Goal: Task Accomplishment & Management: Use online tool/utility

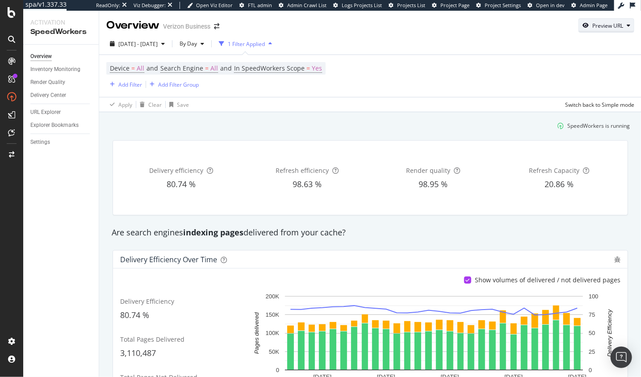
click at [613, 31] on div "Preview URL" at bounding box center [606, 25] width 55 height 13
click at [593, 64] on input "url" at bounding box center [578, 67] width 97 height 16
paste input "https://www.youtube.com/watch?v=FepIpySsxQc"
type input "https://www.youtube.com/watch?v=FepIpySsxQc"
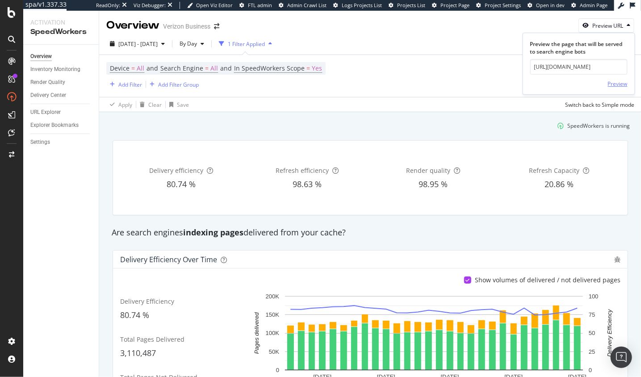
scroll to position [0, 0]
click at [626, 83] on div "Preview" at bounding box center [618, 84] width 20 height 8
drag, startPoint x: 609, startPoint y: 25, endPoint x: 609, endPoint y: 30, distance: 5.0
click at [609, 26] on div "Preview URL" at bounding box center [607, 26] width 31 height 8
drag, startPoint x: 572, startPoint y: 66, endPoint x: 605, endPoint y: 80, distance: 35.3
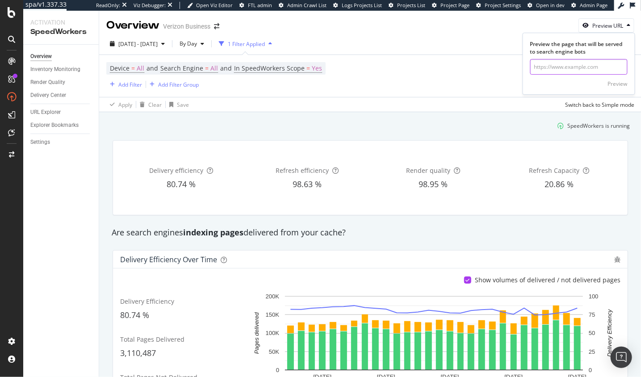
click at [575, 67] on input "url" at bounding box center [578, 67] width 97 height 16
paste input "https://www.verizon.com/smartphones/apple-iphone-17/"
type input "https://www.verizon.com/smartphones/apple-iphone-17/"
click at [618, 82] on div "Preview" at bounding box center [618, 84] width 20 height 8
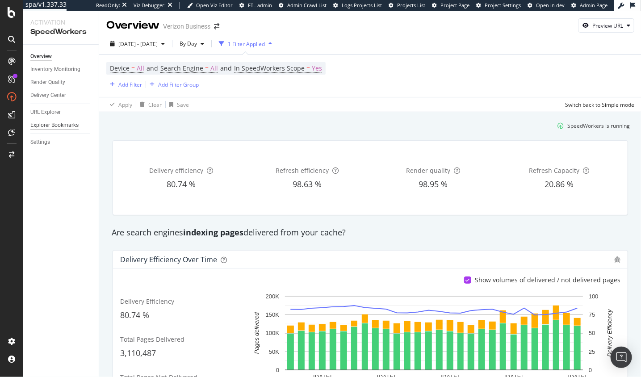
drag, startPoint x: 113, startPoint y: 134, endPoint x: 53, endPoint y: 123, distance: 61.4
click at [113, 134] on div "Delivery efficiency 80.74 % Refresh efficiency 98.63 % Render quality 98.95 % R…" at bounding box center [370, 177] width 526 height 89
click at [151, 48] on div "2025 Jul. 10th - Aug. 6th" at bounding box center [137, 43] width 62 height 13
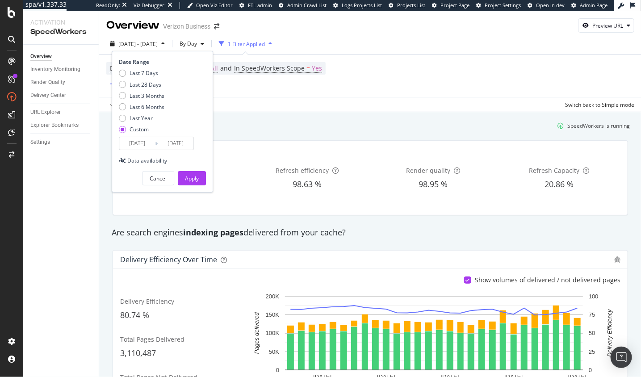
drag, startPoint x: 142, startPoint y: 73, endPoint x: 165, endPoint y: 119, distance: 51.0
click at [142, 73] on div "Last 7 Days" at bounding box center [144, 73] width 29 height 8
type input "2025/09/12"
type input "2025/09/18"
click at [191, 177] on div "Apply" at bounding box center [192, 179] width 14 height 8
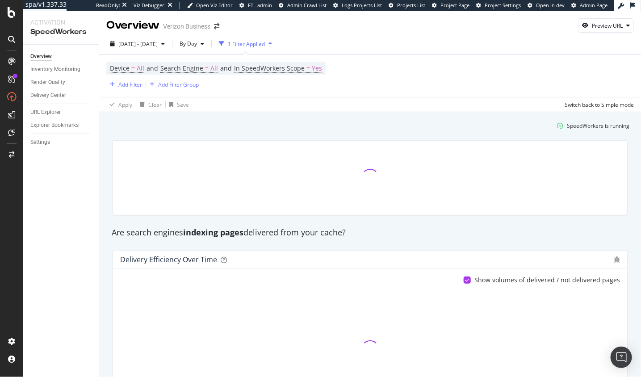
click at [600, 28] on div "Preview URL" at bounding box center [607, 26] width 31 height 8
drag, startPoint x: 579, startPoint y: 67, endPoint x: 605, endPoint y: 78, distance: 28.2
click at [579, 67] on input "url" at bounding box center [578, 67] width 97 height 16
paste input "https://www.verizon.com/smartphones/apple-iphone-17/"
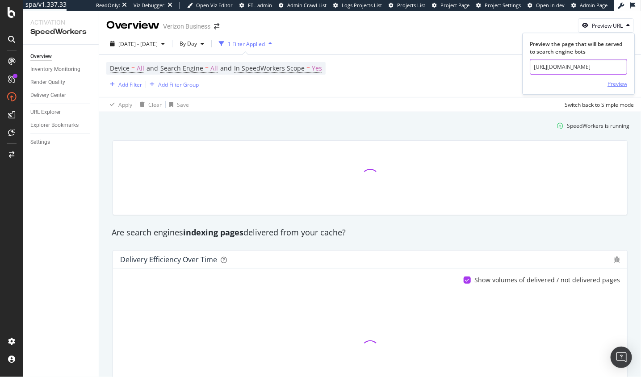
scroll to position [0, 53]
type input "https://www.verizon.com/smartphones/apple-iphone-17/"
click at [614, 82] on div "Preview" at bounding box center [618, 84] width 20 height 8
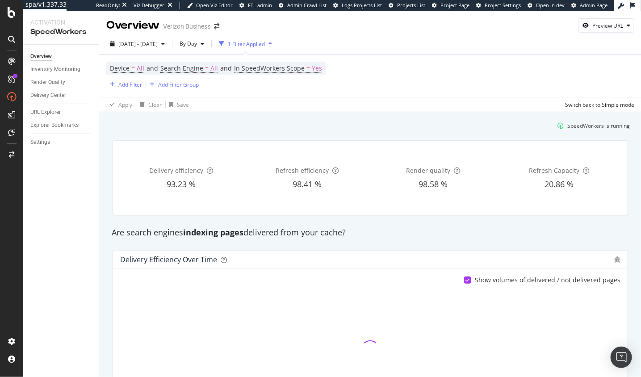
click at [410, 119] on div "SpeedWorkers is running" at bounding box center [370, 125] width 526 height 15
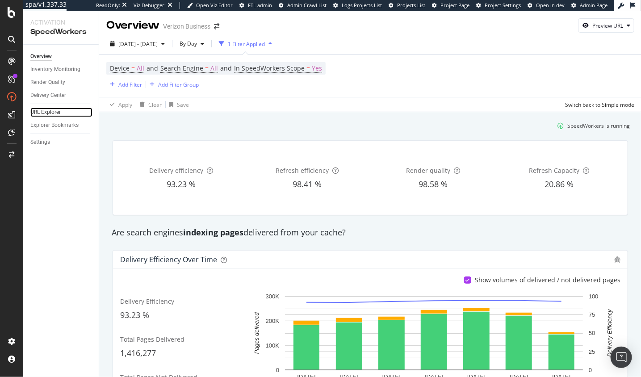
drag, startPoint x: 51, startPoint y: 113, endPoint x: 84, endPoint y: 111, distance: 32.2
click at [51, 113] on div "URL Explorer" at bounding box center [45, 112] width 30 height 9
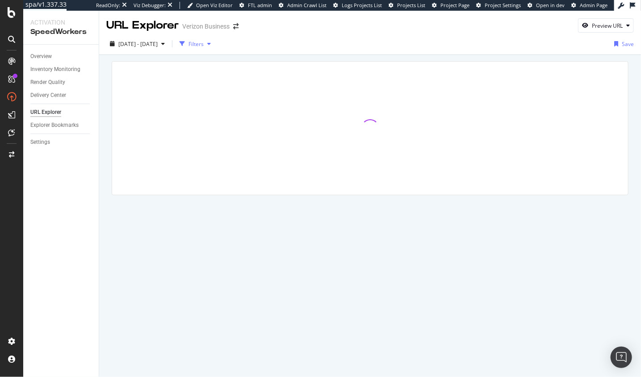
click at [204, 44] on div "Filters" at bounding box center [196, 44] width 15 height 8
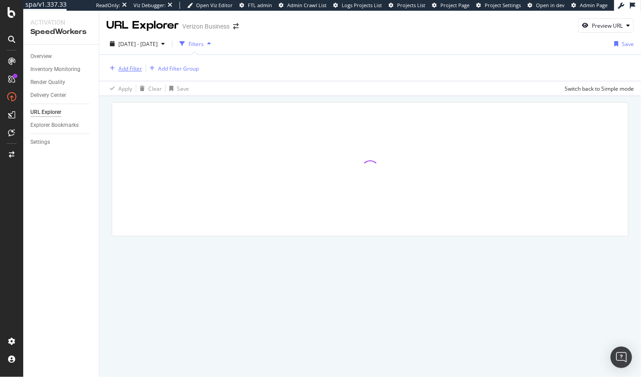
click at [120, 67] on div "Add Filter" at bounding box center [130, 69] width 24 height 8
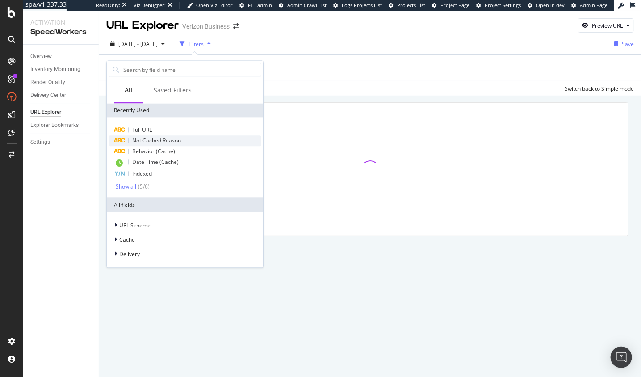
click at [168, 135] on div "Not Cached Reason" at bounding box center [185, 140] width 153 height 11
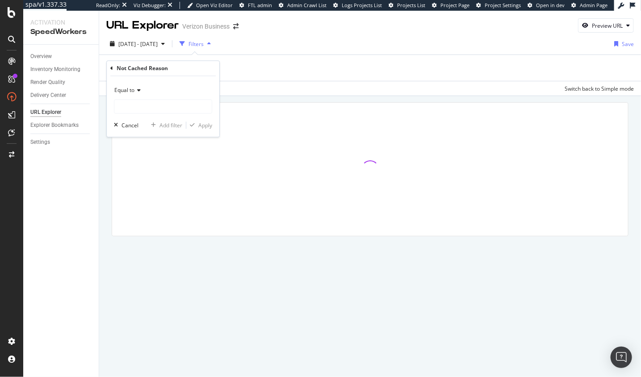
click at [113, 67] on icon at bounding box center [111, 68] width 3 height 5
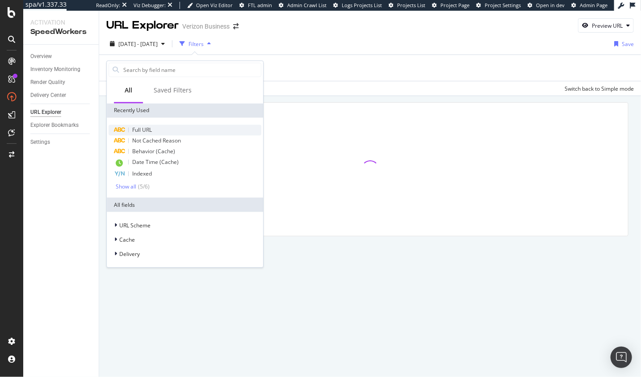
click at [147, 133] on span "Full URL" at bounding box center [142, 130] width 20 height 8
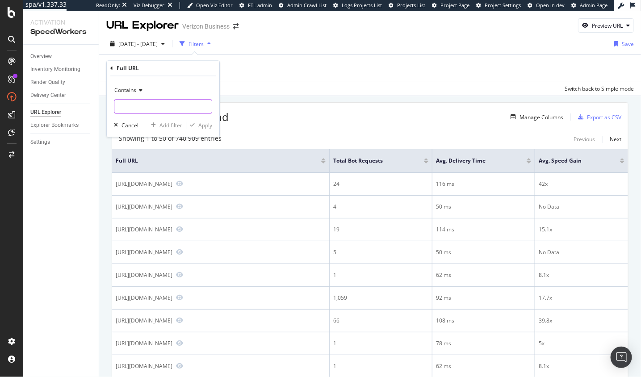
drag, startPoint x: 160, startPoint y: 108, endPoint x: 177, endPoint y: 113, distance: 17.9
click at [160, 108] on input "text" at bounding box center [162, 107] width 97 height 14
paste input "https://www.verizon.com/smartphones/apple-iphone-17/"
type input "https://www.verizon.com/smartphones/apple-iphone-17/"
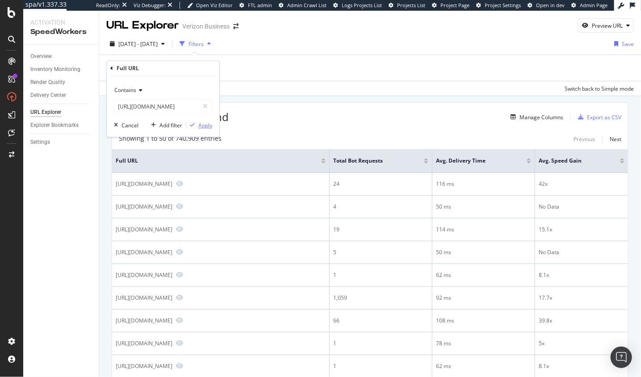
scroll to position [0, 0]
click at [206, 129] on div "Apply" at bounding box center [205, 126] width 14 height 8
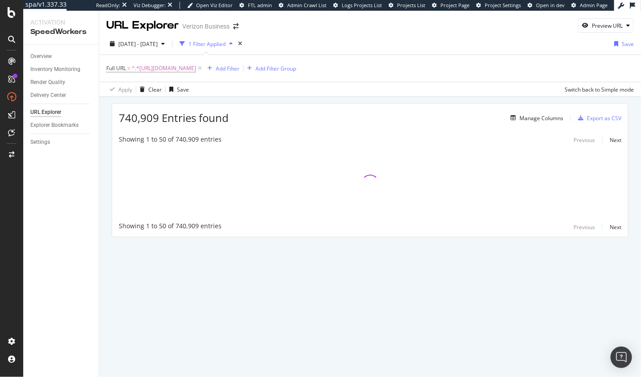
click at [206, 99] on div "740,909 Entries found Manage Columns Export as CSV Showing 1 to 50 of 740,909 e…" at bounding box center [370, 183] width 542 height 172
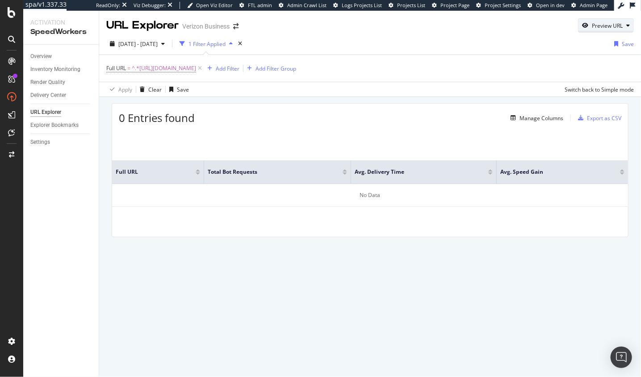
click at [596, 28] on div "Preview URL" at bounding box center [607, 26] width 31 height 8
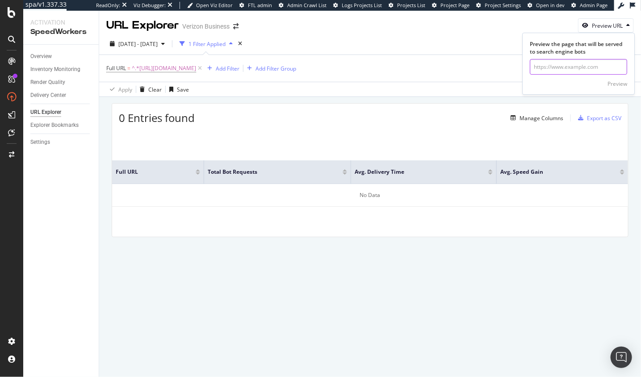
drag, startPoint x: 589, startPoint y: 66, endPoint x: 609, endPoint y: 81, distance: 25.2
click at [591, 67] on input "url" at bounding box center [578, 67] width 97 height 16
paste input "https://www.verizon.com/business/products/devices/smartphones/apple-iphone-17"
type input "https://www.verizon.com/business/products/devices/smartphones/apple-iphone-17"
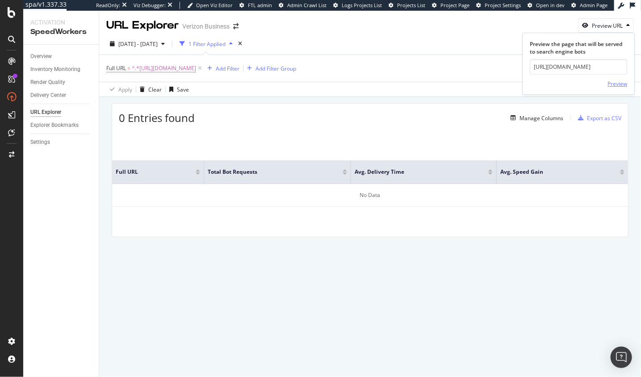
scroll to position [0, 0]
click at [613, 82] on div "Preview" at bounding box center [618, 84] width 20 height 8
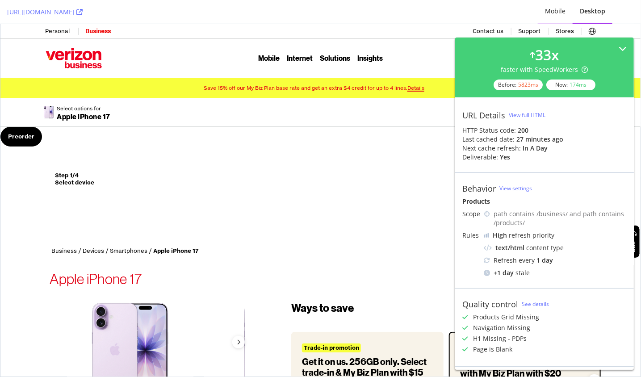
click at [555, 16] on div "Mobile" at bounding box center [555, 12] width 35 height 25
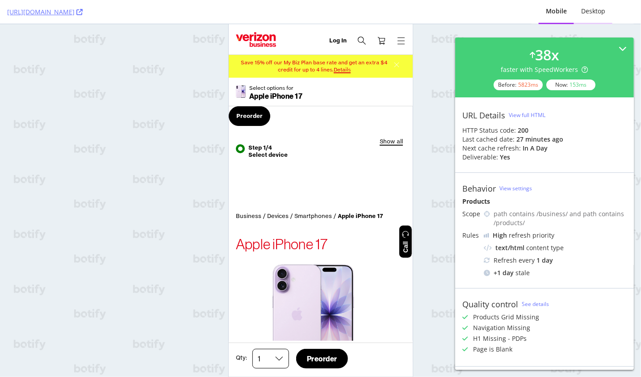
click at [582, 16] on div "Desktop" at bounding box center [593, 12] width 38 height 25
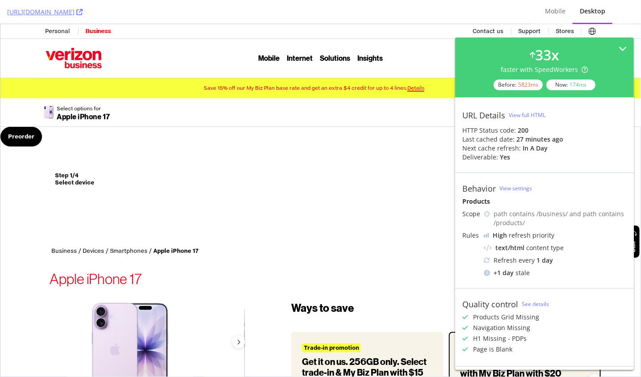
drag, startPoint x: 272, startPoint y: 199, endPoint x: 398, endPoint y: 27, distance: 213.2
click at [272, 198] on button "Step 1/4Select device" at bounding box center [321, 190] width 538 height 86
click at [80, 56] on link at bounding box center [74, 57] width 56 height 21
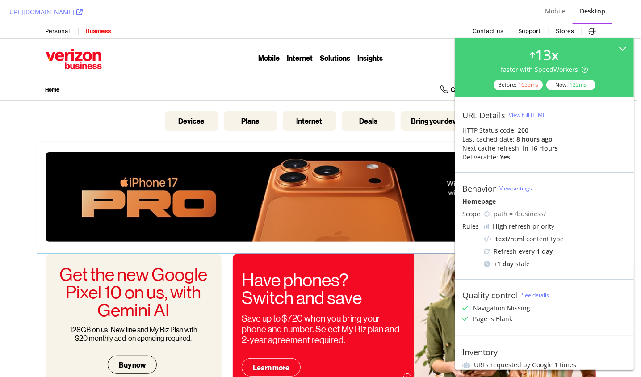
click at [37, 141] on link "iPhone 17 Buy now" at bounding box center [37, 141] width 0 height 0
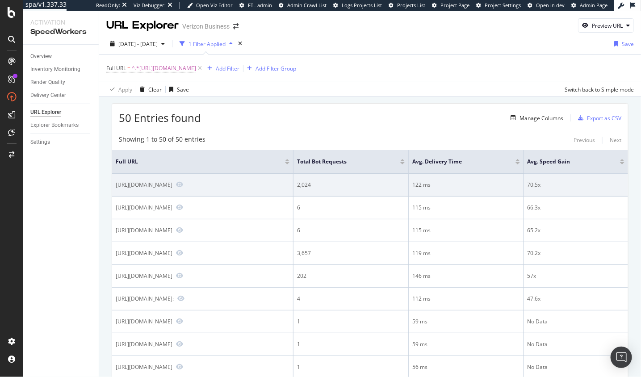
click at [172, 185] on div "https://www.verizon.com/business/products/devices/smartphones/apple-iphone-17-p…" at bounding box center [144, 185] width 57 height 8
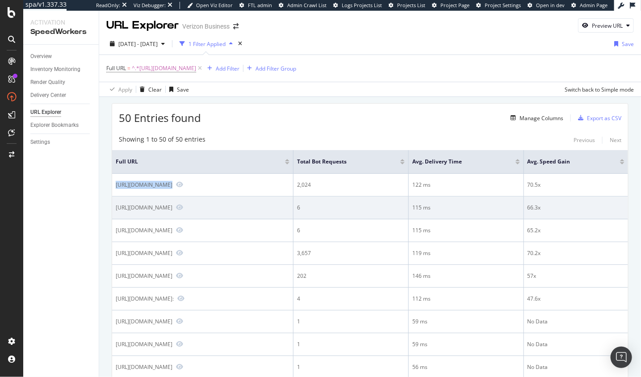
copy div "https://www.verizon.com/business/products/devices/smartphones/apple-iphone-17-p…"
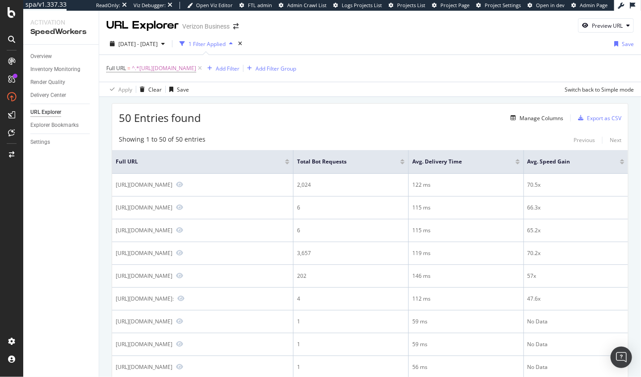
click at [315, 136] on div "Showing 1 to 50 of 50 entries Previous Next" at bounding box center [370, 140] width 516 height 11
click at [406, 125] on div "50 Entries found Manage Columns Export as CSV" at bounding box center [370, 115] width 516 height 22
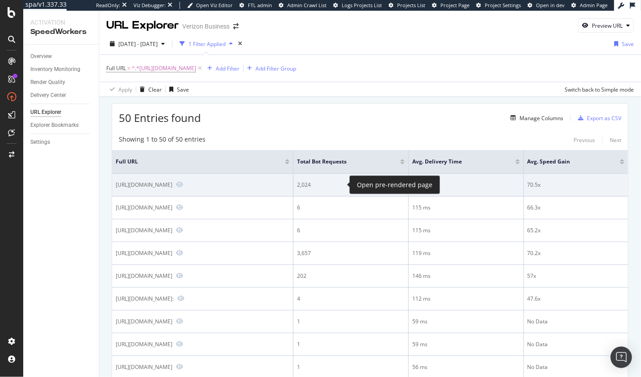
click at [183, 183] on span at bounding box center [177, 185] width 11 height 8
click at [183, 183] on icon "Preview https://www.verizon.com/business/products/devices/smartphones/apple-iph…" at bounding box center [179, 184] width 7 height 6
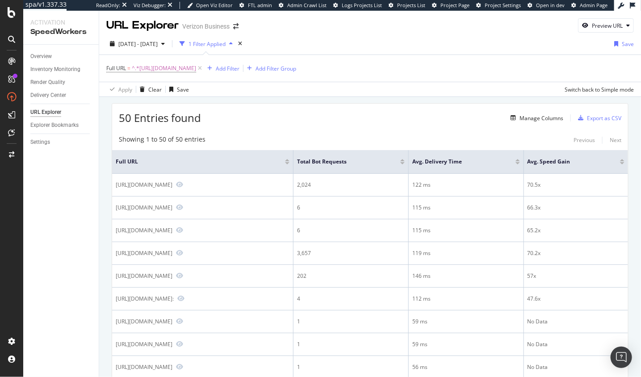
drag, startPoint x: 66, startPoint y: 146, endPoint x: 461, endPoint y: 4, distance: 419.6
click at [325, 123] on div "50 Entries found Manage Columns Export as CSV" at bounding box center [370, 115] width 516 height 22
click at [196, 69] on span "^.*https://www.verizon.com/business/products/devices/smartphones/apple-iphone-1…" at bounding box center [164, 68] width 64 height 13
click at [158, 102] on input "https://www.verizon.com/business/products/devices/smartphones/apple-iphone-17" at bounding box center [156, 105] width 84 height 14
click at [160, 104] on input "https://www.verizon.com/business/products/devices/smartphones/apple-iphone-17" at bounding box center [156, 105] width 84 height 14
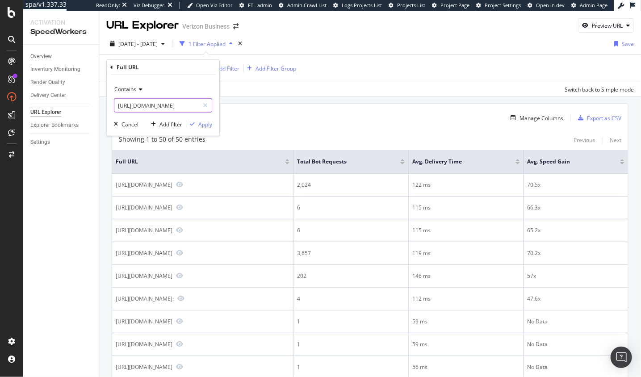
click at [160, 104] on input "https://www.verizon.com/business/products/devices/smartphones/apple-iphone-17" at bounding box center [156, 105] width 84 height 14
type input "iphone-17"
click at [205, 126] on div "Apply" at bounding box center [205, 124] width 14 height 8
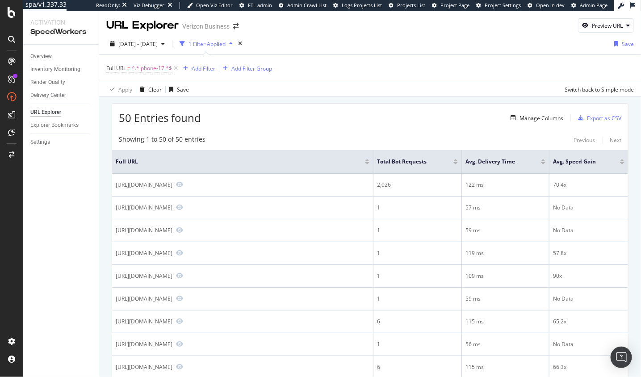
drag, startPoint x: 328, startPoint y: 129, endPoint x: 291, endPoint y: 136, distance: 37.9
click at [455, 161] on div at bounding box center [455, 161] width 4 height 5
click at [454, 163] on div at bounding box center [455, 163] width 4 height 2
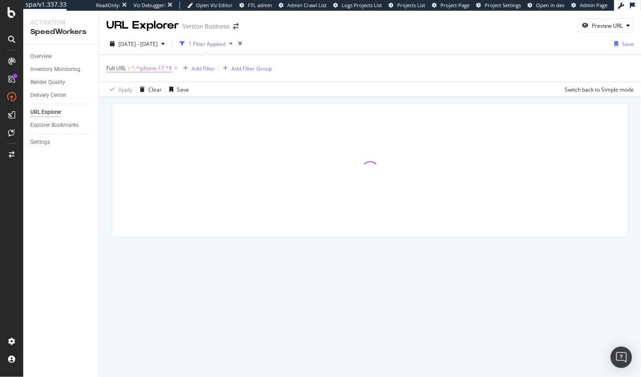
drag, startPoint x: 361, startPoint y: 95, endPoint x: 346, endPoint y: 99, distance: 15.7
click at [361, 95] on div "Apply Clear Save Switch back to Simple mode" at bounding box center [370, 89] width 542 height 15
click at [97, 181] on div "Overview Inventory Monitoring Render Quality Delivery Center URL Explorer Explo…" at bounding box center [61, 211] width 76 height 332
drag, startPoint x: 100, startPoint y: 179, endPoint x: 88, endPoint y: 180, distance: 12.1
click at [99, 179] on div at bounding box center [370, 183] width 542 height 172
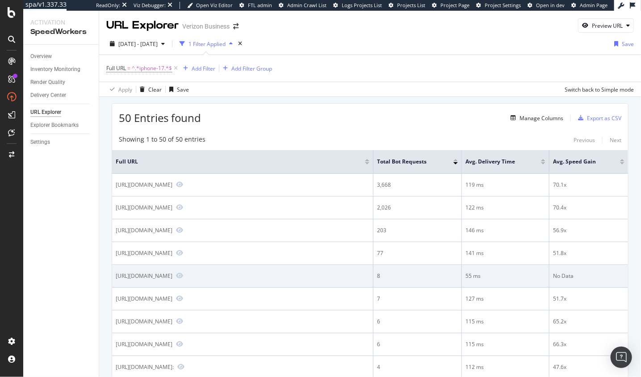
click at [172, 277] on div "https://www.verizon.com/business/products/devices/smartphones/apple-iphone-17-p…" at bounding box center [144, 276] width 57 height 8
click at [183, 275] on icon "Preview https://www.verizon.com/business/products/devices/smartphones/apple-iph…" at bounding box center [179, 276] width 7 height 6
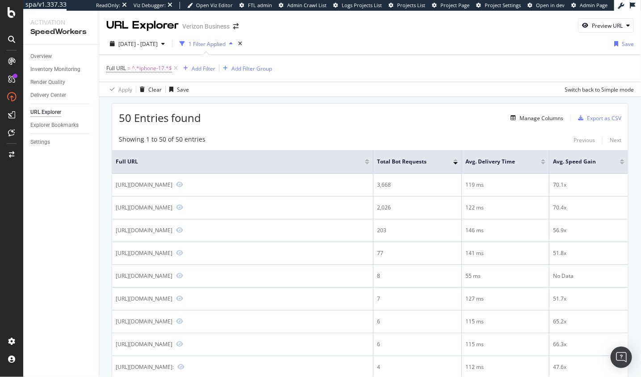
drag, startPoint x: 57, startPoint y: 260, endPoint x: 49, endPoint y: 260, distance: 8.1
click at [57, 260] on div "Overview Inventory Monitoring Render Quality Delivery Center URL Explorer Explo…" at bounding box center [61, 211] width 76 height 332
click at [452, 124] on div "50 Entries found Manage Columns Export as CSV" at bounding box center [370, 115] width 516 height 22
click at [543, 118] on div "Manage Columns" at bounding box center [542, 118] width 44 height 8
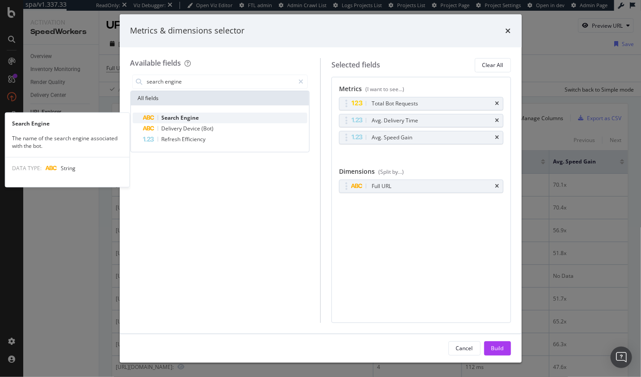
type input "search engine"
click at [231, 117] on div "Search Engine" at bounding box center [225, 118] width 164 height 11
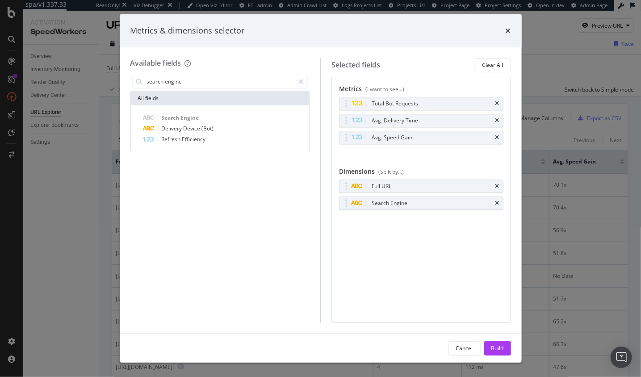
drag, startPoint x: 499, startPoint y: 350, endPoint x: 494, endPoint y: 322, distance: 28.6
click at [498, 350] on div "Build" at bounding box center [497, 348] width 13 height 8
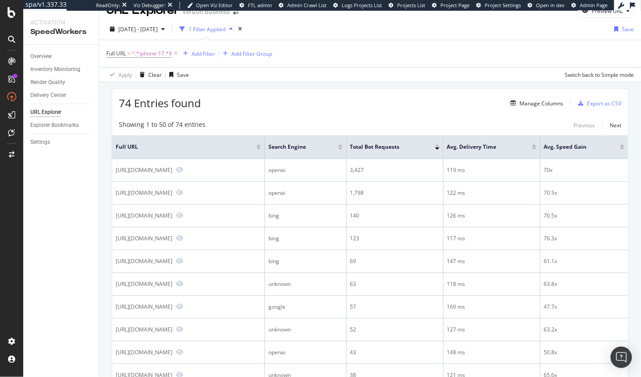
scroll to position [15, 0]
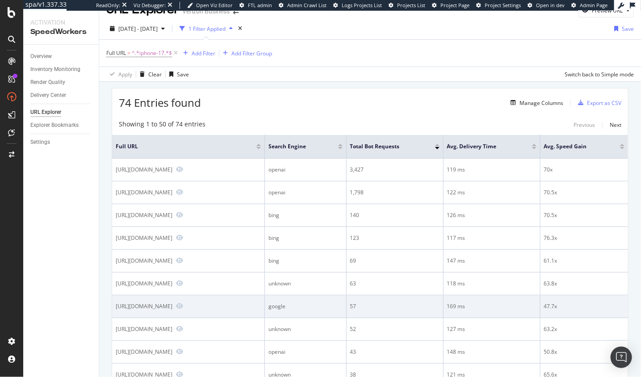
click at [172, 310] on div "https://www.verizon.com/business/products/devices/smartphones/apple-iphone-17-p…" at bounding box center [144, 306] width 57 height 8
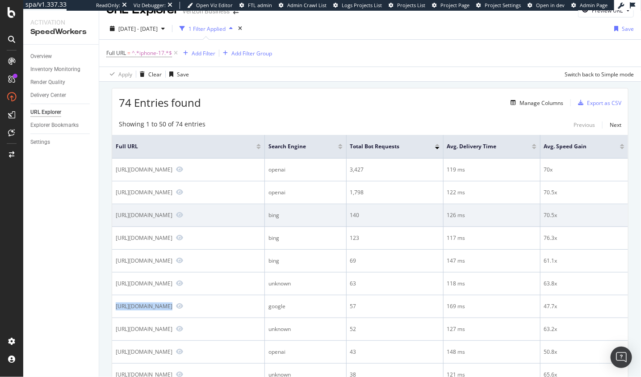
copy div "https://www.verizon.com/business/products/devices/smartphones/apple-iphone-17-p…"
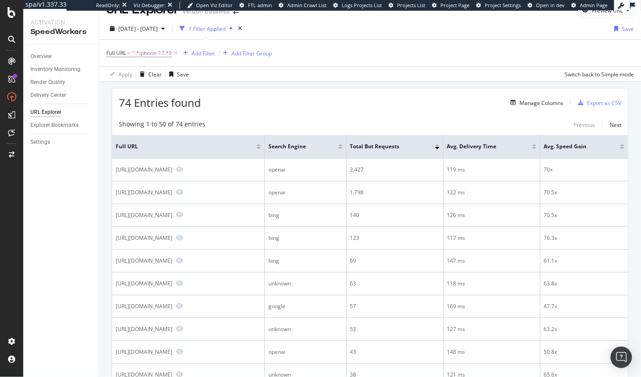
click at [97, 208] on div "Overview Inventory Monitoring Render Quality Delivery Center URL Explorer Explo…" at bounding box center [61, 211] width 76 height 332
click at [207, 51] on div "Add Filter" at bounding box center [204, 54] width 24 height 8
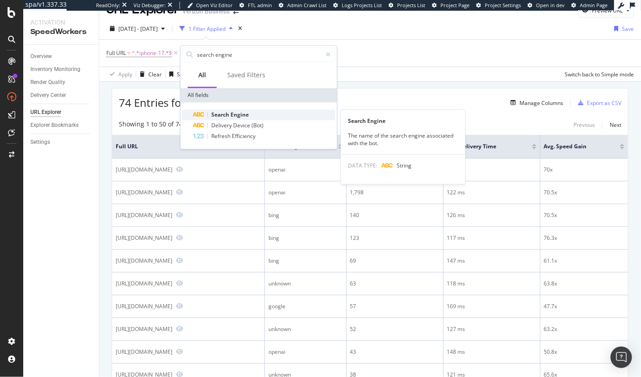
type input "search engine"
click at [232, 113] on span "Engine" at bounding box center [240, 115] width 18 height 8
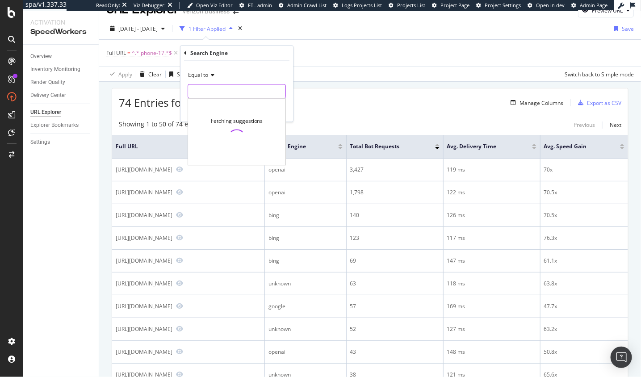
click at [231, 87] on input "text" at bounding box center [236, 91] width 97 height 14
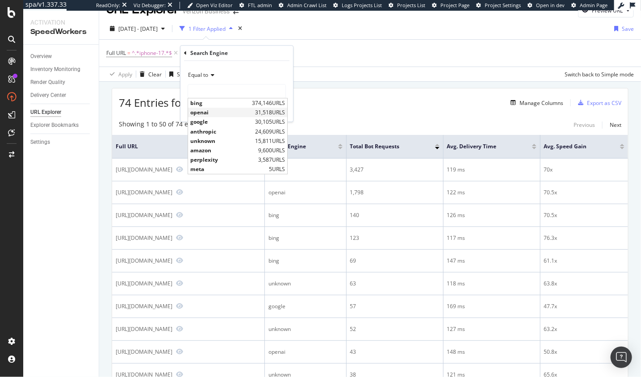
click at [267, 111] on span "31,518 URLS" at bounding box center [270, 113] width 30 height 8
drag, startPoint x: 249, startPoint y: 91, endPoint x: 253, endPoint y: 100, distance: 9.8
click at [249, 91] on input "openai" at bounding box center [230, 91] width 84 height 14
click at [270, 122] on span "30,105 URLS" at bounding box center [270, 122] width 30 height 8
type input "google"
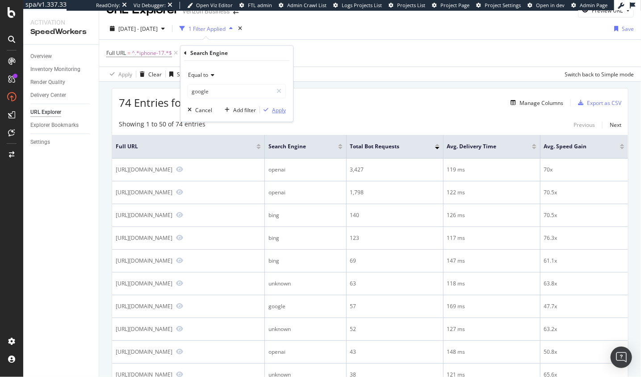
drag, startPoint x: 279, startPoint y: 108, endPoint x: 271, endPoint y: 114, distance: 9.9
click at [279, 108] on div "Apply" at bounding box center [279, 110] width 14 height 8
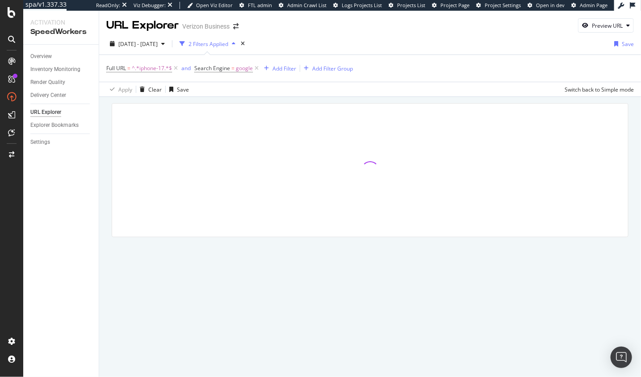
click at [109, 150] on div at bounding box center [370, 183] width 542 height 172
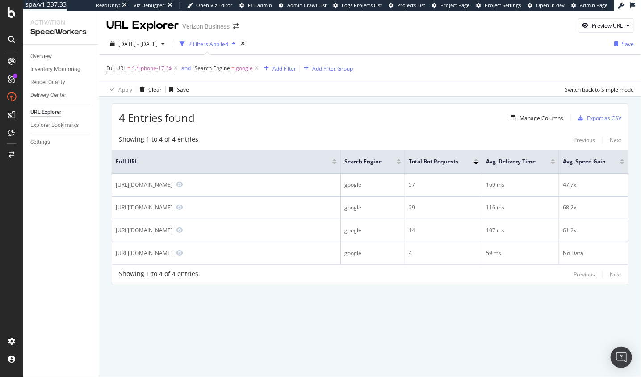
drag, startPoint x: 229, startPoint y: 101, endPoint x: 203, endPoint y: 13, distance: 91.6
click at [228, 101] on div "4 Entries found Manage Columns Export as CSV Showing 1 to 4 of 4 entries Previo…" at bounding box center [370, 206] width 542 height 219
click at [63, 189] on div "Overview Inventory Monitoring Render Quality Delivery Center URL Explorer Explo…" at bounding box center [61, 211] width 76 height 332
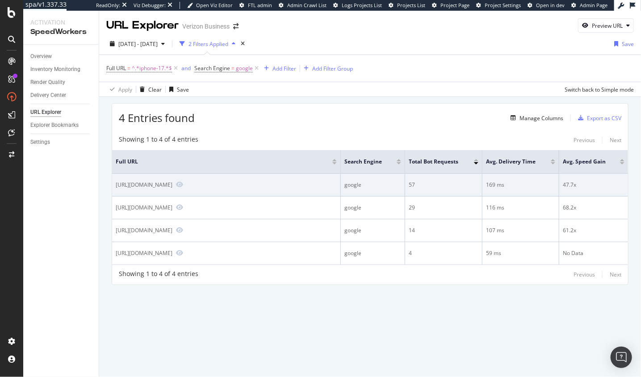
click at [172, 185] on div "https://www.verizon.com/business/products/devices/smartphones/apple-iphone-17-p…" at bounding box center [144, 185] width 57 height 8
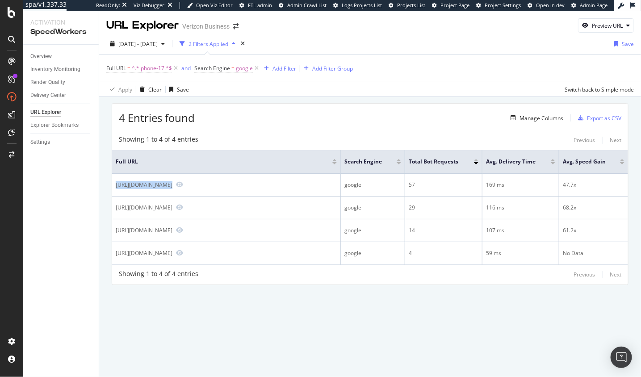
copy div "https://www.verizon.com/business/products/devices/smartphones/apple-iphone-17-p…"
click at [370, 115] on div "4 Entries found Manage Columns Export as CSV" at bounding box center [370, 115] width 516 height 22
click at [252, 105] on div "4 Entries found Manage Columns Export as CSV" at bounding box center [370, 115] width 516 height 22
drag, startPoint x: 303, startPoint y: 102, endPoint x: 185, endPoint y: 5, distance: 153.0
click at [303, 102] on div "4 Entries found Manage Columns Export as CSV Showing 1 to 4 of 4 entries Previo…" at bounding box center [370, 206] width 542 height 219
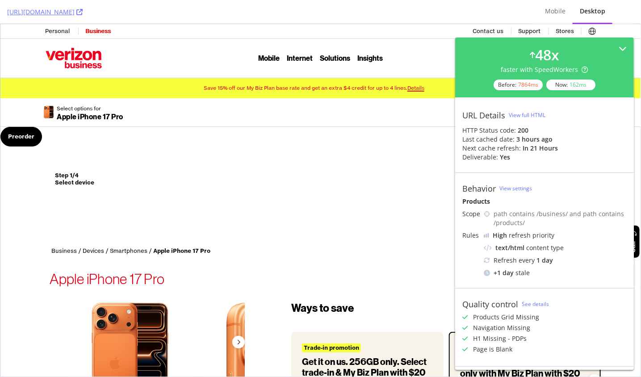
drag, startPoint x: 316, startPoint y: 180, endPoint x: 309, endPoint y: 185, distance: 8.9
click at [316, 180] on button "Step 1/4Select device" at bounding box center [321, 190] width 538 height 86
click at [83, 11] on icon at bounding box center [79, 12] width 6 height 6
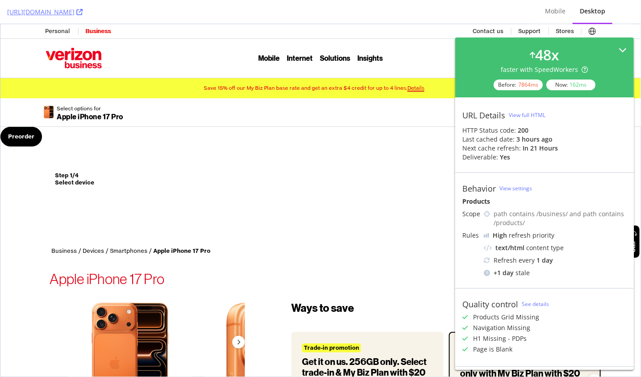
click at [626, 46] on icon at bounding box center [623, 50] width 8 height 8
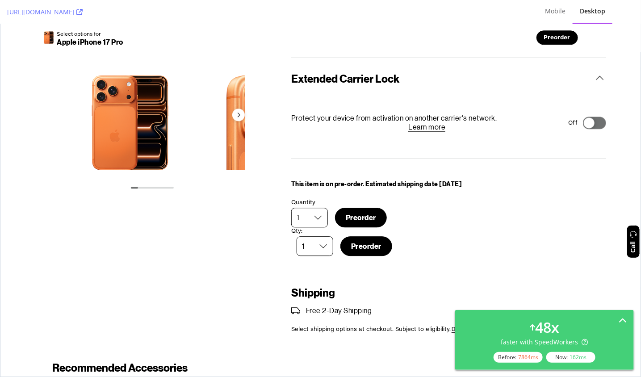
scroll to position [1191, 0]
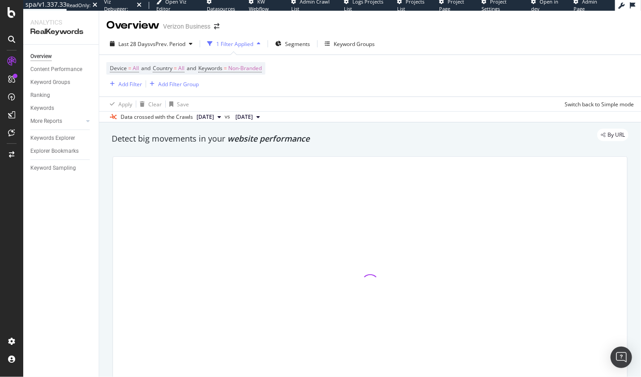
drag, startPoint x: 77, startPoint y: 220, endPoint x: 79, endPoint y: 215, distance: 4.8
click at [77, 219] on div "Overview Content Performance Keyword Groups Ranking Keywords More Reports Count…" at bounding box center [61, 211] width 76 height 332
click at [255, 66] on span "Non-Branded" at bounding box center [245, 68] width 34 height 13
click at [253, 18] on div "Overview Verizon Business" at bounding box center [370, 22] width 542 height 22
click at [132, 79] on div "Add Filter" at bounding box center [124, 84] width 36 height 10
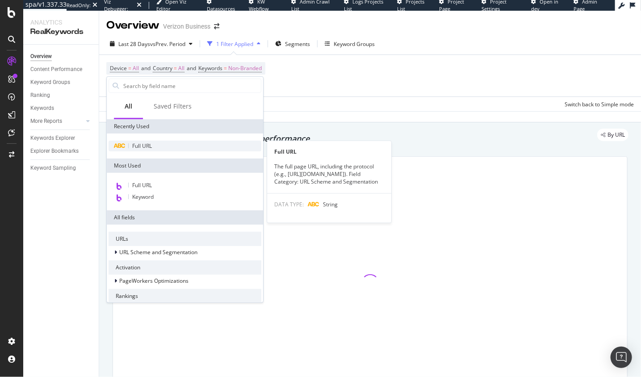
click at [151, 144] on span "Full URL" at bounding box center [142, 146] width 20 height 8
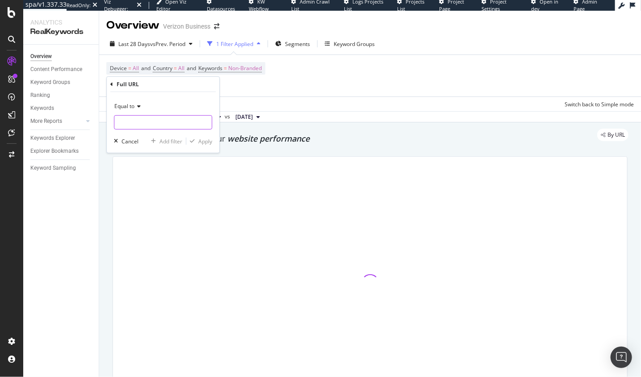
click at [152, 122] on input "text" at bounding box center [162, 122] width 97 height 14
drag, startPoint x: 123, startPoint y: 103, endPoint x: 128, endPoint y: 107, distance: 6.3
click at [124, 103] on span "Equal to" at bounding box center [124, 106] width 20 height 8
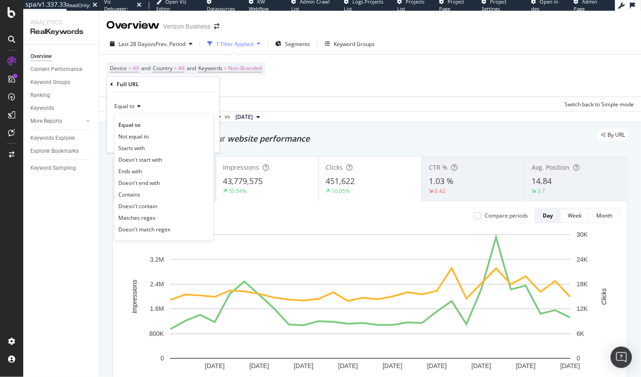
drag, startPoint x: 166, startPoint y: 190, endPoint x: 162, endPoint y: 107, distance: 83.2
click at [166, 190] on div "Contains" at bounding box center [164, 195] width 96 height 12
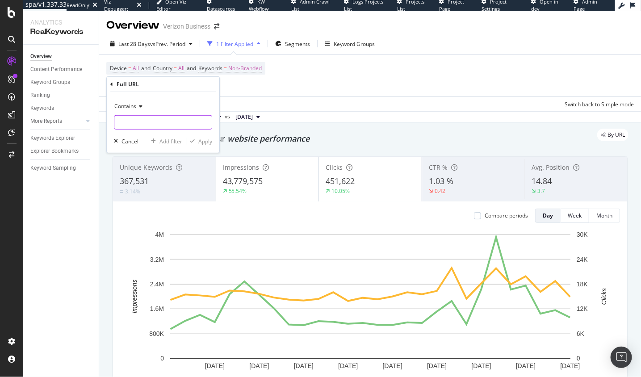
click at [167, 119] on input "text" at bounding box center [162, 122] width 97 height 14
paste input "https://www.verizon.com/business/products/devices/smartphones/apple-iphone-17-p…"
type input "https://www.verizon.com/business/products/devices/smartphones/apple-iphone-17-p…"
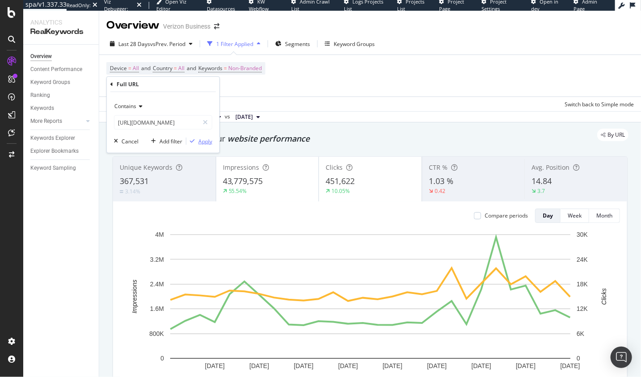
drag, startPoint x: 200, startPoint y: 139, endPoint x: 129, endPoint y: 157, distance: 73.8
click at [200, 139] on div "Apply" at bounding box center [205, 141] width 14 height 8
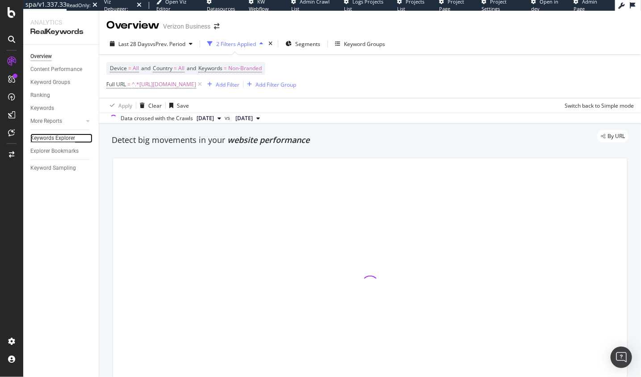
click at [70, 139] on div "Keywords Explorer" at bounding box center [52, 138] width 45 height 9
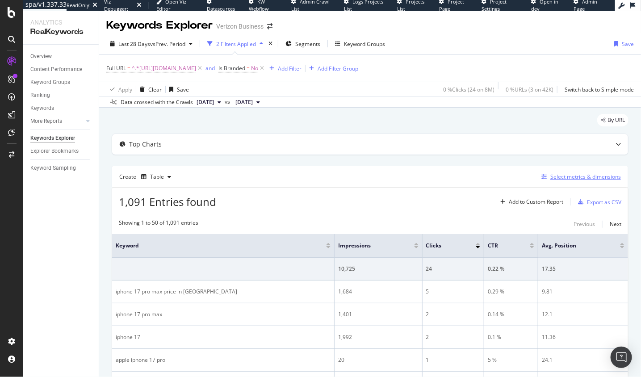
click at [566, 178] on div "Select metrics & dimensions" at bounding box center [585, 177] width 71 height 8
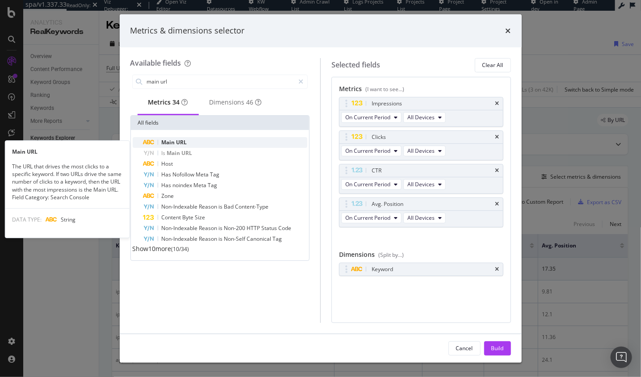
type input "main url"
click at [192, 147] on div "Main URL" at bounding box center [225, 142] width 164 height 11
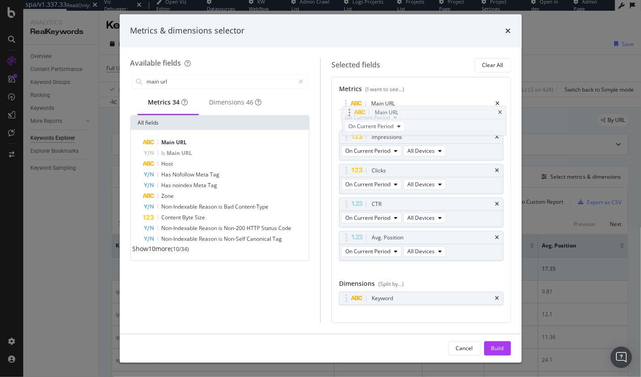
drag, startPoint x: 345, startPoint y: 235, endPoint x: 342, endPoint y: 102, distance: 133.6
click at [341, 96] on body "spa/v1.337.33 ReadOnly: Viz Debugger: Open Viz Editor Datasources KW Webflow Ad…" at bounding box center [320, 188] width 641 height 377
click at [497, 348] on div "Build" at bounding box center [497, 348] width 13 height 8
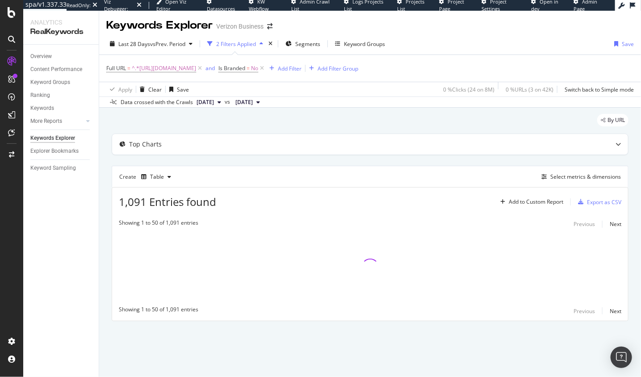
click at [333, 121] on div "By URL" at bounding box center [370, 124] width 517 height 20
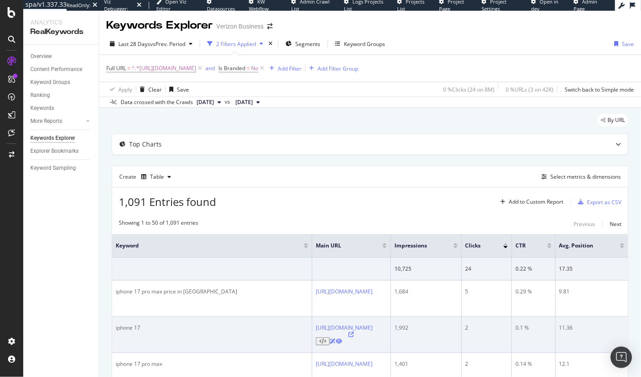
click at [132, 324] on div "iphone 17" at bounding box center [212, 328] width 193 height 8
copy div "iphone 17"
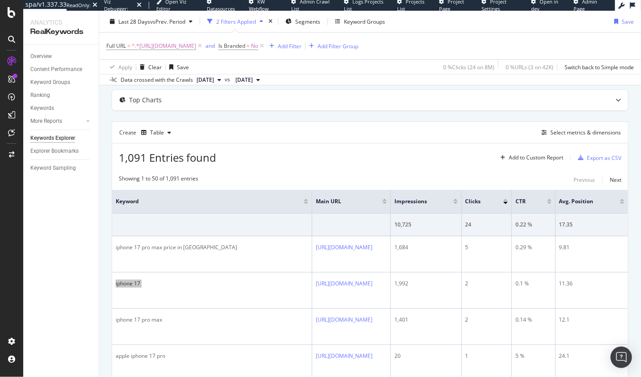
scroll to position [43, 0]
drag, startPoint x: 432, startPoint y: 45, endPoint x: 527, endPoint y: 109, distance: 114.3
click at [266, 45] on icon at bounding box center [262, 46] width 8 height 9
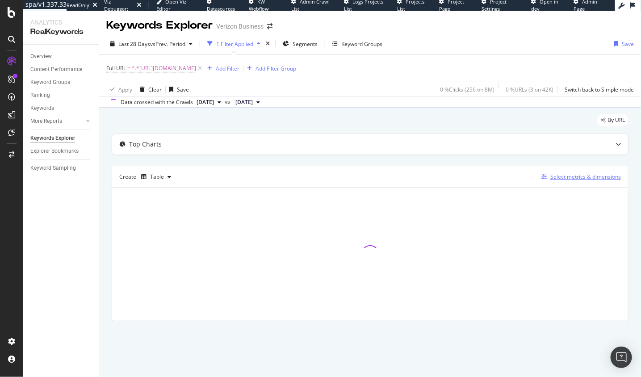
click at [574, 181] on div "Select metrics & dimensions" at bounding box center [585, 177] width 71 height 8
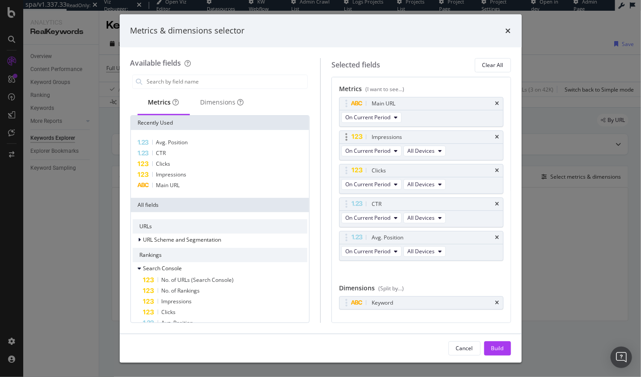
drag, startPoint x: 497, startPoint y: 303, endPoint x: 487, endPoint y: 148, distance: 155.4
click at [496, 302] on icon "times" at bounding box center [497, 302] width 4 height 5
click at [496, 101] on icon "times" at bounding box center [497, 103] width 4 height 5
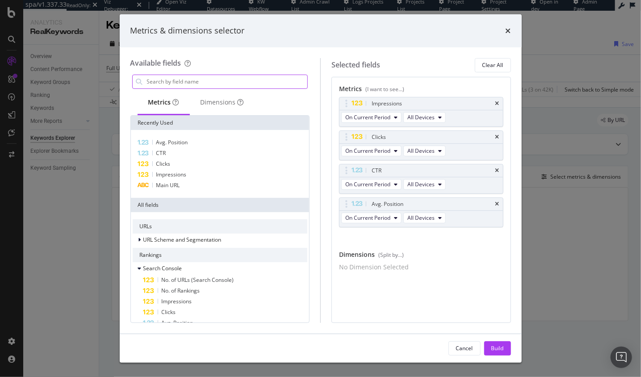
drag, startPoint x: 234, startPoint y: 80, endPoint x: 231, endPoint y: 85, distance: 5.2
click at [234, 80] on input "modal" at bounding box center [227, 81] width 162 height 13
drag, startPoint x: 216, startPoint y: 111, endPoint x: 212, endPoint y: 112, distance: 4.7
click at [216, 110] on div "Dimensions" at bounding box center [222, 103] width 65 height 25
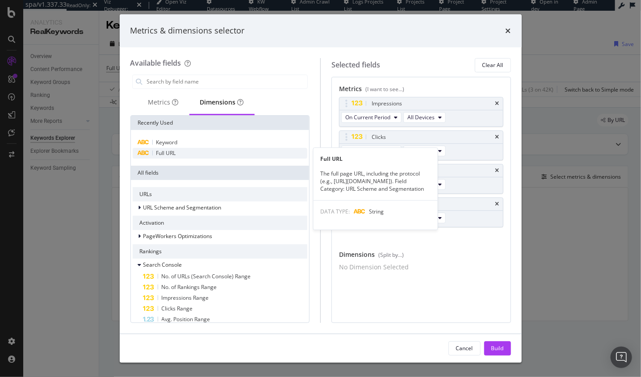
click at [196, 156] on div "Full URL" at bounding box center [220, 153] width 175 height 11
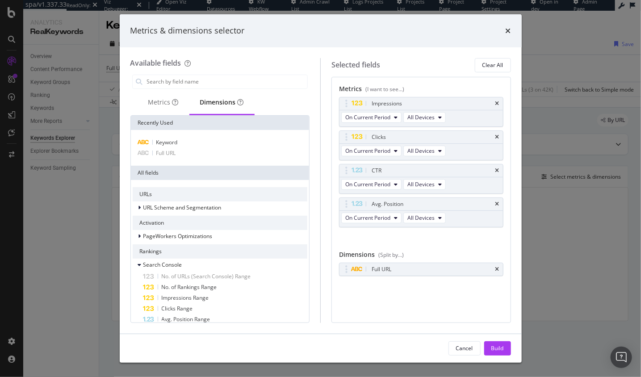
click at [506, 353] on button "Build" at bounding box center [497, 348] width 27 height 14
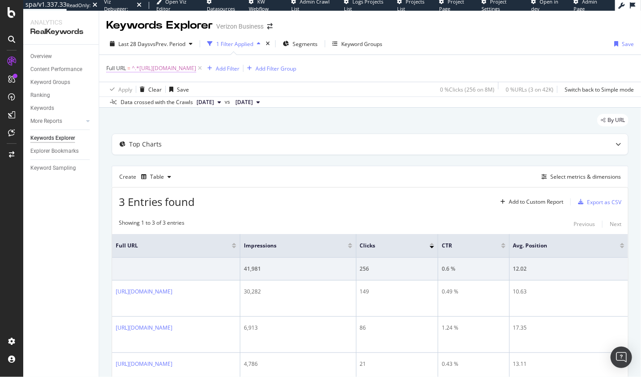
click at [196, 67] on span "^.*https://www.verizon.com/business/products/devices/smartphones/apple-iphone-1…" at bounding box center [164, 68] width 64 height 13
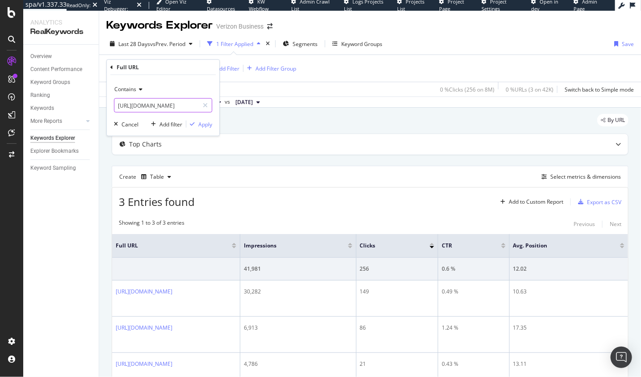
scroll to position [0, 142]
drag, startPoint x: 179, startPoint y: 104, endPoint x: 283, endPoint y: 111, distance: 104.3
click at [316, 112] on body "spa/v1.337.33 ReadOnly: Viz Debugger: Open Viz Editor Datasources KW Webflow Ad…" at bounding box center [320, 188] width 641 height 377
click at [189, 107] on input "https://www.verizon.com/business/products/devices/smartphones/apple-iphone-17-p…" at bounding box center [156, 105] width 84 height 14
click at [184, 105] on input "https://www.verizon.com/business/products/devices/smartphones/apple-iphone-17-p…" at bounding box center [156, 105] width 84 height 14
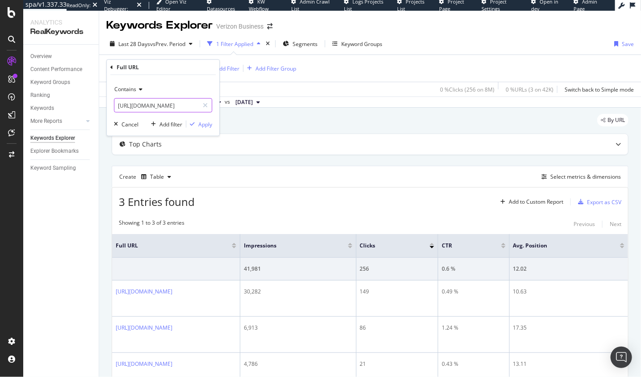
click at [195, 105] on input "https://www.verizon.com/business/products/devices/smartphones/apple-iphone-17-p…" at bounding box center [156, 105] width 84 height 14
type input "https://www.verizon.com/business/products/devices/smartphones/apple-iphone-17"
click at [205, 124] on div "Apply" at bounding box center [205, 124] width 14 height 8
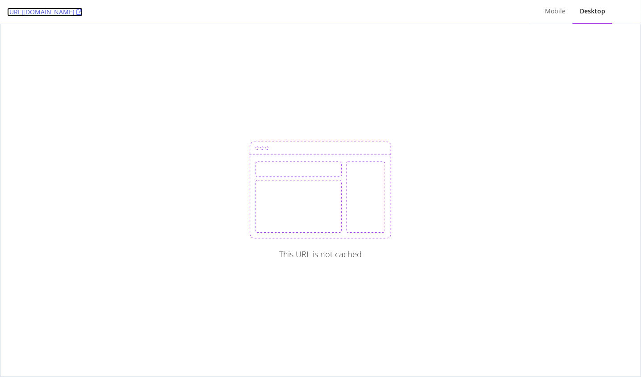
click at [83, 12] on icon at bounding box center [79, 12] width 6 height 6
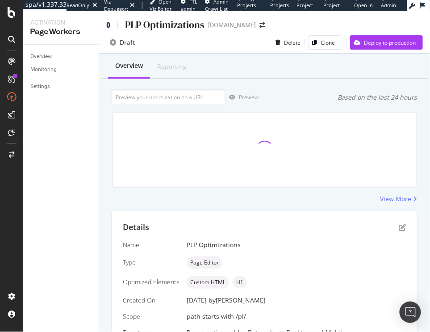
click at [110, 25] on icon at bounding box center [108, 25] width 4 height 6
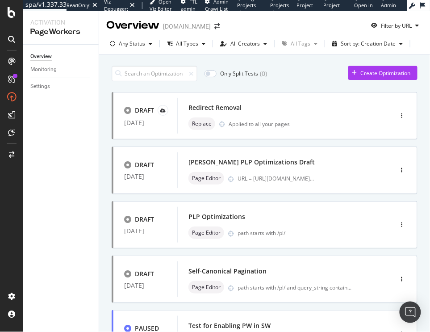
click at [98, 150] on div "Overview Monitoring Settings" at bounding box center [61, 188] width 76 height 287
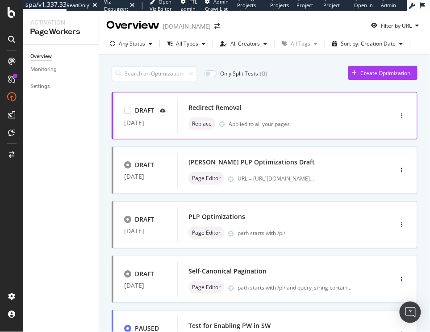
click at [220, 113] on div "Redirect Removal" at bounding box center [272, 107] width 167 height 13
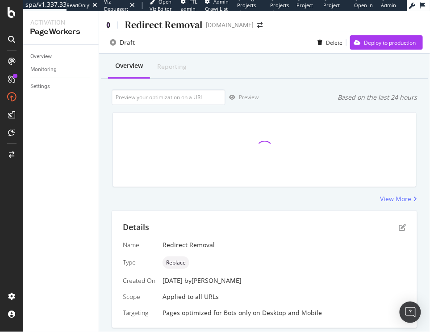
click at [108, 26] on icon at bounding box center [108, 25] width 4 height 6
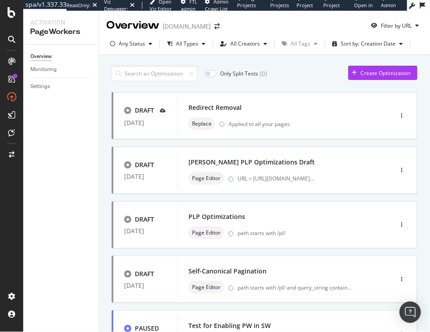
click at [104, 177] on div "Only Split Tests ( 0 ) Create Optimization DRAFT [DATE] Redirect Removal Replac…" at bounding box center [264, 235] width 331 height 360
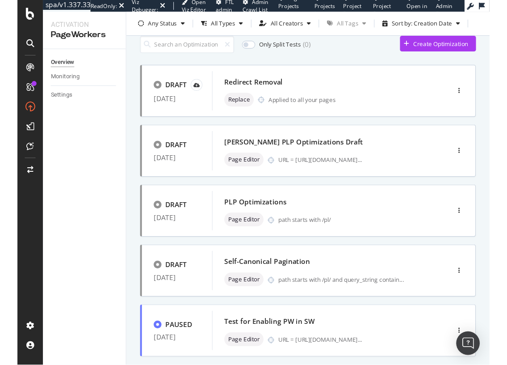
scroll to position [32, 0]
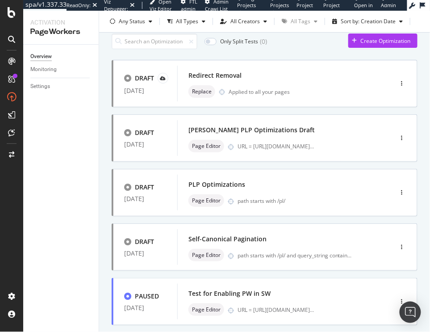
click at [104, 235] on div "Only Split Tests ( 0 ) Create Optimization DRAFT [DATE] Redirect Removal Replac…" at bounding box center [264, 203] width 331 height 360
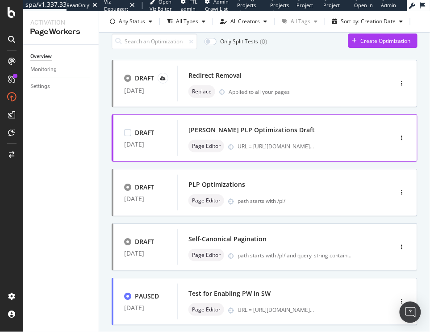
click at [247, 128] on div "[PERSON_NAME] PLP Optimizations Draft" at bounding box center [252, 130] width 126 height 9
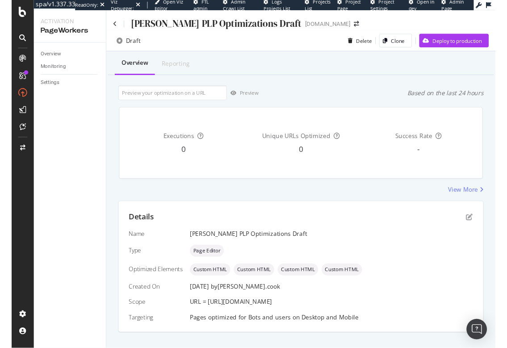
scroll to position [23, 0]
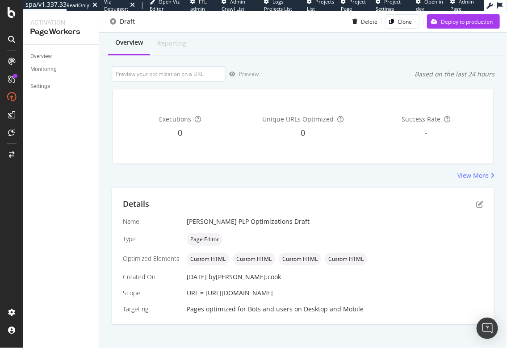
click at [248, 222] on div "[PERSON_NAME] PLP Optimizations Draft" at bounding box center [335, 221] width 297 height 9
click at [248, 221] on div "[PERSON_NAME] PLP Optimizations Draft" at bounding box center [335, 221] width 297 height 9
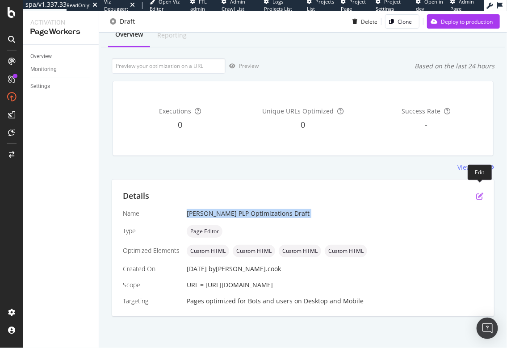
click at [430, 193] on icon "pen-to-square" at bounding box center [479, 196] width 7 height 7
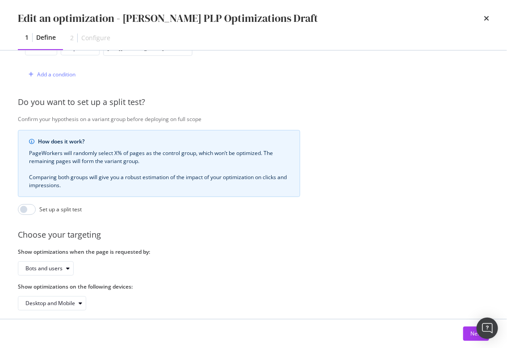
scroll to position [264, 0]
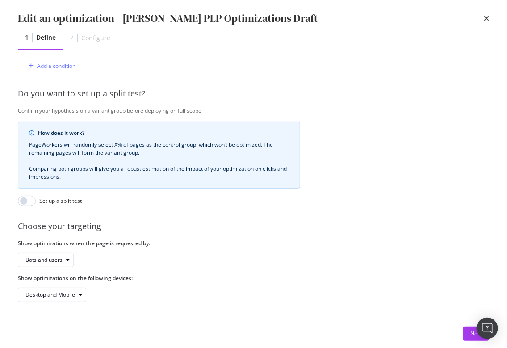
click at [340, 147] on div "Provide a name and description to help identify the change that will be made by…" at bounding box center [253, 61] width 471 height 482
click at [430, 331] on button "Next" at bounding box center [476, 334] width 26 height 14
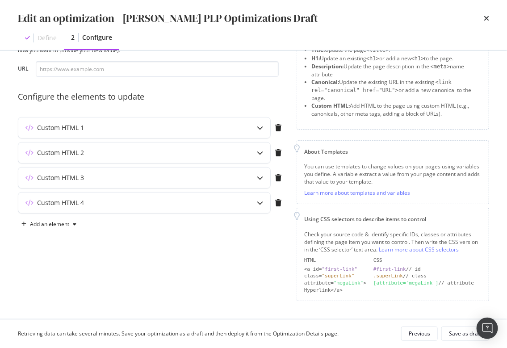
scroll to position [42, 0]
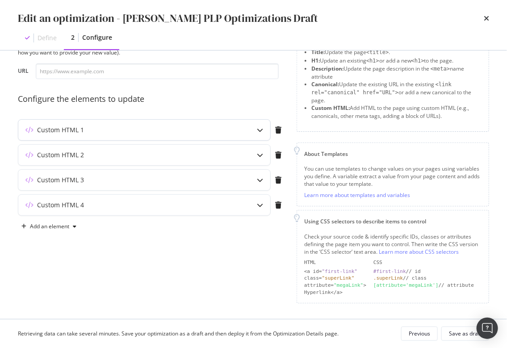
click at [260, 130] on icon "modal" at bounding box center [260, 130] width 6 height 6
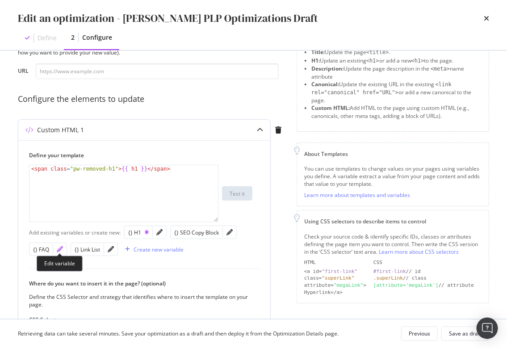
click at [59, 247] on icon "pencil" at bounding box center [60, 249] width 6 height 6
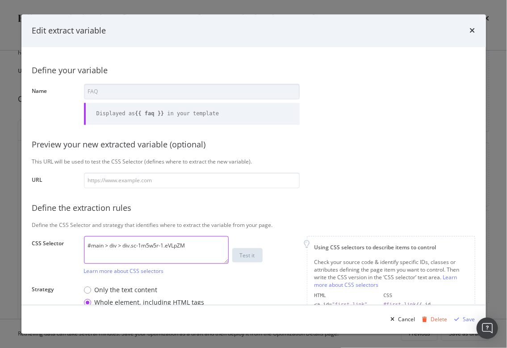
click at [185, 252] on textarea "#main > div > div.sc-1m5w5r-1.eVLpZM" at bounding box center [156, 250] width 145 height 28
click at [430, 30] on icon "times" at bounding box center [472, 30] width 5 height 7
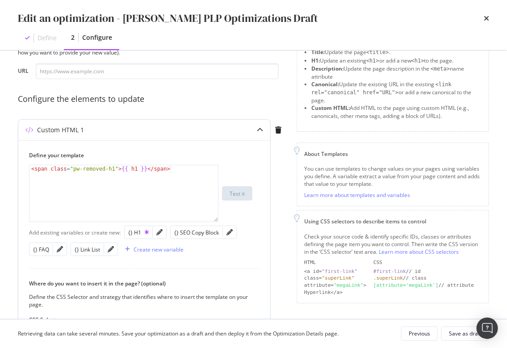
click at [257, 129] on icon "modal" at bounding box center [260, 130] width 6 height 6
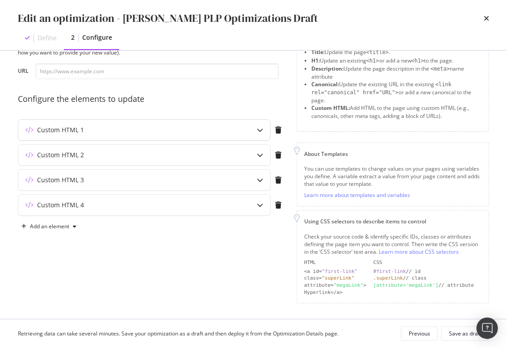
click at [262, 132] on icon "modal" at bounding box center [260, 130] width 6 height 6
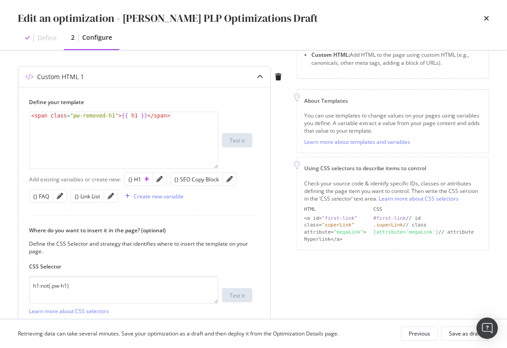
click at [259, 72] on div "modal" at bounding box center [260, 77] width 21 height 21
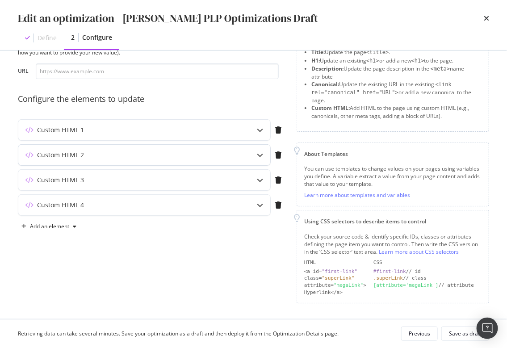
click at [249, 157] on div "Custom HTML 2" at bounding box center [144, 155] width 252 height 21
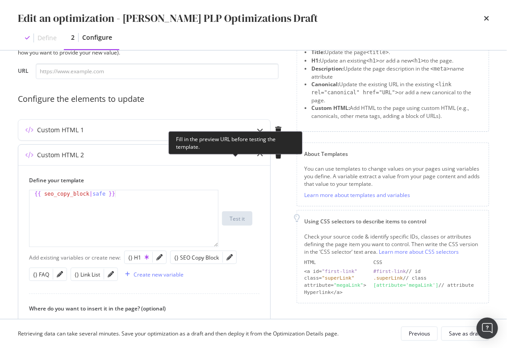
scroll to position [96, 0]
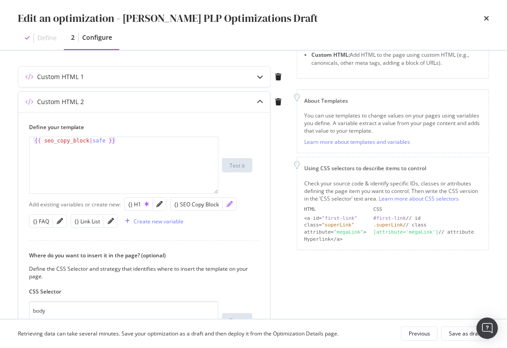
click at [228, 204] on icon "pencil" at bounding box center [230, 204] width 6 height 6
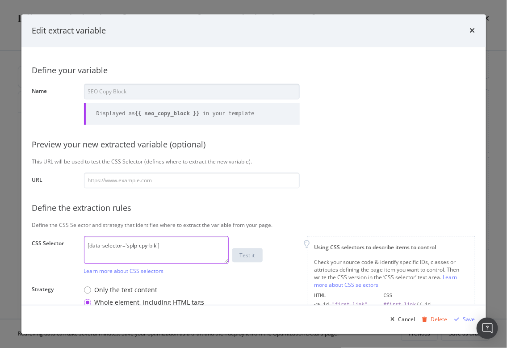
click at [182, 237] on textarea "[data-selector='splp-cpy-blk']" at bounding box center [156, 250] width 145 height 28
click at [183, 237] on textarea "[data-selector='splp-cpy-blk']" at bounding box center [156, 250] width 145 height 28
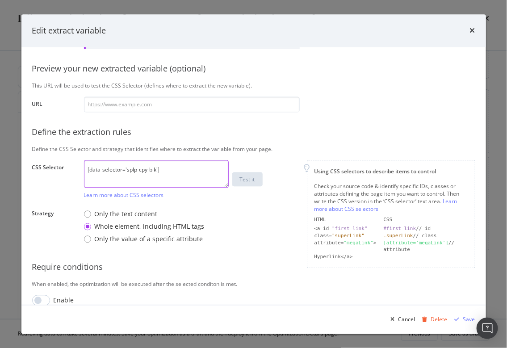
scroll to position [78, 0]
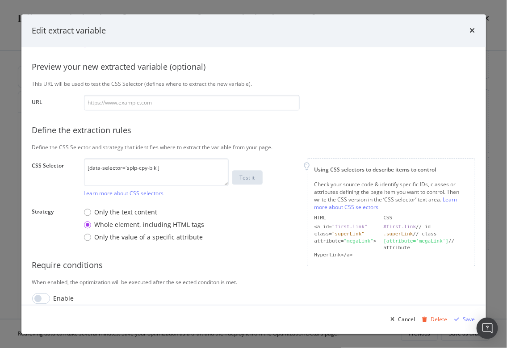
click at [430, 30] on icon "times" at bounding box center [472, 30] width 5 height 7
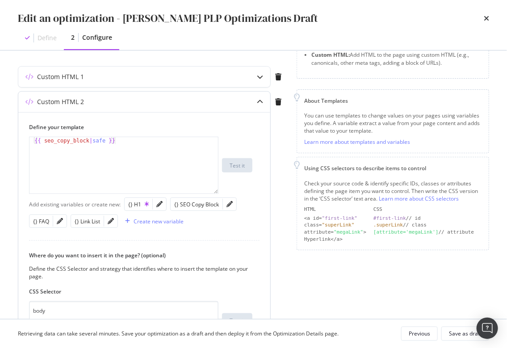
scroll to position [59, 0]
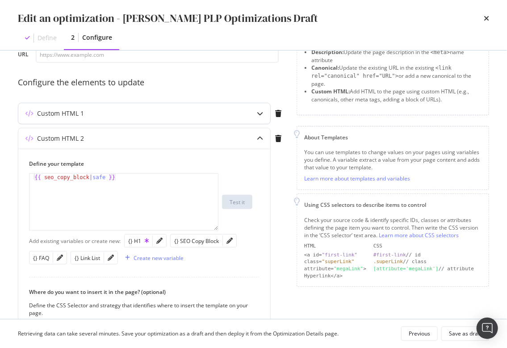
click at [256, 115] on div "modal" at bounding box center [260, 113] width 21 height 21
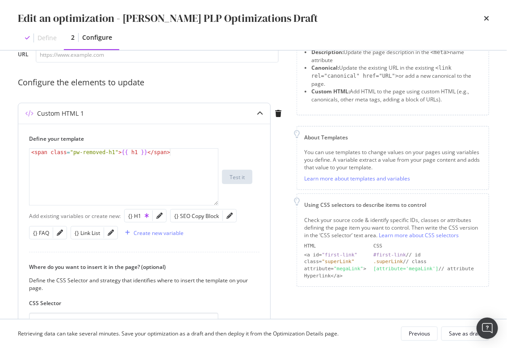
type textarea "<span class="pw-removed-h1">{{ h1 }}</span>"
click at [201, 171] on div "< span class = "pw-removed-h1" > {{ h1 }} </ span >" at bounding box center [123, 184] width 189 height 71
click at [161, 217] on icon "pencil" at bounding box center [159, 216] width 6 height 6
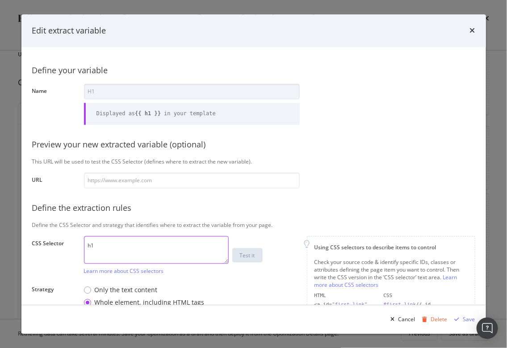
drag, startPoint x: 172, startPoint y: 254, endPoint x: 184, endPoint y: 235, distance: 22.6
click at [172, 254] on textarea "h1" at bounding box center [156, 250] width 145 height 28
click at [201, 214] on div "Define your variable Name H1 Displayed as {{ h1 }} in your template Preview you…" at bounding box center [253, 231] width 443 height 347
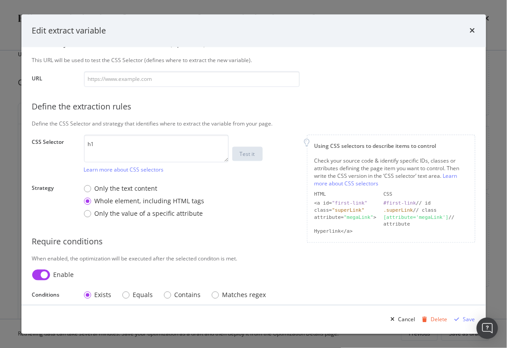
scroll to position [110, 0]
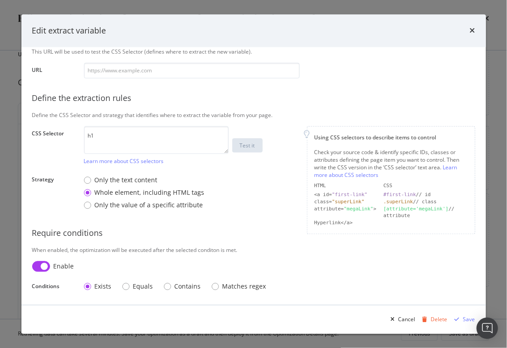
drag, startPoint x: 471, startPoint y: 31, endPoint x: 464, endPoint y: 38, distance: 10.7
click at [430, 31] on icon "times" at bounding box center [472, 30] width 5 height 7
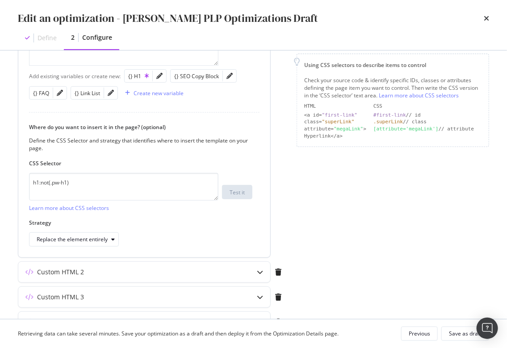
scroll to position [190, 0]
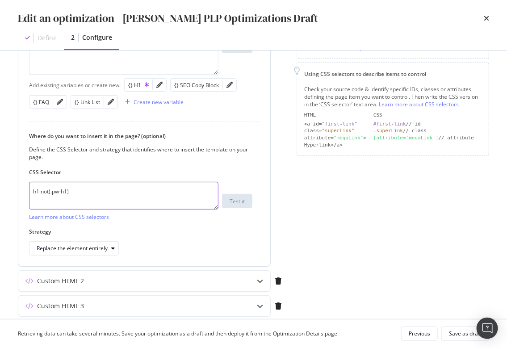
click at [105, 193] on textarea "h1:not(.pw-h1)" at bounding box center [123, 196] width 189 height 28
click at [127, 193] on textarea "h1:not(.pw-h1)" at bounding box center [123, 196] width 189 height 28
click at [168, 167] on div "Where do you want to insert it in the page? (optional) Define the CSS Selector …" at bounding box center [144, 193] width 231 height 123
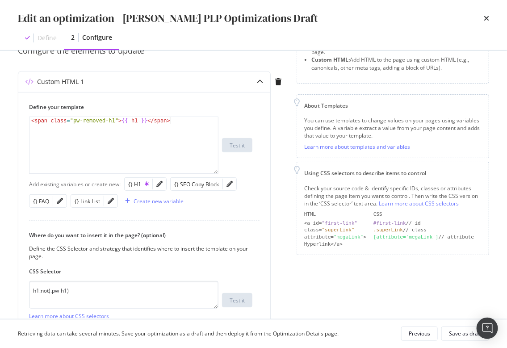
scroll to position [83, 0]
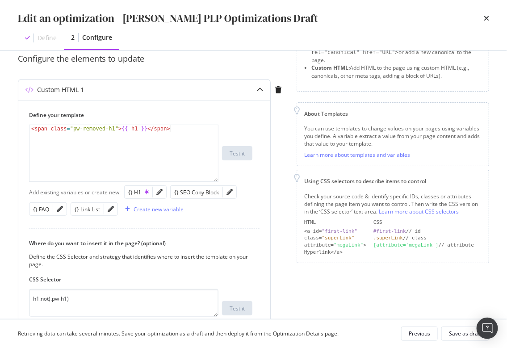
click at [182, 136] on div "< span class = "pw-removed-h1" > {{ h1 }} </ span >" at bounding box center [123, 160] width 189 height 71
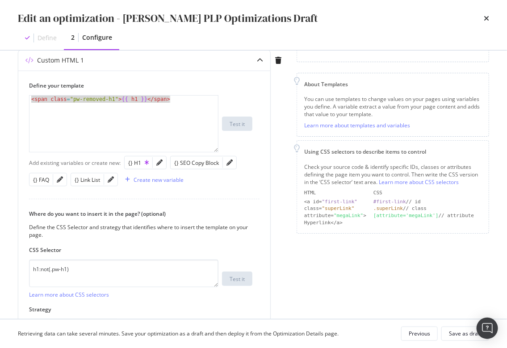
scroll to position [97, 0]
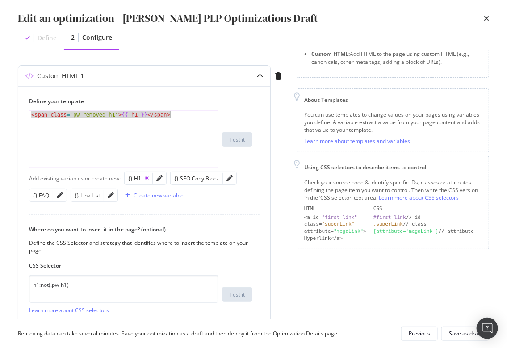
click at [196, 133] on div "< span class = "pw-removed-h1" > {{ h1 }} </ span >" at bounding box center [123, 146] width 189 height 71
click at [197, 133] on div "< span class = "pw-removed-h1" > {{ h1 }} </ span >" at bounding box center [123, 146] width 189 height 71
click at [193, 125] on div "< span class = "pw-removed-h1" > {{ h1 }} </ span >" at bounding box center [123, 146] width 189 height 71
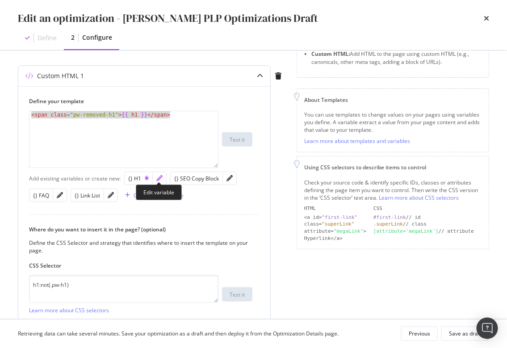
click at [159, 176] on icon "pencil" at bounding box center [159, 178] width 6 height 6
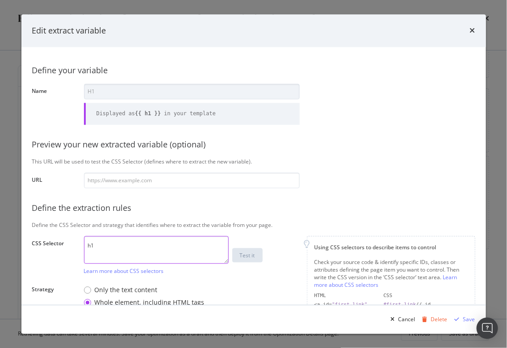
click at [165, 250] on textarea "h1" at bounding box center [156, 250] width 145 height 28
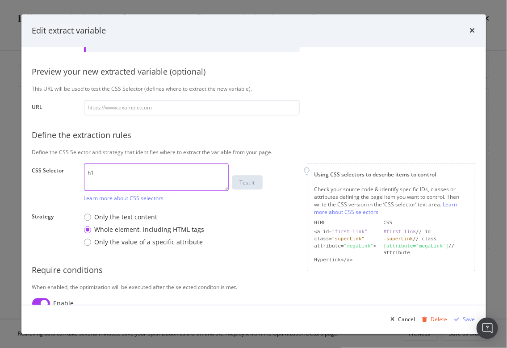
scroll to position [75, 0]
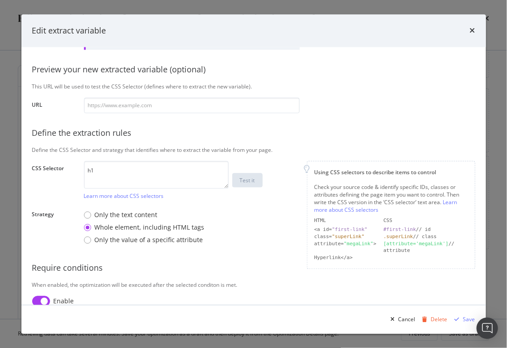
drag, startPoint x: 471, startPoint y: 32, endPoint x: 197, endPoint y: 109, distance: 284.7
click at [430, 32] on icon "times" at bounding box center [472, 30] width 5 height 7
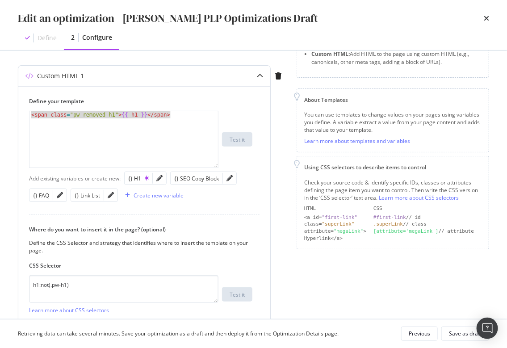
click at [157, 132] on div "< span class = "pw-removed-h1" > {{ h1 }} </ span >" at bounding box center [123, 146] width 189 height 71
click at [160, 287] on textarea "h1:not(.pw-h1)" at bounding box center [123, 289] width 189 height 28
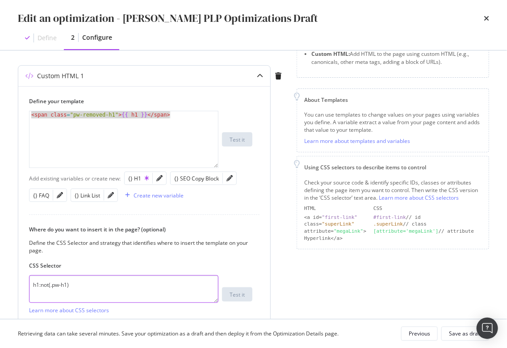
click at [160, 287] on textarea "h1:not(.pw-h1)" at bounding box center [123, 289] width 189 height 28
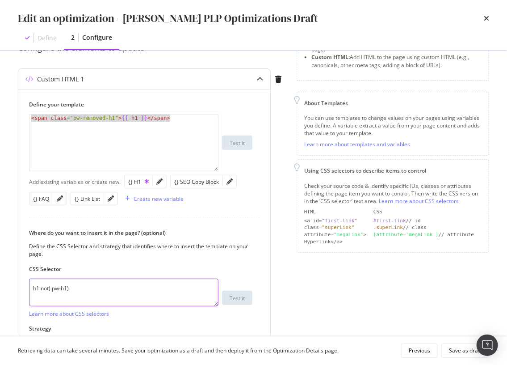
scroll to position [23, 0]
drag, startPoint x: 484, startPoint y: 17, endPoint x: 366, endPoint y: 54, distance: 123.4
click at [430, 17] on icon "times" at bounding box center [486, 18] width 5 height 7
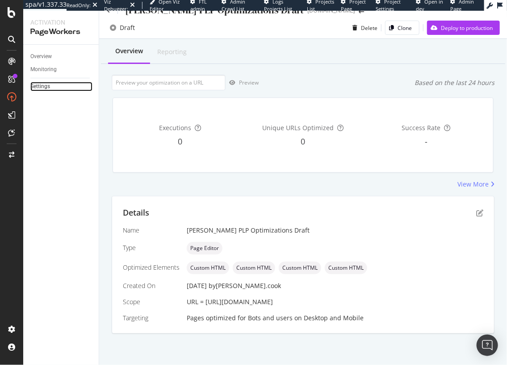
click at [52, 86] on link "Settings" at bounding box center [61, 86] width 62 height 9
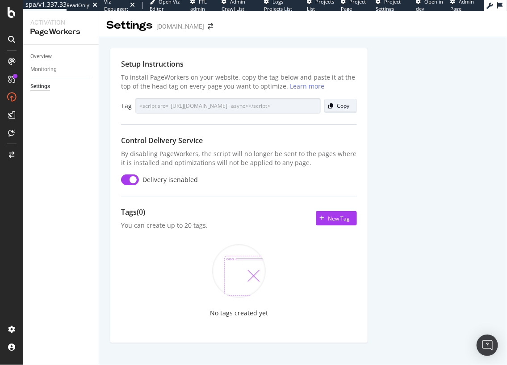
click at [338, 105] on div "Copy" at bounding box center [343, 106] width 13 height 8
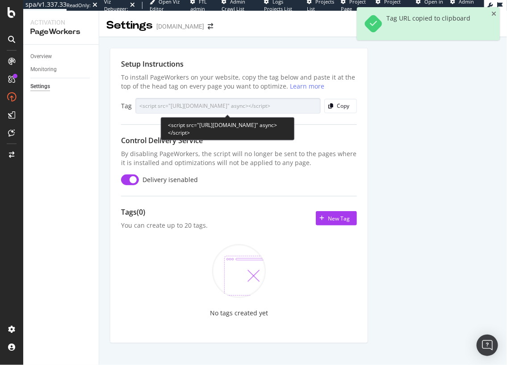
scroll to position [0, 15]
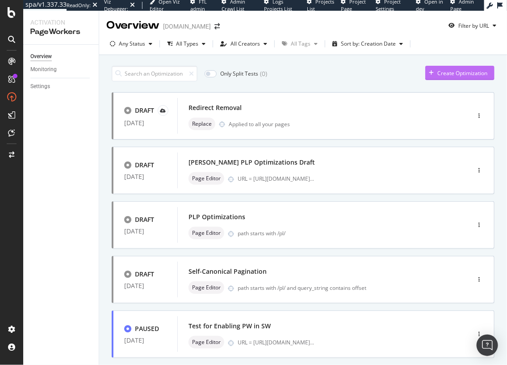
click at [456, 71] on div "Create Optimization" at bounding box center [462, 73] width 50 height 8
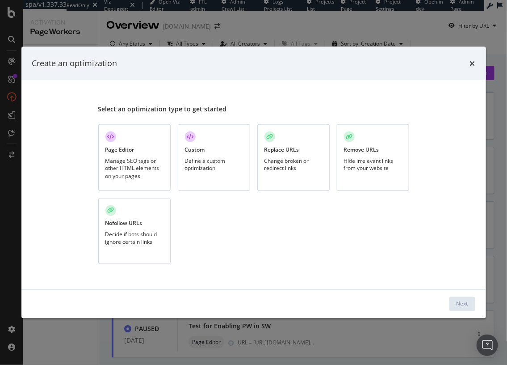
click at [134, 169] on div "Manage SEO tags or other HTML elements on your pages" at bounding box center [134, 168] width 58 height 23
click at [466, 303] on div "Next" at bounding box center [463, 304] width 12 height 8
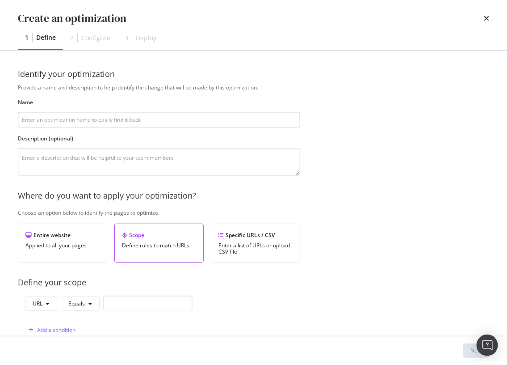
click at [144, 119] on input "modal" at bounding box center [159, 120] width 282 height 16
click at [41, 120] on input "[PERSON_NAME] PLP Optimizations Draft" at bounding box center [159, 120] width 282 height 16
click at [22, 120] on input "[PERSON_NAME] PLP Optimizations Draft" at bounding box center [159, 120] width 282 height 16
click at [146, 119] on input "v2 [PERSON_NAME] PLP Optimizations Draft" at bounding box center [159, 120] width 282 height 16
type input "v2 [PERSON_NAME] PLP Optimizations Draft"
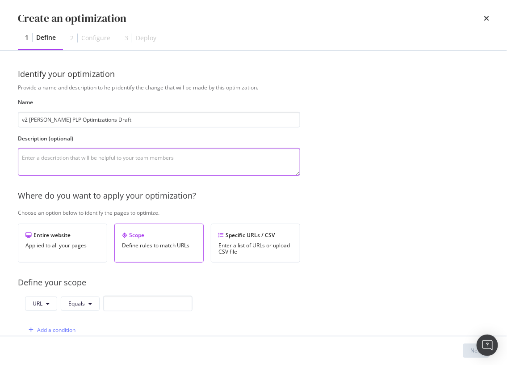
click at [133, 161] on textarea "modal" at bounding box center [159, 162] width 282 height 28
click at [362, 199] on div "Where do you want to apply your optimization?" at bounding box center [276, 196] width 516 height 12
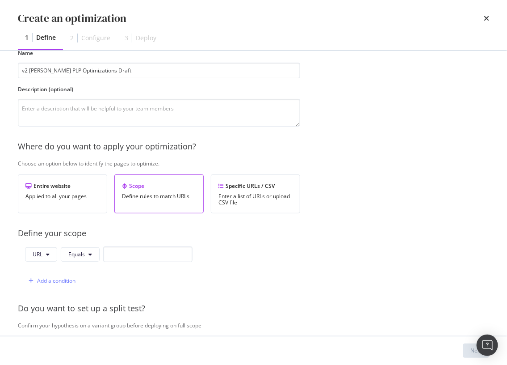
scroll to position [50, 0]
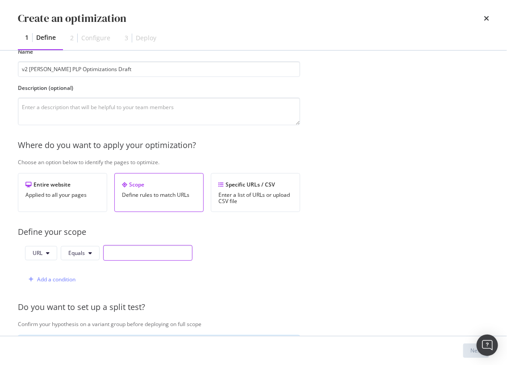
click at [126, 255] on input "modal" at bounding box center [147, 253] width 89 height 16
paste input "[URL][DOMAIN_NAME]"
type input "[URL][DOMAIN_NAME]"
click at [237, 265] on div "URL Equals [URL][DOMAIN_NAME] Add a condition" at bounding box center [159, 266] width 282 height 42
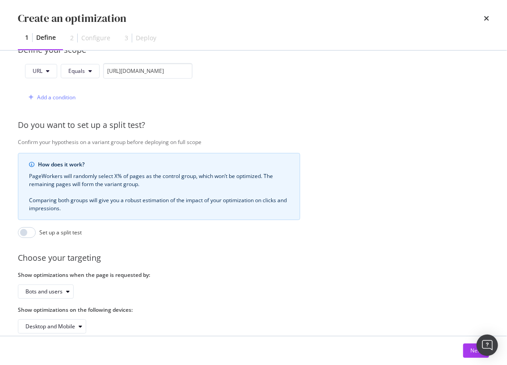
scroll to position [247, 0]
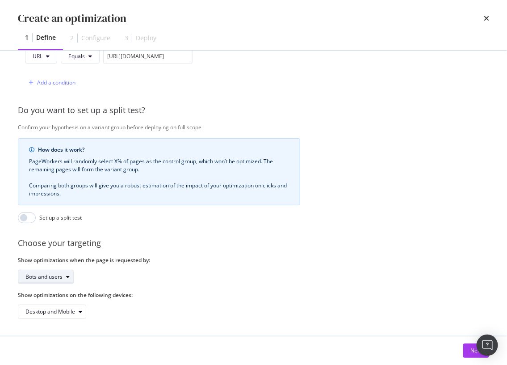
click at [58, 277] on div "Bots and users" at bounding box center [43, 276] width 37 height 5
drag, startPoint x: 126, startPoint y: 273, endPoint x: 116, endPoint y: 273, distance: 10.3
click at [126, 273] on div "Bots and users" at bounding box center [159, 276] width 282 height 14
click at [56, 278] on div "Bots and users" at bounding box center [43, 276] width 37 height 5
click at [59, 308] on div "Bots only" at bounding box center [48, 305] width 53 height 11
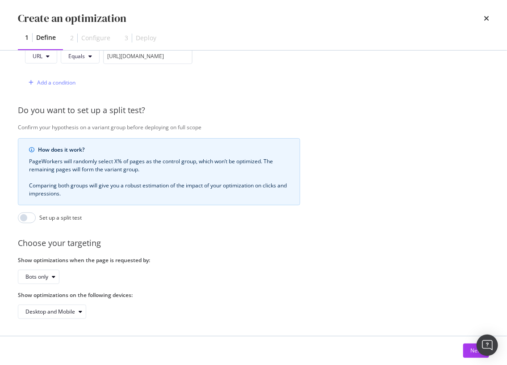
drag, startPoint x: 131, startPoint y: 272, endPoint x: 127, endPoint y: 274, distance: 5.0
click at [131, 272] on div "Bots only" at bounding box center [159, 276] width 282 height 14
click at [466, 348] on button "Next" at bounding box center [476, 350] width 26 height 14
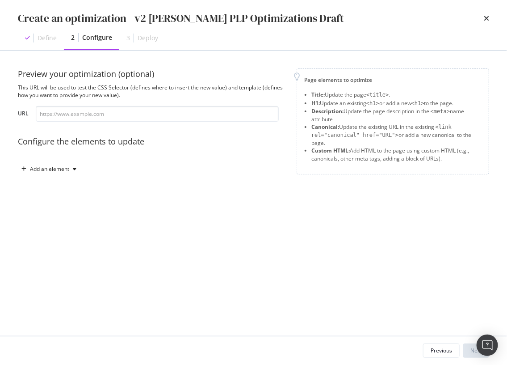
scroll to position [0, 0]
click at [74, 173] on div "Add an element" at bounding box center [49, 168] width 62 height 13
click at [133, 245] on div "Preview your optimization (optional) This URL will be used to test the CSS Sele…" at bounding box center [253, 192] width 471 height 249
click at [156, 257] on div "Preview your optimization (optional) This URL will be used to test the CSS Sele…" at bounding box center [253, 192] width 471 height 249
click at [76, 169] on div "modal" at bounding box center [74, 168] width 11 height 5
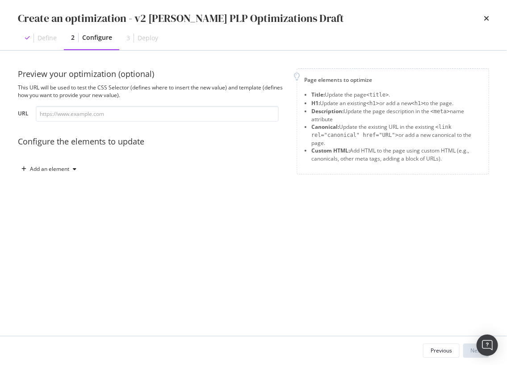
click at [162, 250] on div "Preview your optimization (optional) This URL will be used to test the CSS Sele…" at bounding box center [253, 192] width 471 height 249
drag, startPoint x: 77, startPoint y: 168, endPoint x: 86, endPoint y: 221, distance: 53.0
click at [77, 168] on div "modal" at bounding box center [74, 168] width 11 height 5
click at [74, 244] on div "Custom HTML" at bounding box center [59, 245] width 35 height 8
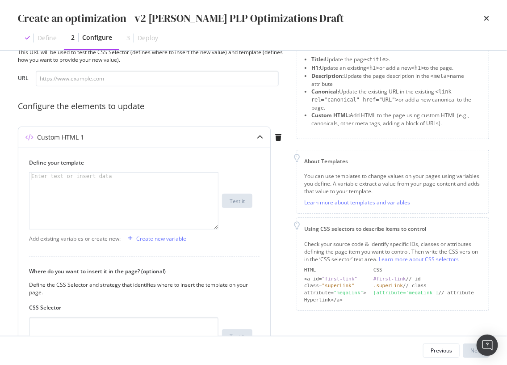
scroll to position [50, 0]
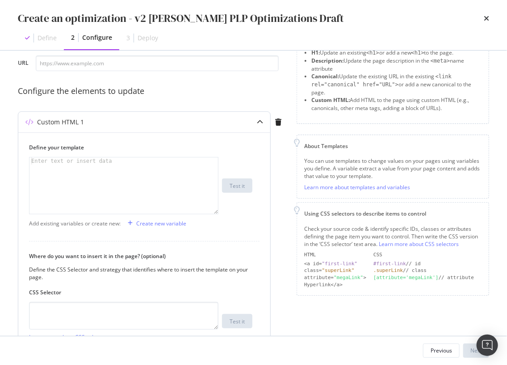
drag, startPoint x: 200, startPoint y: 243, endPoint x: 181, endPoint y: 235, distance: 20.4
click at [199, 243] on div "Where do you want to insert it in the page? (optional) Define the CSS Selector …" at bounding box center [144, 308] width 231 height 134
click at [168, 225] on div "Create new variable" at bounding box center [161, 223] width 50 height 8
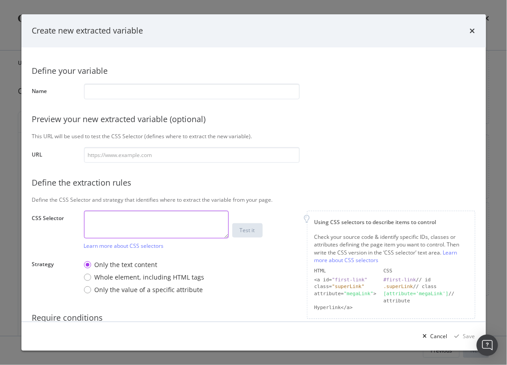
click at [118, 229] on textarea "modal" at bounding box center [156, 224] width 145 height 28
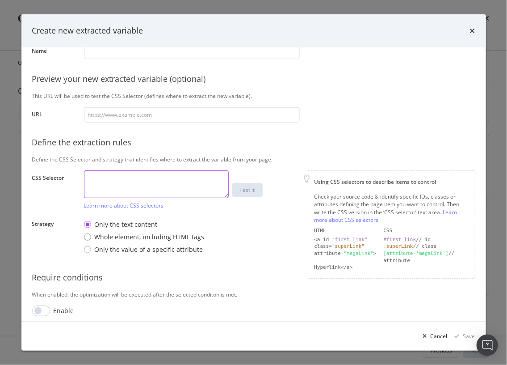
paste textarea "#main > div > div.sc-1m5w5r-0.Ntudm"
type textarea "#main > div > div.sc-1m5w5r-0.Ntudm"
click at [67, 235] on label "Strategy" at bounding box center [54, 237] width 45 height 35
click at [91, 237] on div "Whole element, including HTML tags" at bounding box center [144, 236] width 121 height 9
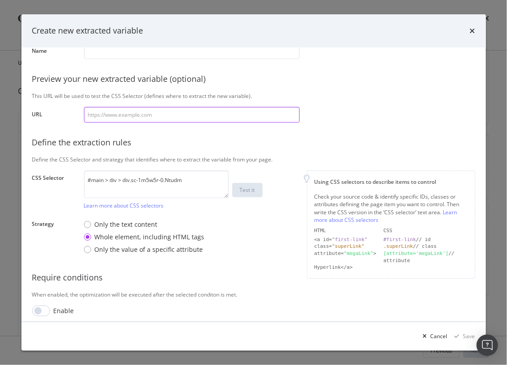
click at [159, 117] on input "modal" at bounding box center [192, 115] width 216 height 16
click at [231, 232] on div "Only the text content Whole element, including HTML tags Only the value of a sp…" at bounding box center [192, 236] width 216 height 41
drag, startPoint x: 200, startPoint y: 114, endPoint x: 210, endPoint y: 132, distance: 20.8
click at [200, 114] on input "modal" at bounding box center [192, 115] width 216 height 16
drag, startPoint x: 110, startPoint y: 118, endPoint x: 133, endPoint y: 125, distance: 23.3
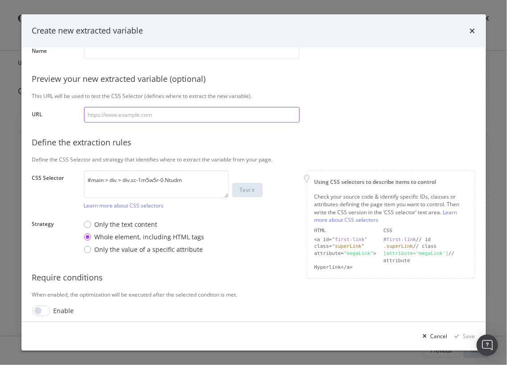
click at [111, 118] on input "modal" at bounding box center [192, 115] width 216 height 16
paste input "[URL][DOMAIN_NAME]"
type input "[URL][DOMAIN_NAME]"
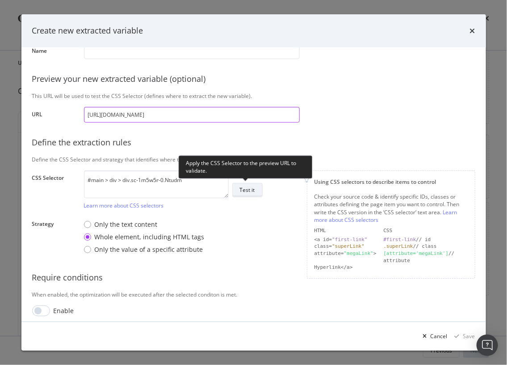
type input "[URL][DOMAIN_NAME]"
click at [244, 188] on div "Test it" at bounding box center [247, 190] width 15 height 8
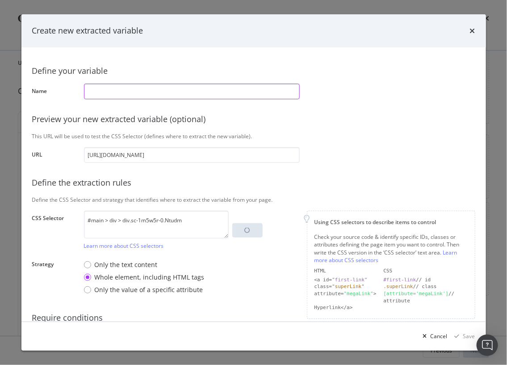
click at [160, 91] on input "modal" at bounding box center [192, 92] width 216 height 16
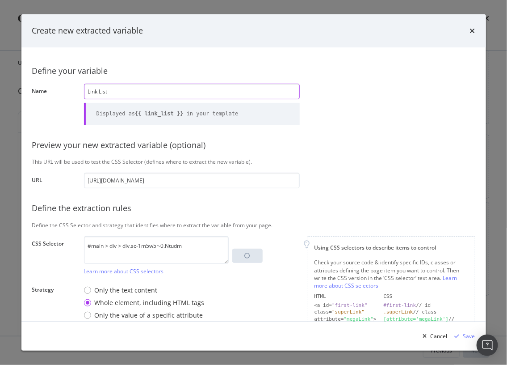
type input "Link List"
click at [363, 164] on div "This URL will be used to test the CSS Selector (defines where to extract the ne…" at bounding box center [253, 162] width 443 height 8
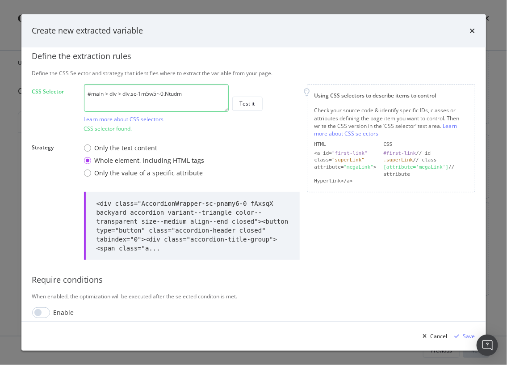
scroll to position [154, 0]
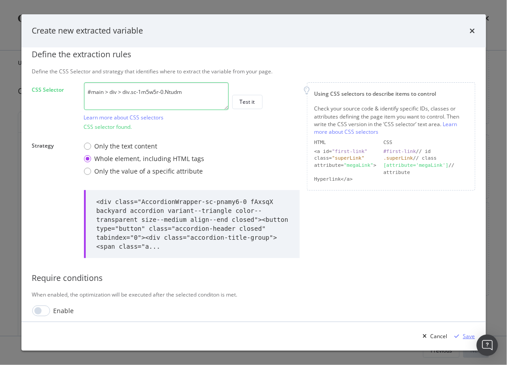
click at [465, 335] on div "Save" at bounding box center [469, 336] width 12 height 8
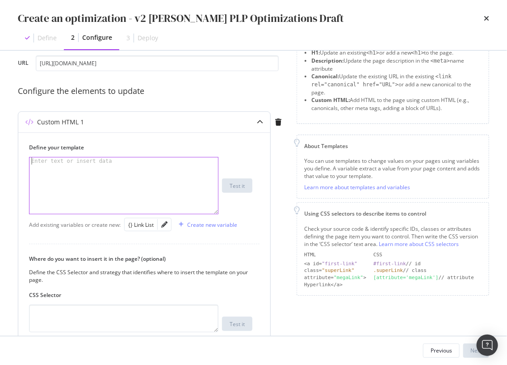
click at [172, 193] on div "modal" at bounding box center [123, 192] width 189 height 71
click at [146, 225] on div "{} Link List" at bounding box center [140, 225] width 25 height 8
type textarea "{{ link_list }}"
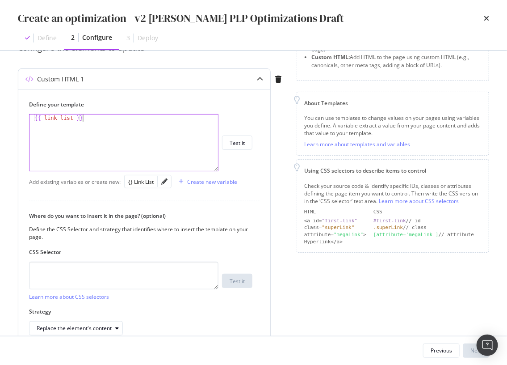
scroll to position [98, 0]
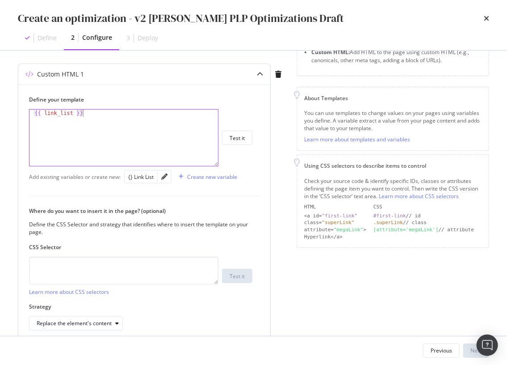
click at [165, 224] on div "Define the CSS Selector and strategy that identifies where to insert the templa…" at bounding box center [140, 227] width 223 height 15
drag, startPoint x: 305, startPoint y: 264, endPoint x: 298, endPoint y: 264, distance: 7.6
click at [305, 264] on div "Page elements to optimize Title: Update the page <title> . H1: Update an existi…" at bounding box center [393, 164] width 193 height 389
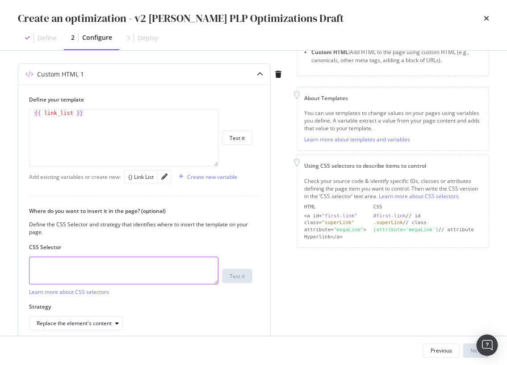
click at [129, 269] on textarea "modal" at bounding box center [123, 270] width 189 height 28
type textarea "body"
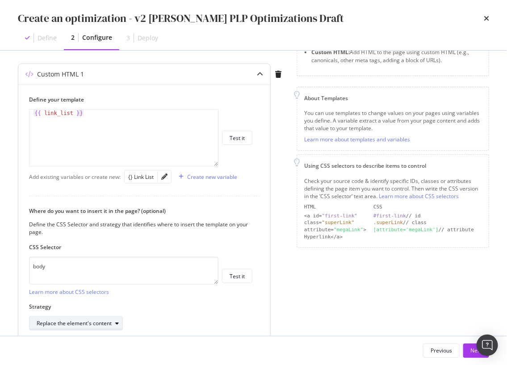
click at [107, 321] on div "Replace the element's content" at bounding box center [74, 322] width 75 height 5
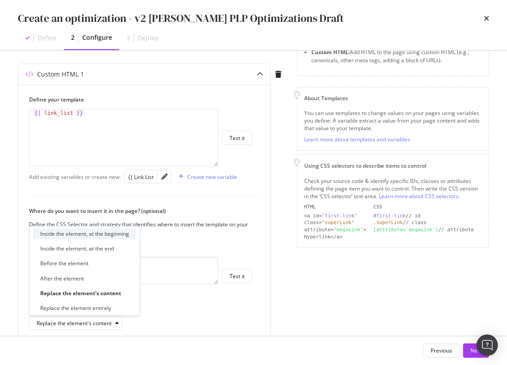
click at [113, 234] on div "Inside the element, at the beginning" at bounding box center [84, 234] width 89 height 8
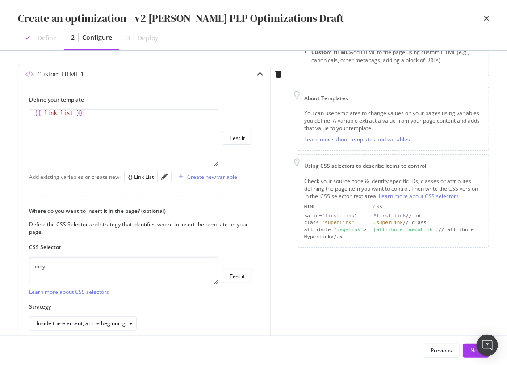
click at [318, 312] on div "Page elements to optimize Title: Update the page <title> . H1: Update an existi…" at bounding box center [393, 164] width 193 height 389
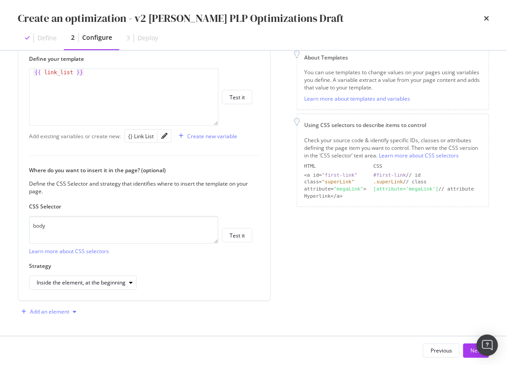
click at [71, 311] on div "modal" at bounding box center [74, 311] width 11 height 5
click at [69, 292] on div "Custom HTML" at bounding box center [59, 294] width 35 height 8
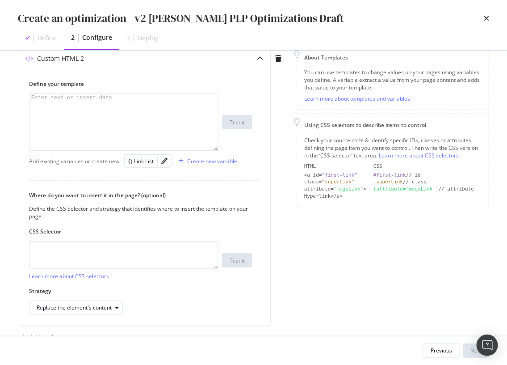
click at [340, 271] on div "Page elements to optimize Title: Update the page <title> . H1: Update an existi…" at bounding box center [393, 136] width 193 height 414
drag, startPoint x: 127, startPoint y: 253, endPoint x: 122, endPoint y: 265, distance: 13.8
click at [127, 253] on textarea "modal" at bounding box center [123, 255] width 189 height 28
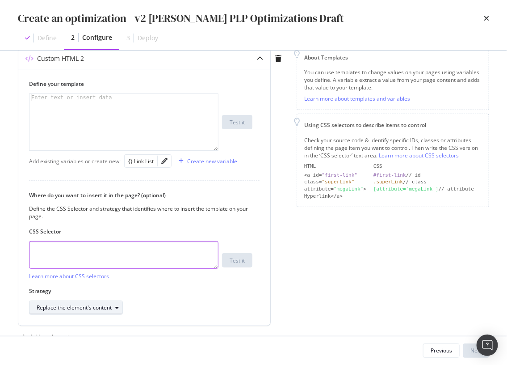
paste textarea "#main > div > div.sc-1m5w5r-1.eVLpZM"
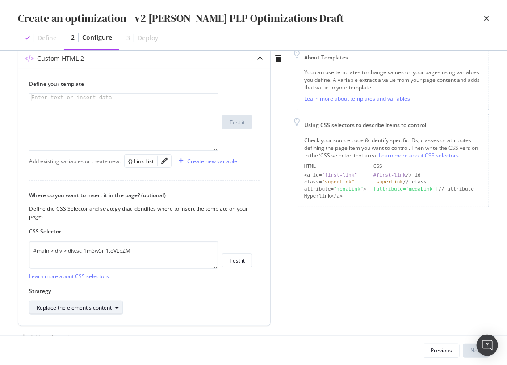
drag, startPoint x: 97, startPoint y: 308, endPoint x: 96, endPoint y: 300, distance: 8.1
click at [97, 308] on div "Replace the element's content" at bounding box center [74, 307] width 75 height 5
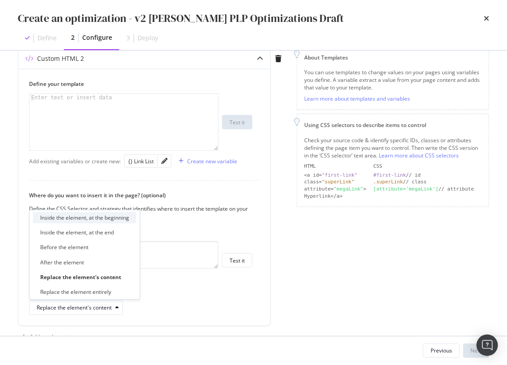
click at [95, 218] on div "Inside the element, at the beginning" at bounding box center [84, 218] width 89 height 8
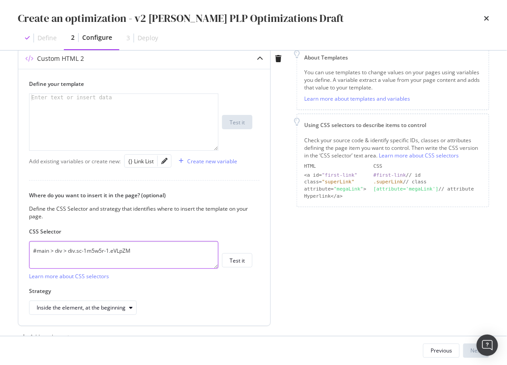
click at [106, 251] on textarea "#main > div > div.sc-1m5w5r-1.eVLpZM" at bounding box center [123, 255] width 189 height 28
click at [132, 244] on textarea "#main > div > div.sc-1m5w5r-1.eVLpZM" at bounding box center [123, 255] width 189 height 28
click at [130, 247] on textarea "#main > div > div.sc-1m5w5r-1.eVLpZM" at bounding box center [123, 255] width 189 height 28
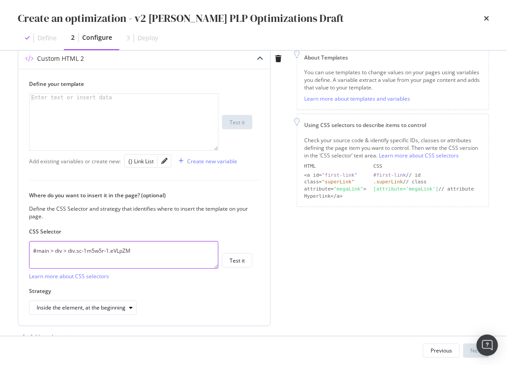
click at [130, 247] on textarea "#main > div > div.sc-1m5w5r-1.eVLpZM" at bounding box center [123, 255] width 189 height 28
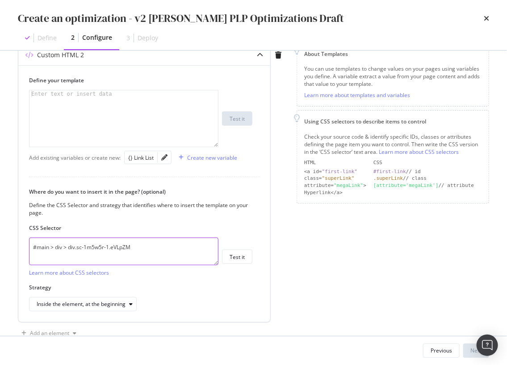
click at [130, 247] on textarea "#main > div > div.sc-1m5w5r-1.eVLpZM" at bounding box center [123, 251] width 189 height 28
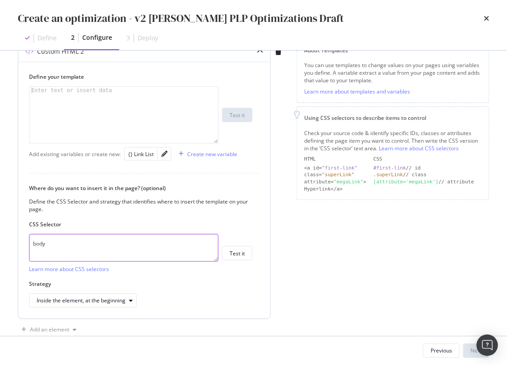
type textarea "body"
click at [261, 216] on div "Define your template Enter text or insert data XXXXXXXXXXXXXXXXXXXXXXXXXXXXXXXX…" at bounding box center [144, 190] width 252 height 256
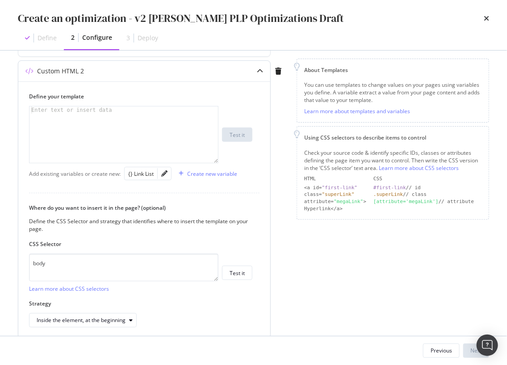
scroll to position [113, 0]
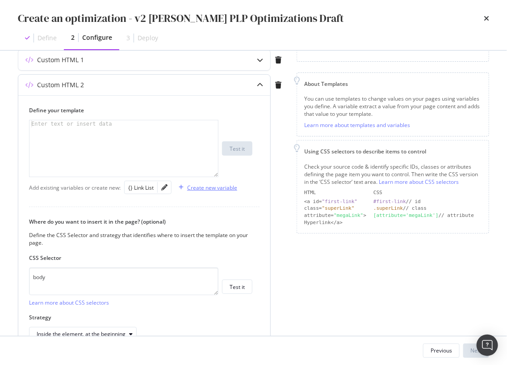
click at [206, 189] on div "Create new variable" at bounding box center [212, 188] width 50 height 8
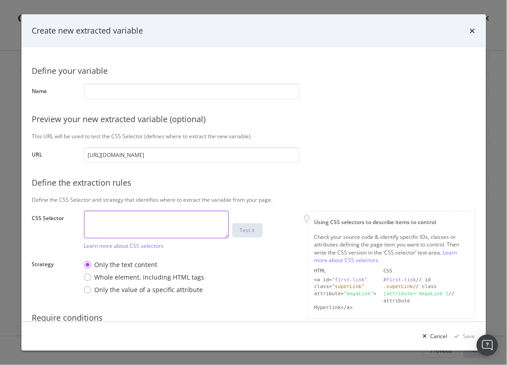
click at [153, 224] on textarea "modal" at bounding box center [156, 224] width 145 height 28
paste textarea "#main > div > div.sc-1m5w5r-1.eVLpZM"
type textarea "#main > div > div.sc-1m5w5r-1.eVLpZM"
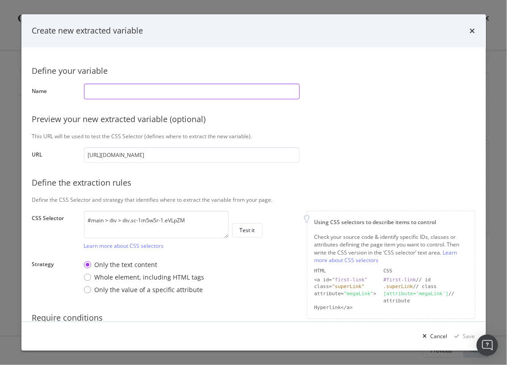
click at [175, 97] on input "modal" at bounding box center [192, 92] width 216 height 16
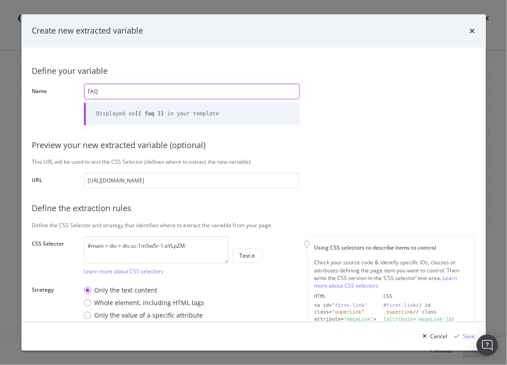
type input "FAQ"
click at [365, 170] on div "Define your variable Name FAQ Displayed as {{ faq }} in your template Preview y…" at bounding box center [253, 220] width 443 height 324
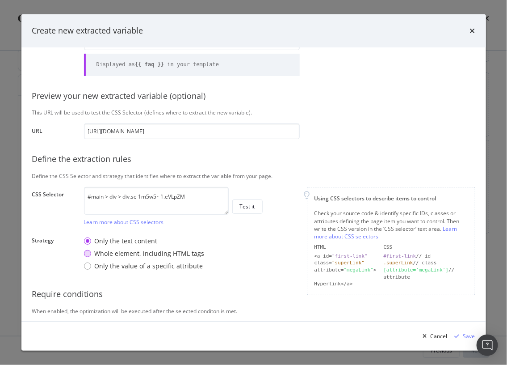
drag, startPoint x: 139, startPoint y: 255, endPoint x: 133, endPoint y: 256, distance: 5.8
click at [139, 255] on div "Whole element, including HTML tags" at bounding box center [150, 253] width 110 height 9
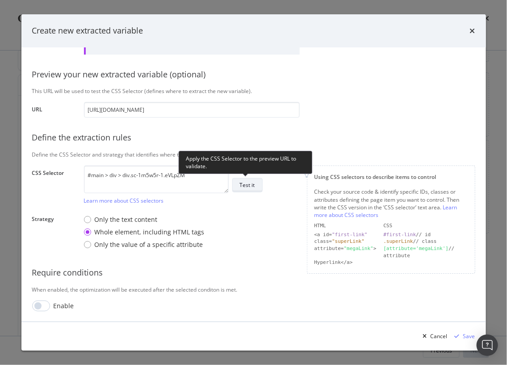
click at [245, 181] on div "Test it" at bounding box center [247, 185] width 15 height 8
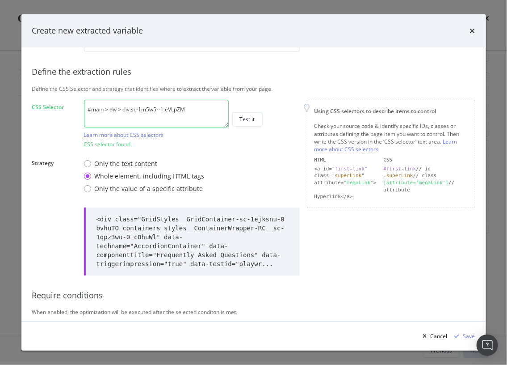
click at [374, 279] on div "Define your variable Name FAQ Displayed as {{ faq }} in your template Preview y…" at bounding box center [253, 128] width 443 height 412
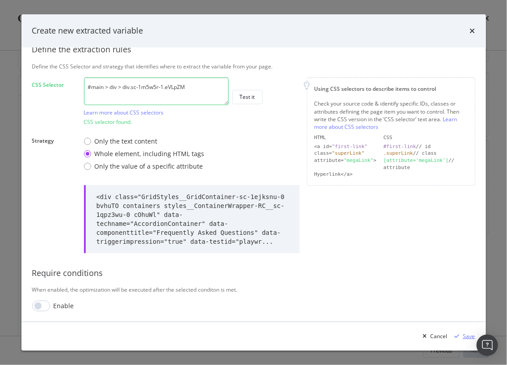
click at [462, 336] on div "modal" at bounding box center [457, 335] width 12 height 5
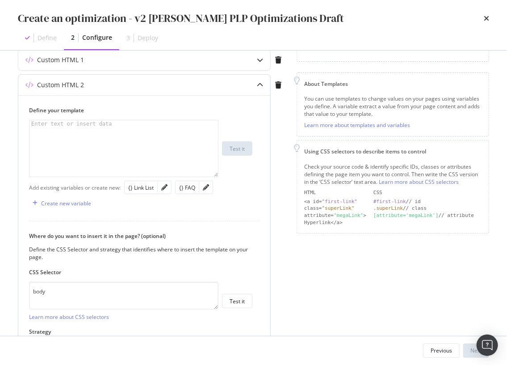
click at [165, 209] on div "Add existing variables or create new: {} Link List {} FAQ Create new variable" at bounding box center [144, 194] width 231 height 31
click at [187, 189] on div "{} FAQ" at bounding box center [187, 188] width 16 height 8
type textarea "{{ faq }}"
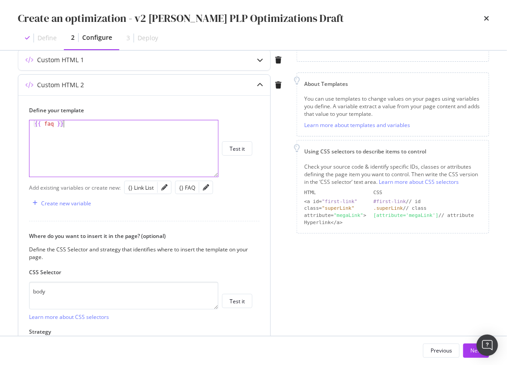
scroll to position [164, 0]
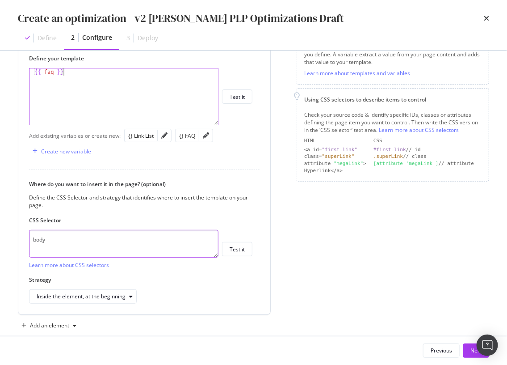
click at [175, 241] on textarea "body" at bounding box center [123, 244] width 189 height 28
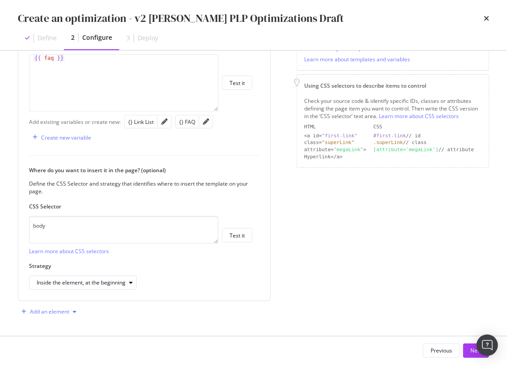
click at [76, 309] on div "modal" at bounding box center [74, 311] width 11 height 5
click at [71, 294] on div "Custom HTML" at bounding box center [59, 294] width 35 height 8
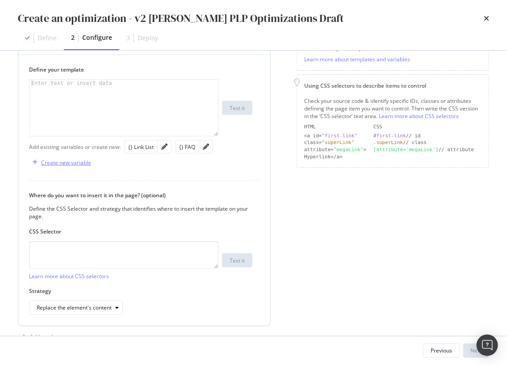
click at [51, 162] on div "Create new variable" at bounding box center [66, 163] width 50 height 8
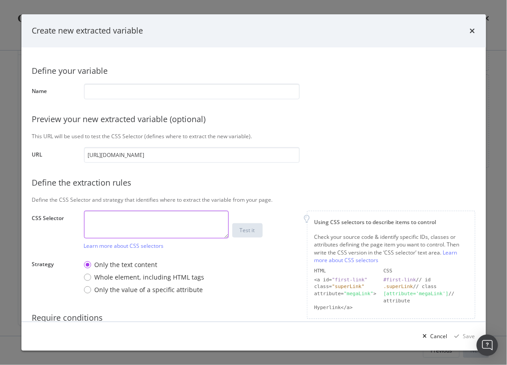
drag, startPoint x: 140, startPoint y: 227, endPoint x: 138, endPoint y: 214, distance: 13.1
click at [140, 227] on textarea "modal" at bounding box center [156, 224] width 145 height 28
paste textarea "[data-selector='splp-cpy-blk']"
type textarea "[data-selector='splp-cpy-blk']"
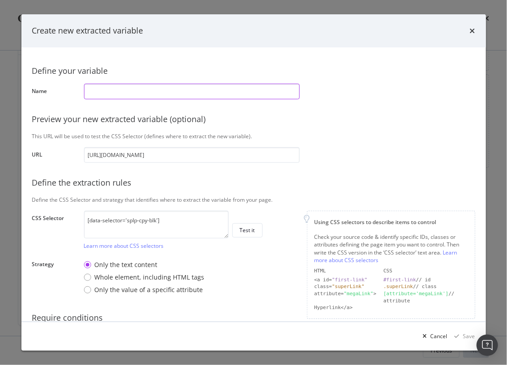
click at [159, 92] on input "modal" at bounding box center [192, 92] width 216 height 16
type input "C"
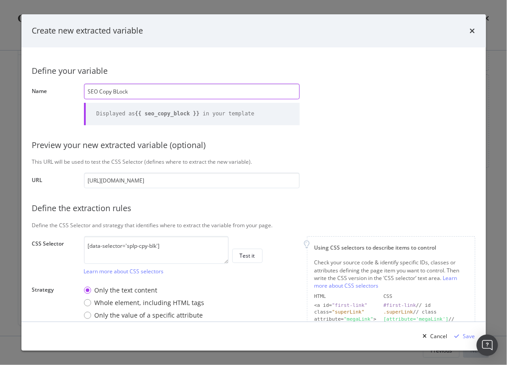
scroll to position [45, 0]
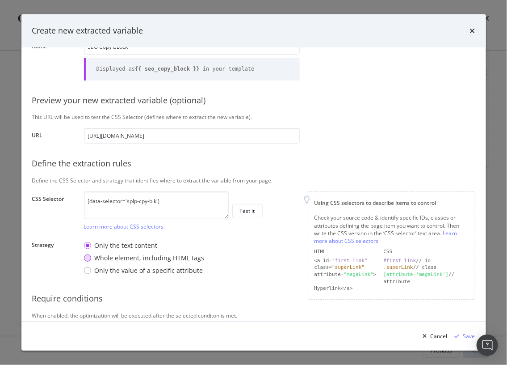
click at [192, 258] on div "Whole element, including HTML tags" at bounding box center [150, 257] width 110 height 9
drag, startPoint x: 250, startPoint y: 249, endPoint x: 250, endPoint y: 242, distance: 7.1
click at [250, 249] on div "Only the text content Whole element, including HTML tags Only the value of a sp…" at bounding box center [192, 257] width 216 height 41
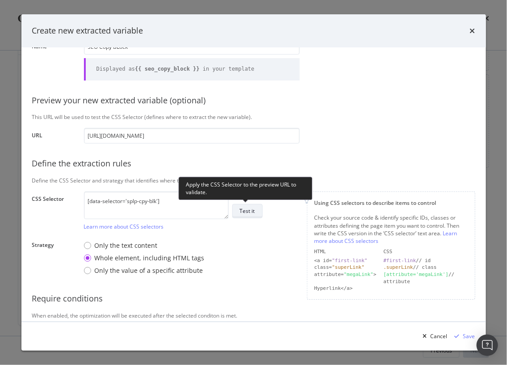
click at [249, 210] on div "Test it" at bounding box center [247, 211] width 15 height 8
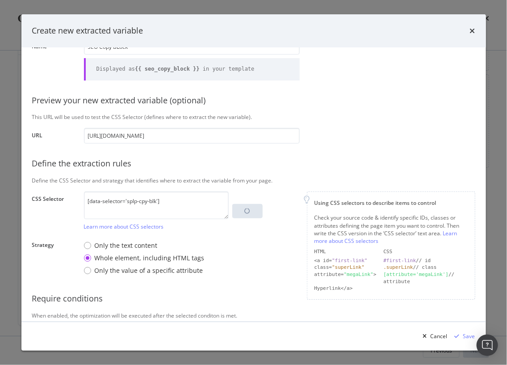
click at [255, 164] on div "Define the extraction rules" at bounding box center [253, 164] width 443 height 12
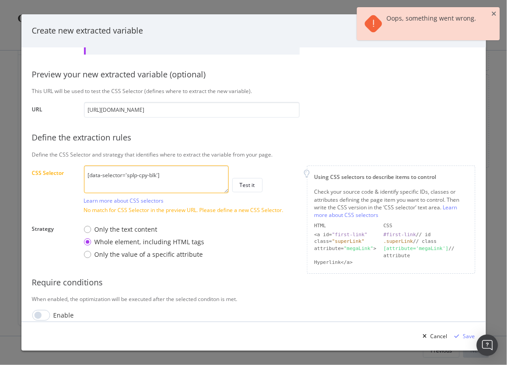
click at [184, 181] on textarea "[data-selector='splp-cpy-blk']" at bounding box center [156, 179] width 145 height 28
click at [190, 179] on textarea "[data-selector='splp-cpy-blk']" at bounding box center [156, 179] width 145 height 28
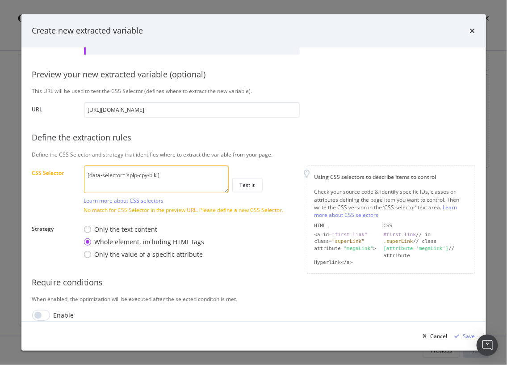
click at [190, 179] on textarea "[data-selector='splp-cpy-blk']" at bounding box center [156, 179] width 145 height 28
drag, startPoint x: 151, startPoint y: 180, endPoint x: 183, endPoint y: 180, distance: 31.3
click at [151, 180] on textarea "[data-selector='splp-cpy-blk']" at bounding box center [156, 179] width 145 height 28
click at [188, 179] on textarea "[data-selector='splp-cpy-blk']" at bounding box center [156, 179] width 145 height 28
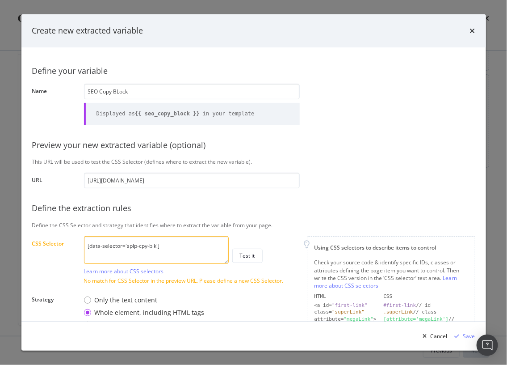
scroll to position [13, 0]
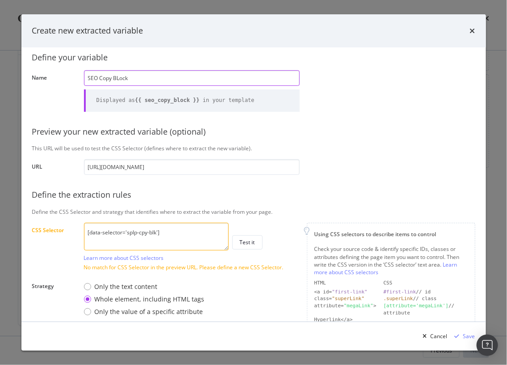
click at [118, 80] on input "SEO Copy BLock" at bounding box center [192, 78] width 216 height 16
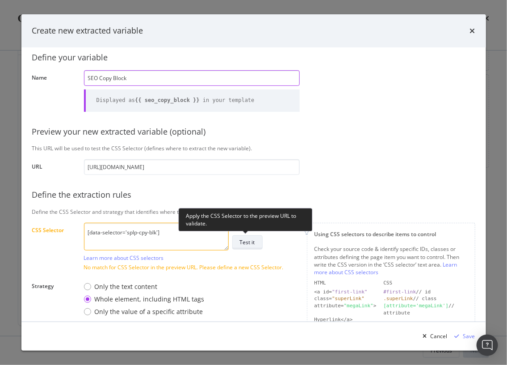
type input "SEO Copy Block"
drag, startPoint x: 250, startPoint y: 236, endPoint x: 250, endPoint y: 231, distance: 5.4
click at [250, 236] on div "Test it" at bounding box center [247, 242] width 15 height 13
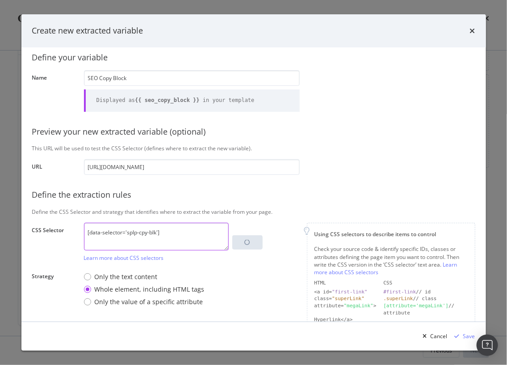
click at [207, 239] on textarea "[data-selector='splp-cpy-blk']" at bounding box center [156, 236] width 145 height 28
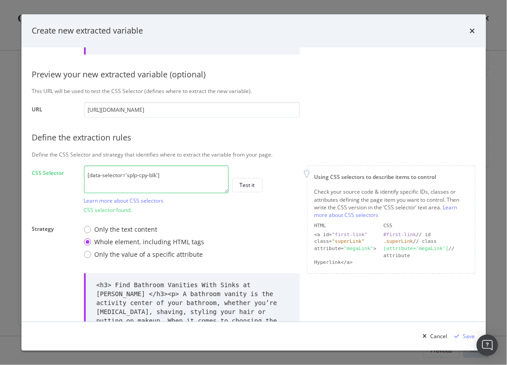
scroll to position [124, 0]
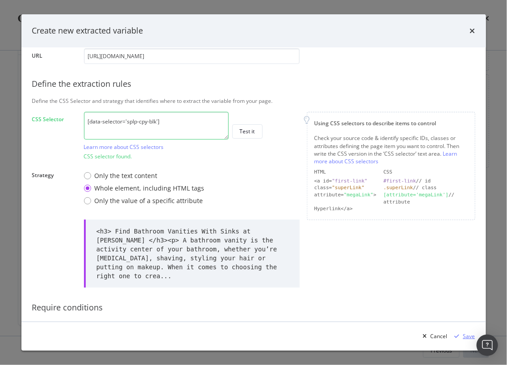
click at [465, 335] on div "Save" at bounding box center [469, 336] width 12 height 8
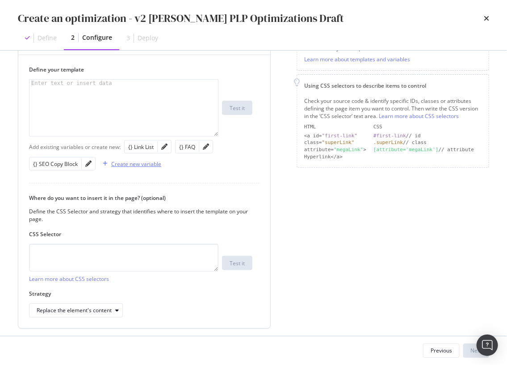
scroll to position [153, 0]
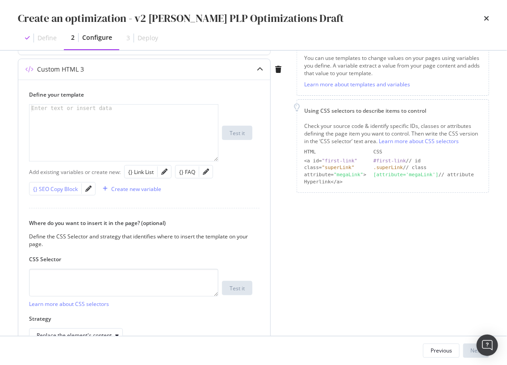
click at [68, 186] on div "{} SEO Copy Block" at bounding box center [55, 189] width 45 height 8
type textarea "{{ seo_copy_block }}"
click at [120, 275] on textarea "modal" at bounding box center [123, 283] width 189 height 28
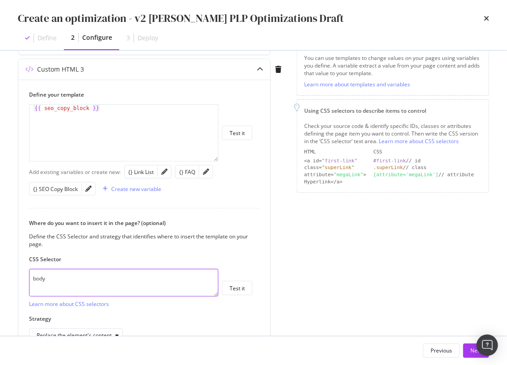
type textarea "body"
drag, startPoint x: 370, startPoint y: 283, endPoint x: 361, endPoint y: 281, distance: 9.6
click at [367, 283] on div "Page elements to optimize Title: Update the page <title> . H1: Update an existi…" at bounding box center [393, 143] width 193 height 456
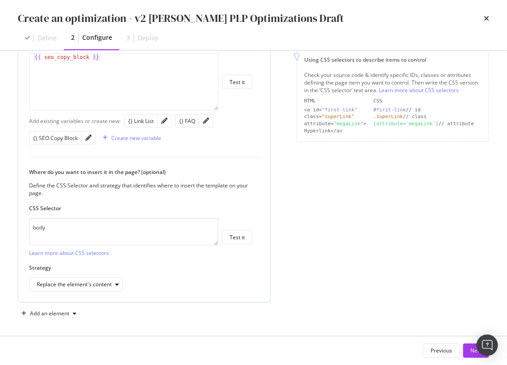
scroll to position [205, 0]
click at [88, 278] on div "Replace the element's content" at bounding box center [80, 283] width 86 height 13
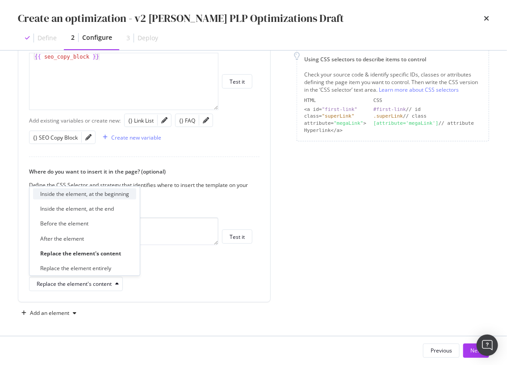
click at [80, 193] on div "Inside the element, at the beginning" at bounding box center [84, 194] width 89 height 8
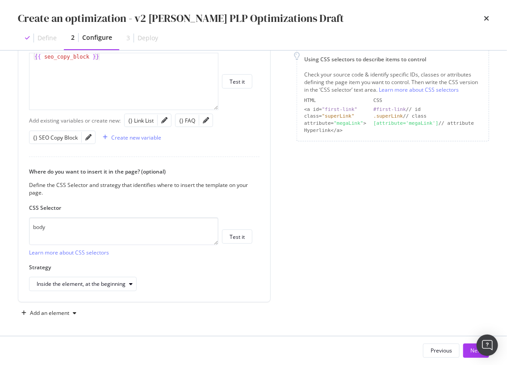
drag, startPoint x: 376, startPoint y: 284, endPoint x: 359, endPoint y: 278, distance: 17.5
click at [376, 283] on div "Page elements to optimize Title: Update the page <title> . H1: Update an existi…" at bounding box center [393, 92] width 193 height 456
click at [467, 348] on button "Next" at bounding box center [476, 350] width 26 height 14
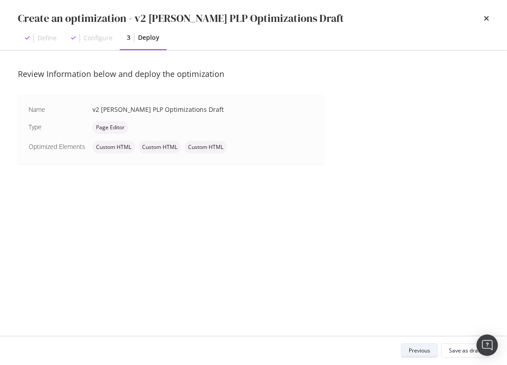
click at [428, 348] on div "Previous" at bounding box center [419, 350] width 21 height 8
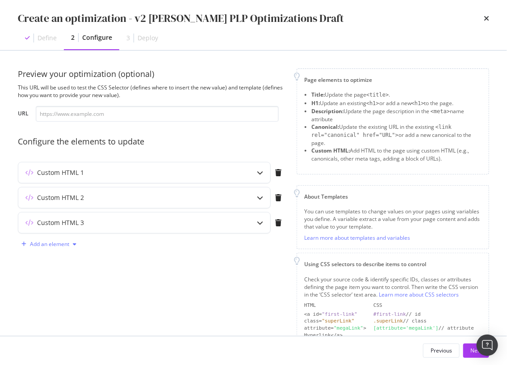
click at [67, 246] on div "Add an element" at bounding box center [49, 243] width 39 height 5
click at [62, 319] on div "Custom HTML" at bounding box center [59, 320] width 35 height 8
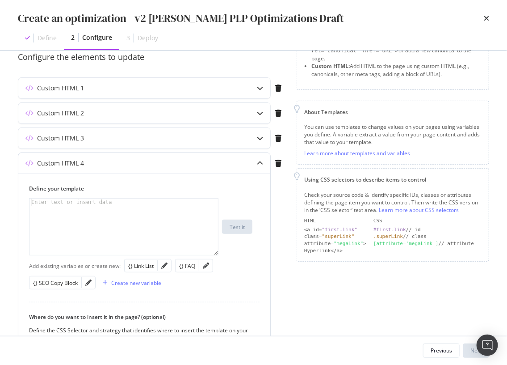
scroll to position [85, 0]
click at [118, 231] on div "modal" at bounding box center [123, 233] width 189 height 71
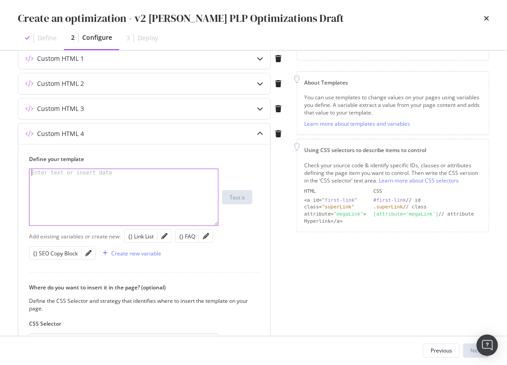
scroll to position [116, 0]
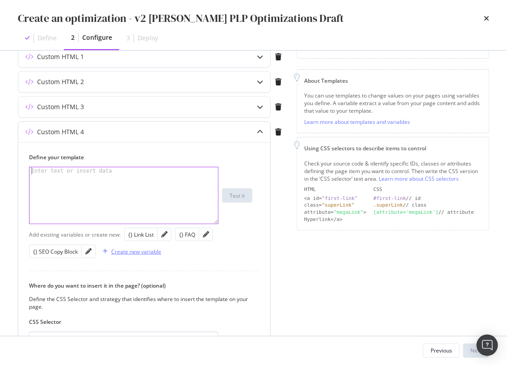
click at [138, 252] on div "Create new variable" at bounding box center [136, 252] width 50 height 8
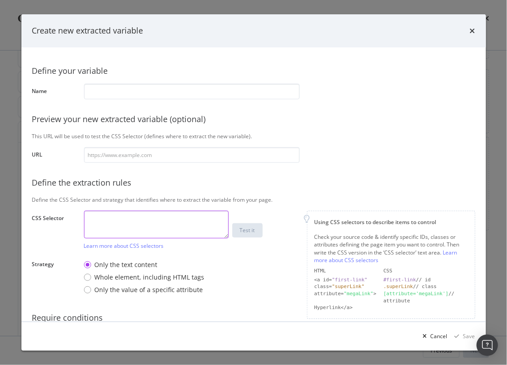
click at [147, 220] on textarea "modal" at bounding box center [156, 224] width 145 height 28
paste textarea "h1:not(.pw-h1)"
type textarea "h1:not(.pw-h1)"
click at [147, 228] on textarea "modal" at bounding box center [156, 224] width 145 height 28
paste textarea "h1"
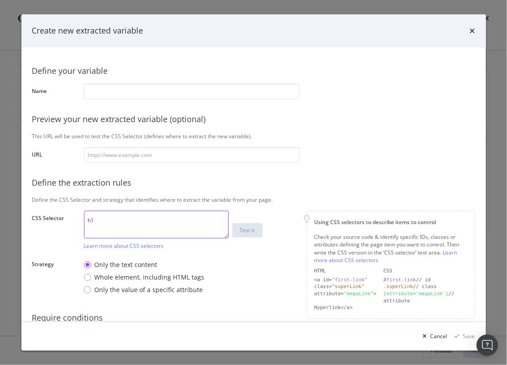
type textarea "h1"
click at [141, 86] on input "modal" at bounding box center [192, 92] width 216 height 16
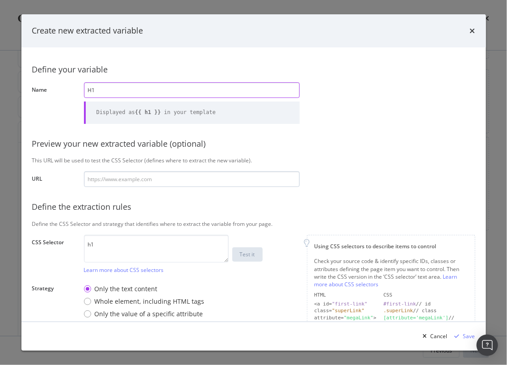
type input "H1"
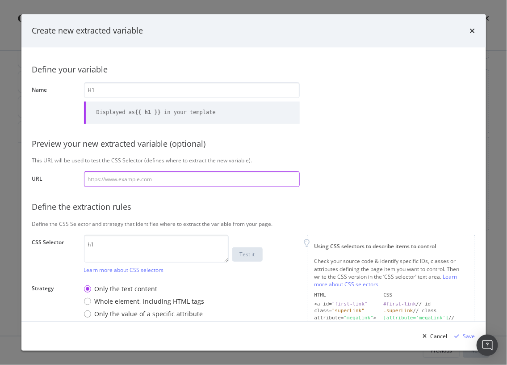
click at [181, 176] on input "modal" at bounding box center [192, 179] width 216 height 16
click at [124, 178] on input "modal" at bounding box center [192, 179] width 216 height 16
paste input "https://www.lowes.com/pl/bathroom-vanities-vanity-tops/bathroom-vanities/bathro…"
type input "https://www.lowes.com/pl/bathroom-vanities-vanity-tops/bathroom-vanities/bathro…"
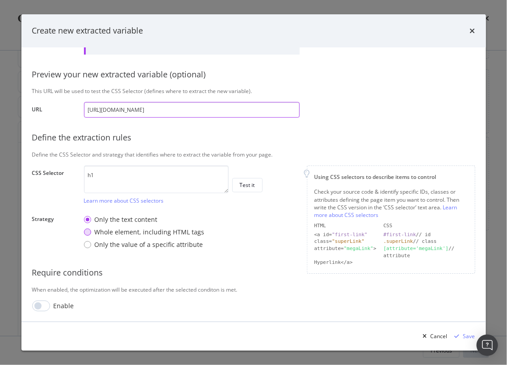
type input "https://www.lowes.com/pl/bathroom-vanities-vanity-tops/bathroom-vanities/bathro…"
click at [103, 232] on div "Whole element, including HTML tags" at bounding box center [150, 231] width 110 height 9
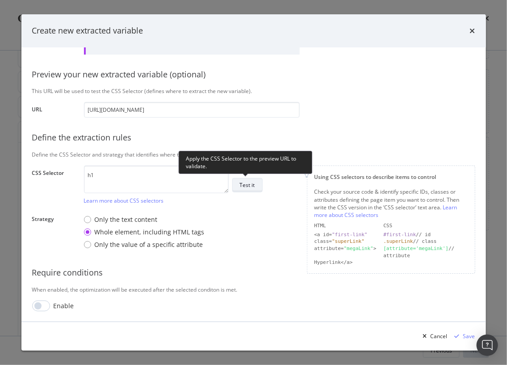
click at [252, 183] on div "Test it" at bounding box center [247, 185] width 15 height 8
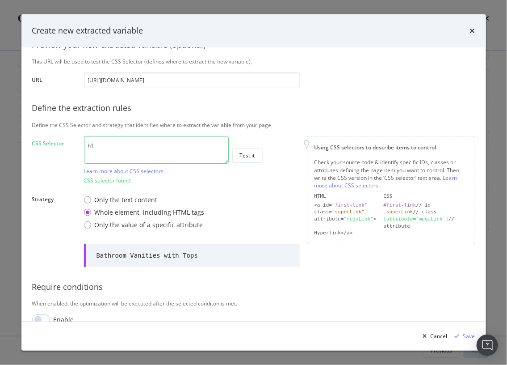
scroll to position [114, 0]
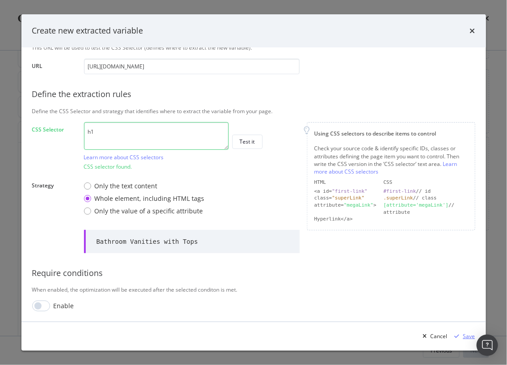
click at [460, 336] on div "modal" at bounding box center [457, 335] width 12 height 5
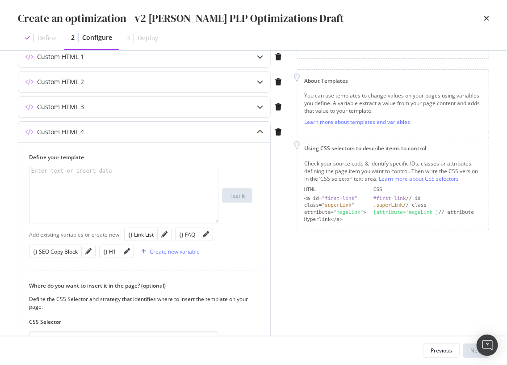
click at [118, 185] on div "modal" at bounding box center [123, 202] width 189 height 71
click at [79, 184] on div "modal" at bounding box center [123, 202] width 189 height 71
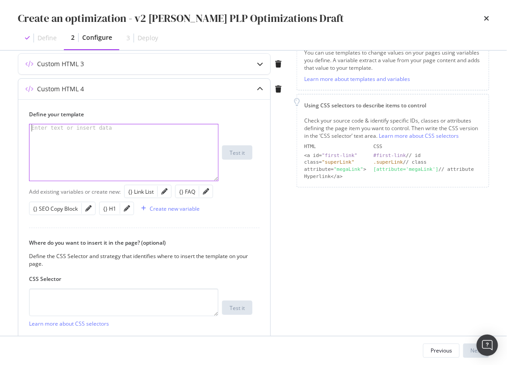
scroll to position [188, 0]
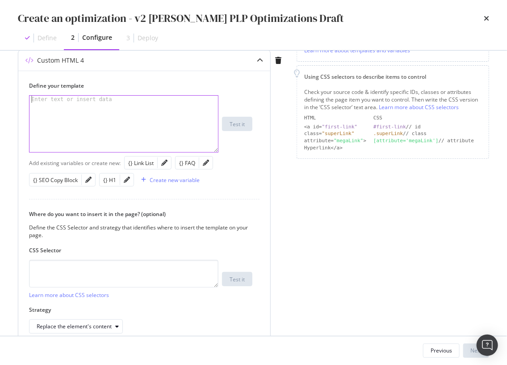
paste textarea "<span class="pw-removed-h1">{{ h1 }}</span>"
type textarea "<span class="pw-removed-h1">{{ h1 }}</span>"
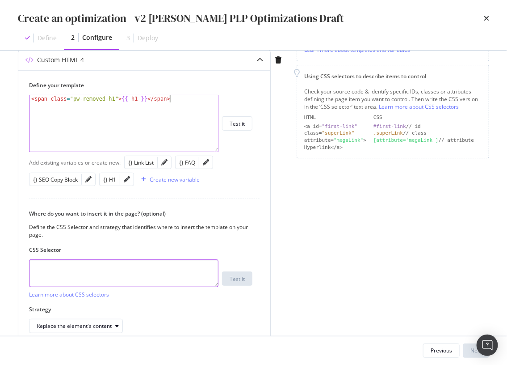
click at [98, 273] on textarea "modal" at bounding box center [123, 273] width 189 height 28
drag, startPoint x: 89, startPoint y: 264, endPoint x: 80, endPoint y: 264, distance: 9.0
click at [90, 264] on textarea "modal" at bounding box center [123, 273] width 189 height 28
paste textarea "h1:not(.pw-h1)"
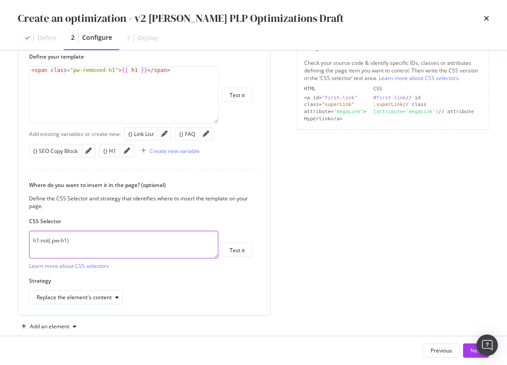
scroll to position [218, 0]
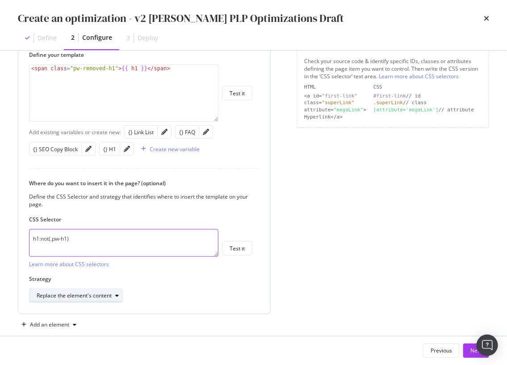
type textarea "h1:not(.pw-h1)"
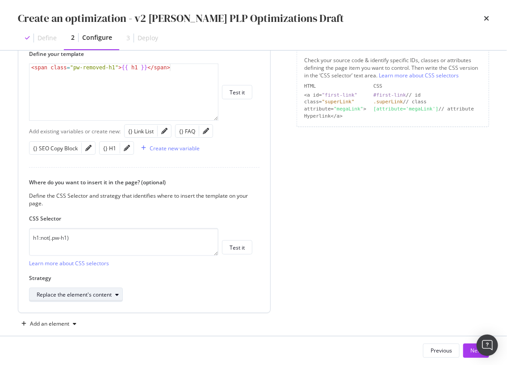
click at [99, 292] on div "Replace the element's content" at bounding box center [74, 294] width 75 height 5
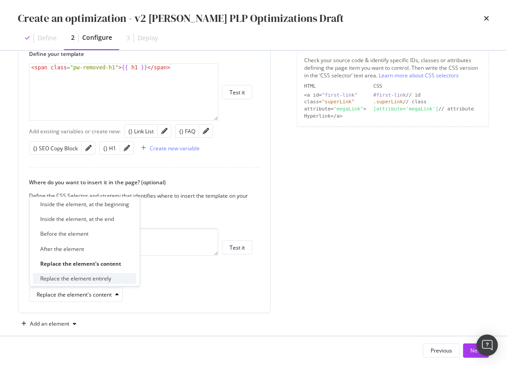
click at [100, 278] on div "Replace the element entirely" at bounding box center [75, 278] width 71 height 8
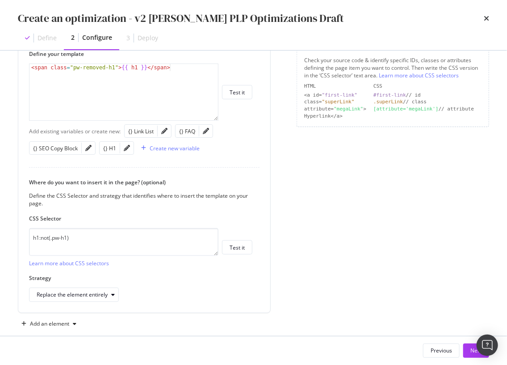
drag, startPoint x: 361, startPoint y: 259, endPoint x: 354, endPoint y: 258, distance: 7.2
click at [360, 259] on div "Page elements to optimize Title: Update the page <title> . H1: Update an existi…" at bounding box center [393, 89] width 193 height 481
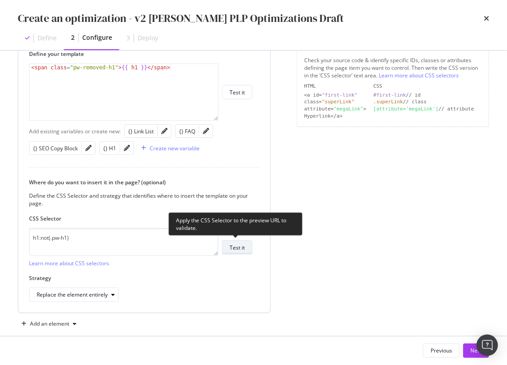
click at [231, 249] on div "Test it" at bounding box center [237, 247] width 15 height 8
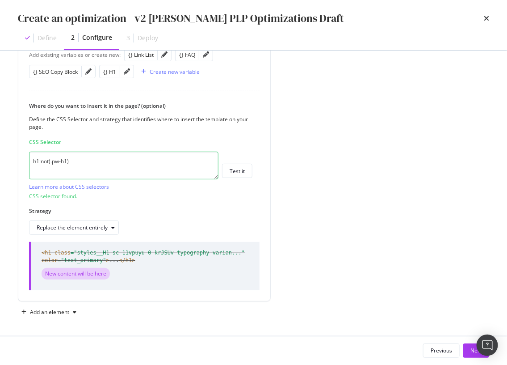
scroll to position [175, 0]
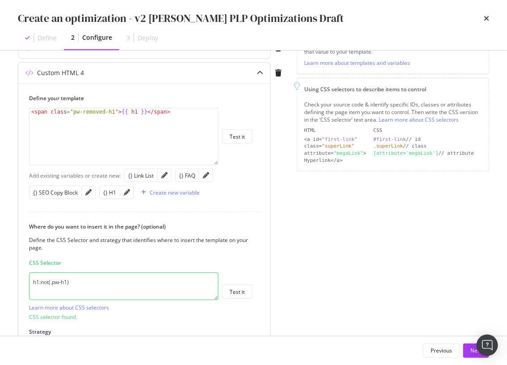
click at [170, 123] on div "< span class = "pw-removed-h1" > {{ h1 }} </ span >" at bounding box center [123, 143] width 189 height 71
click at [321, 269] on div "Page elements to optimize Title: Update the page <title> . H1: Update an existi…" at bounding box center [393, 167] width 193 height 546
click at [184, 117] on div "< span class = "pw-removed-h1" > {{ h1 }} </ span >" at bounding box center [123, 143] width 189 height 71
click at [109, 191] on div "{} H1" at bounding box center [109, 193] width 13 height 8
drag, startPoint x: 206, startPoint y: 114, endPoint x: 210, endPoint y: 116, distance: 4.8
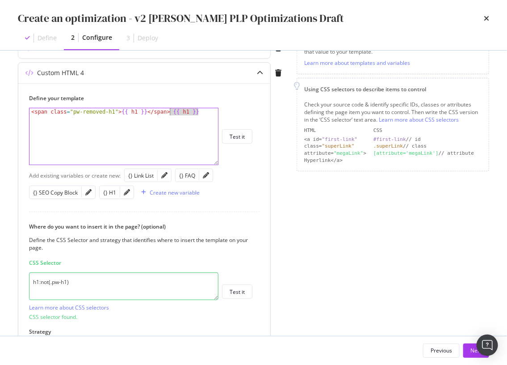
click at [171, 112] on div "< span class = "pw-removed-h1" > {{ h1 }} </ span > {{ h1 }}" at bounding box center [123, 143] width 189 height 71
type textarea "<span class="pw-removed-h1">{{ h1 }}</span>"
click at [336, 244] on div "Page elements to optimize Title: Update the page <title> . H1: Update an existi…" at bounding box center [393, 167] width 193 height 546
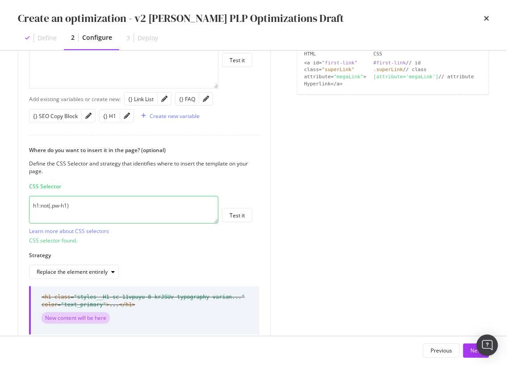
scroll to position [252, 0]
click at [469, 353] on button "Next" at bounding box center [476, 350] width 26 height 14
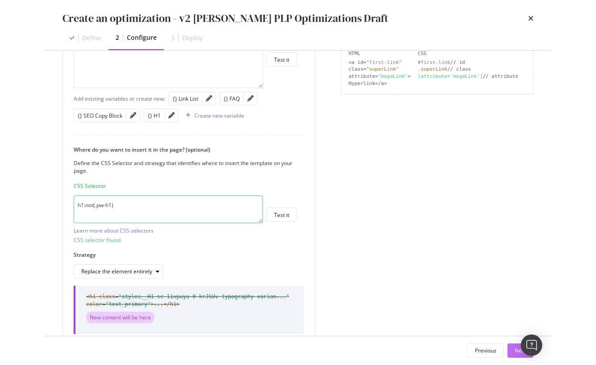
scroll to position [0, 0]
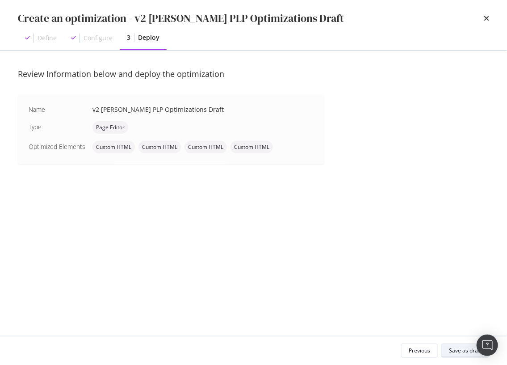
click at [452, 351] on div "Save as draft" at bounding box center [465, 350] width 33 height 8
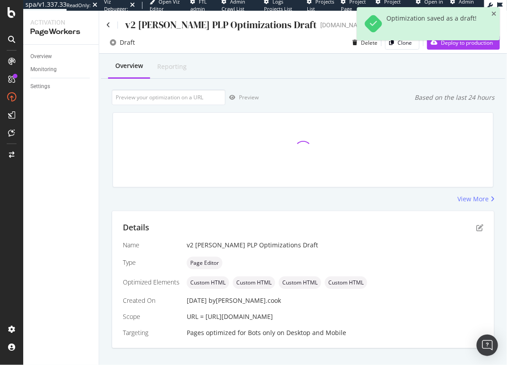
click at [353, 88] on div "Overview Reporting Preview Based on the last 24 hours View More Details Name v2…" at bounding box center [303, 217] width 408 height 326
drag, startPoint x: 439, startPoint y: 199, endPoint x: 462, endPoint y: 194, distance: 23.4
click at [445, 197] on div "View More" at bounding box center [303, 198] width 383 height 9
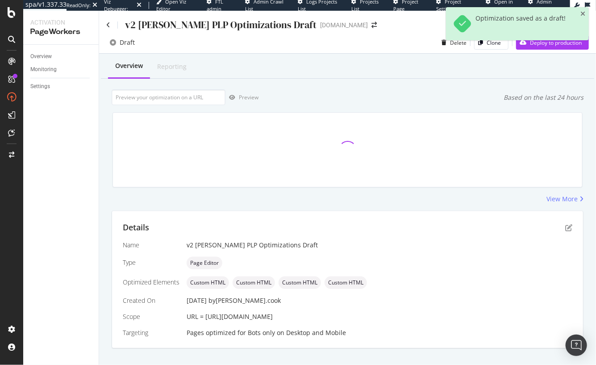
click at [474, 200] on div "View More" at bounding box center [348, 198] width 472 height 9
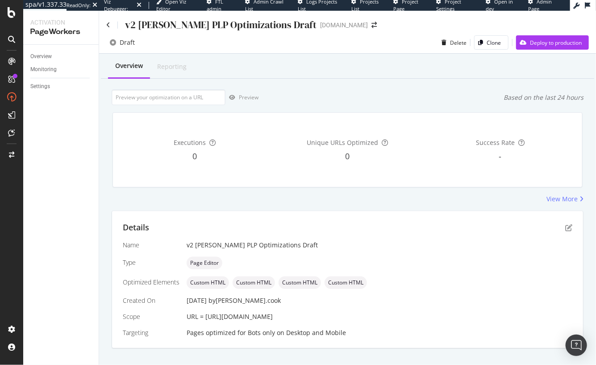
click at [399, 95] on div "Preview Based on the last 24 hours" at bounding box center [348, 97] width 472 height 16
drag, startPoint x: 205, startPoint y: 316, endPoint x: 554, endPoint y: 317, distance: 349.4
click at [507, 317] on div "URL = [URL][DOMAIN_NAME]" at bounding box center [380, 316] width 386 height 9
copy span "https://www.lowes.com/pl/bathroom-vanities-vanity-tops/bathroom-vanities/bathro…"
click at [463, 184] on div "Executions 0 Unique URLs Optimized 0 Success Rate -" at bounding box center [348, 150] width 470 height 74
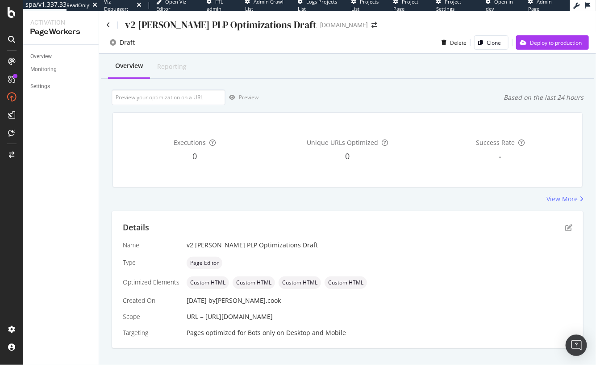
scroll to position [14, 0]
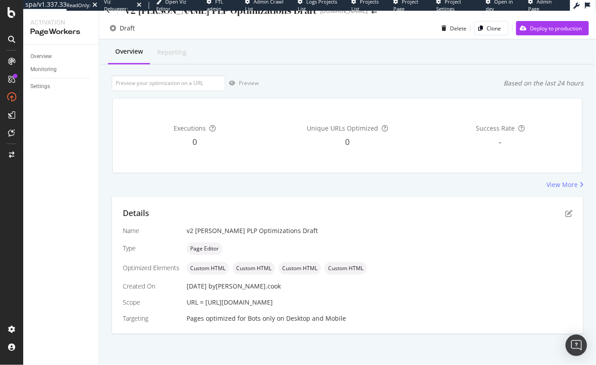
click at [387, 190] on div "Overview Reporting Preview Based on the last 24 hours Executions 0 Unique URLs …" at bounding box center [347, 202] width 497 height 326
click at [469, 67] on div "Overview Reporting Preview Based on the last 24 hours Executions 0 Unique URLs …" at bounding box center [347, 202] width 497 height 326
click at [440, 82] on div "Preview Based on the last 24 hours" at bounding box center [348, 83] width 472 height 16
click at [196, 91] on div "Executions 0 Unique URLs Optimized 0 Success Rate -" at bounding box center [347, 135] width 481 height 89
click at [197, 84] on input "url" at bounding box center [169, 83] width 114 height 16
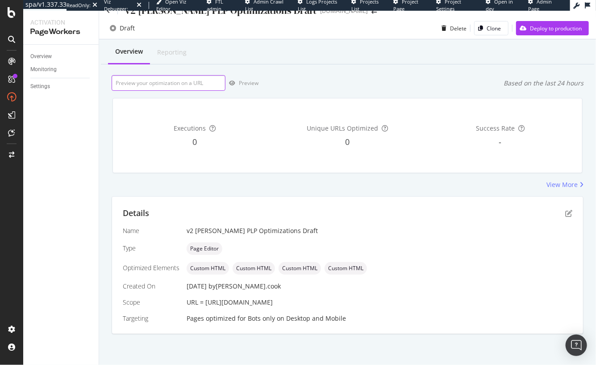
paste input "https://www.lowes.com/pl/bathroom-vanities-vanity-tops/bathroom-vanities/bathro…"
type input "https://www.lowes.com/pl/bathroom-vanities-vanity-tops/bathroom-vanities/bathro…"
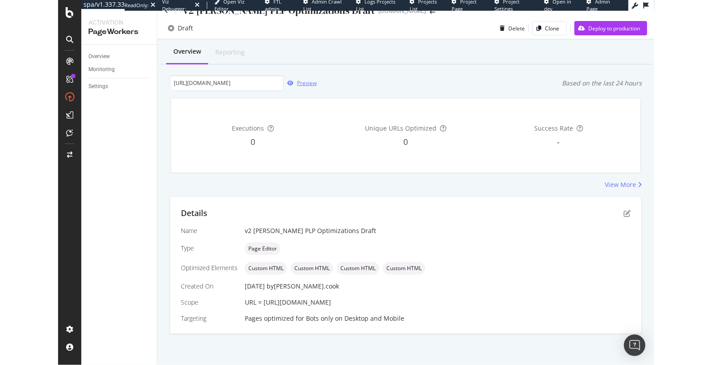
scroll to position [0, 0]
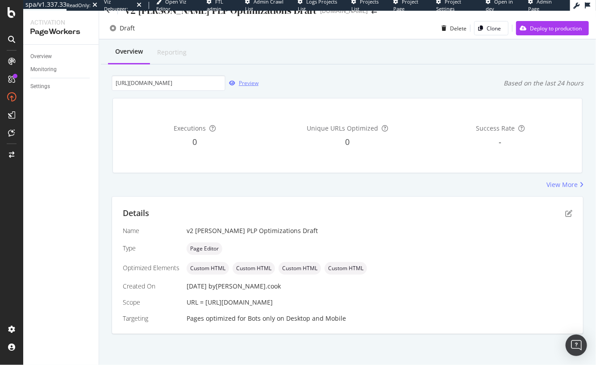
click at [242, 84] on div "Preview" at bounding box center [249, 83] width 20 height 8
click at [507, 66] on div "Overview Reporting https://www.lowes.com/pl/bathroom-vanities-vanity-tops/bathr…" at bounding box center [347, 202] width 497 height 326
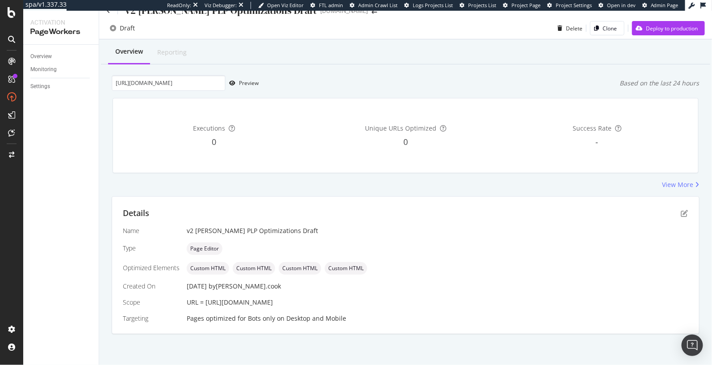
drag, startPoint x: 342, startPoint y: 187, endPoint x: 338, endPoint y: 188, distance: 4.5
click at [342, 187] on div "View More" at bounding box center [406, 184] width 588 height 9
click at [507, 215] on icon "pen-to-square" at bounding box center [684, 213] width 7 height 7
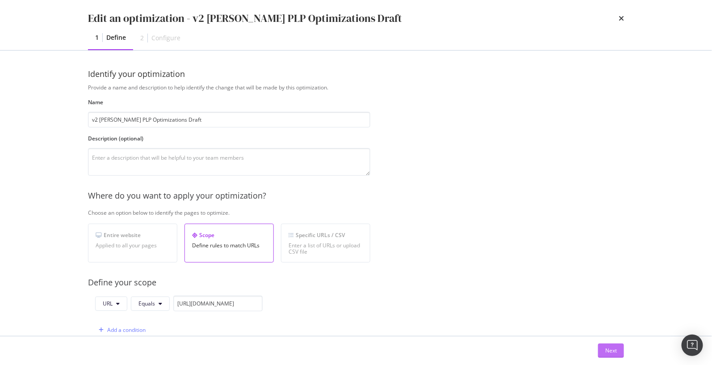
click at [507, 354] on button "Next" at bounding box center [611, 350] width 26 height 14
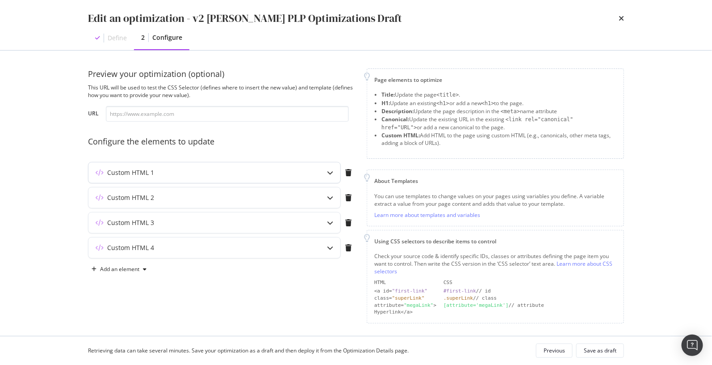
click at [257, 176] on div "Custom HTML 1" at bounding box center [196, 172] width 217 height 9
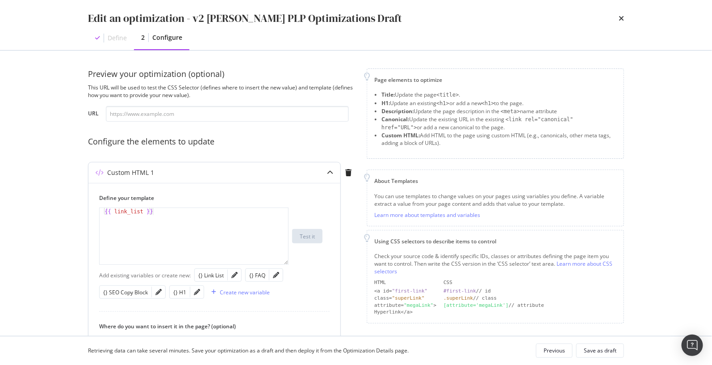
click at [257, 176] on div "Custom HTML 1" at bounding box center [196, 172] width 217 height 9
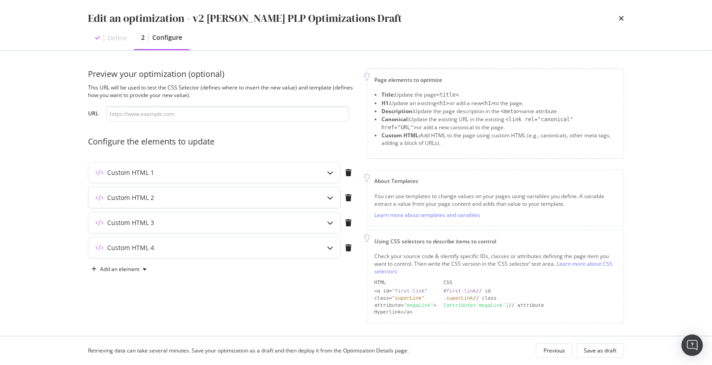
click at [301, 198] on div "Custom HTML 2" at bounding box center [196, 197] width 217 height 9
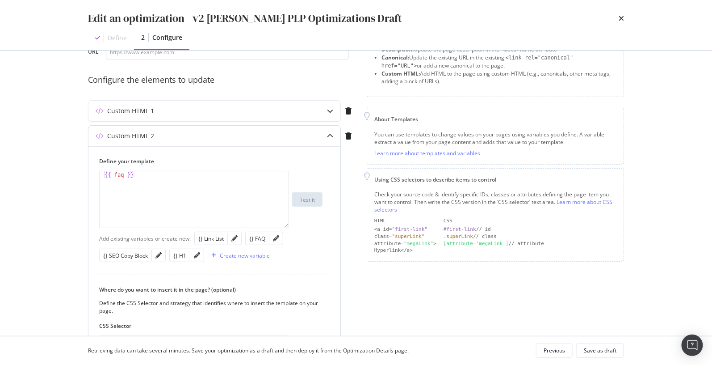
scroll to position [63, 0]
click at [357, 230] on div "Preview your optimization (optional) This URL will be used to test the CSS Sele…" at bounding box center [356, 246] width 536 height 481
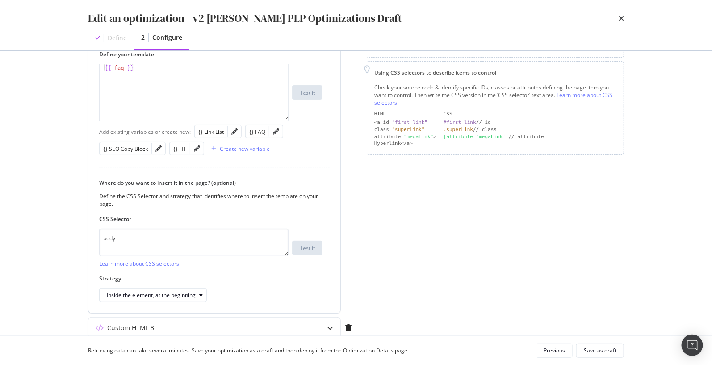
scroll to position [169, 0]
click at [188, 290] on div "Inside the element, at the beginning" at bounding box center [157, 294] width 100 height 13
click at [397, 249] on div "Page elements to optimize Title: Update the page <title> . H1: Update an existi…" at bounding box center [495, 139] width 257 height 481
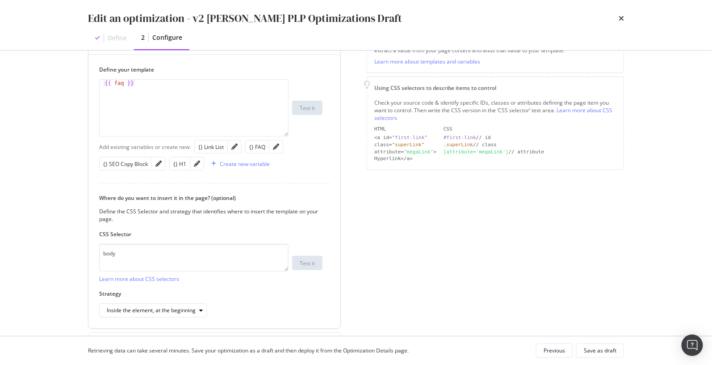
scroll to position [231, 0]
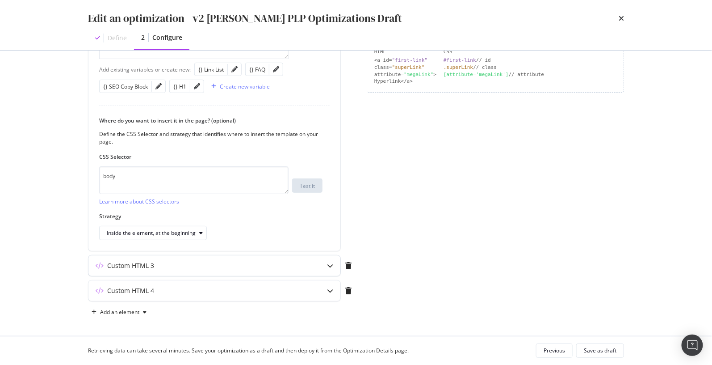
click at [331, 267] on icon "modal" at bounding box center [330, 265] width 6 height 6
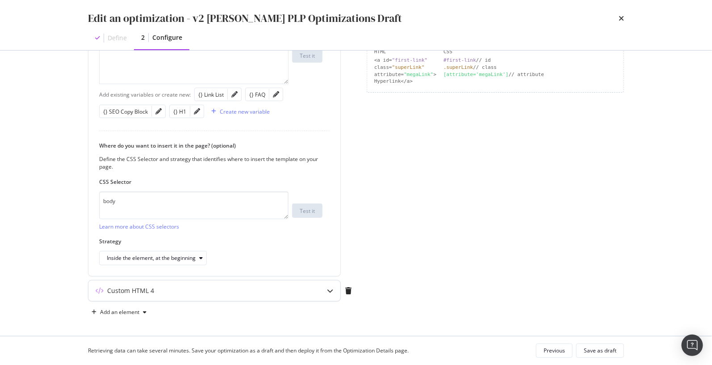
click at [327, 293] on div "modal" at bounding box center [330, 290] width 21 height 21
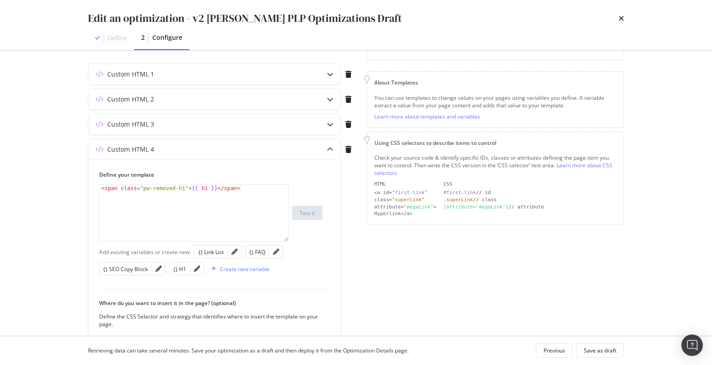
scroll to position [57, 0]
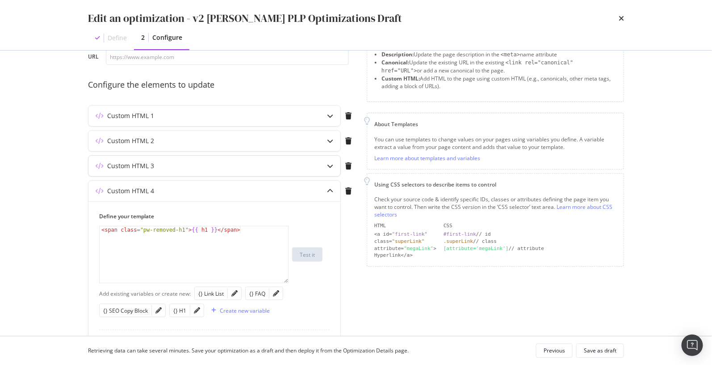
click at [331, 166] on icon "modal" at bounding box center [330, 166] width 6 height 6
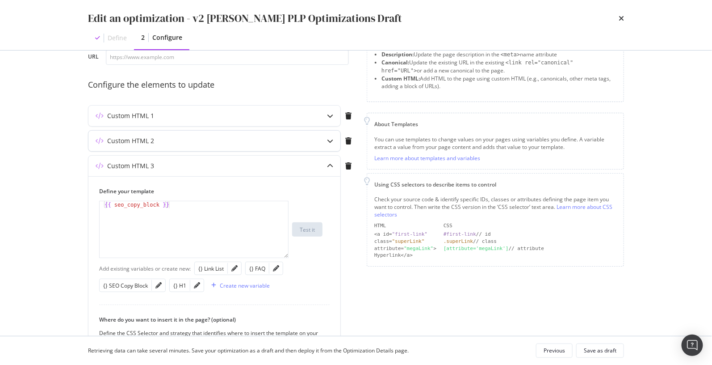
click at [330, 134] on div "modal" at bounding box center [330, 140] width 21 height 21
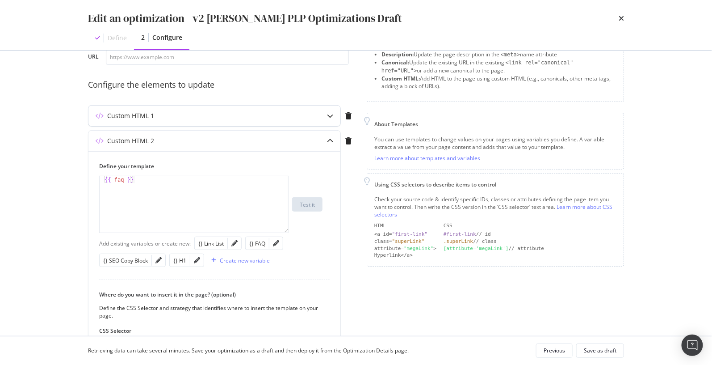
click at [334, 116] on div "modal" at bounding box center [330, 115] width 21 height 21
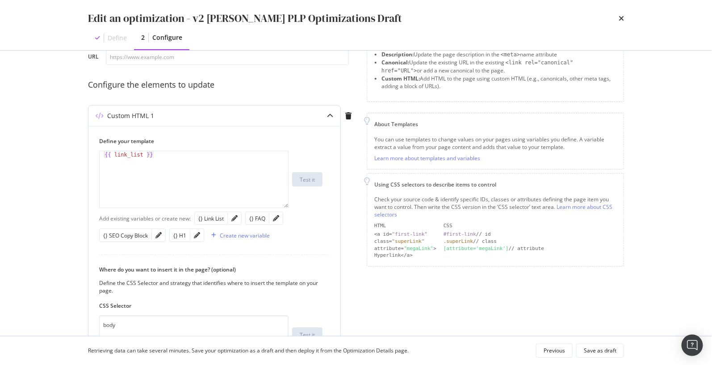
click at [207, 170] on div "{{ link_list }}" at bounding box center [194, 186] width 189 height 71
click at [143, 155] on div "{{ link_list }}" at bounding box center [194, 186] width 189 height 71
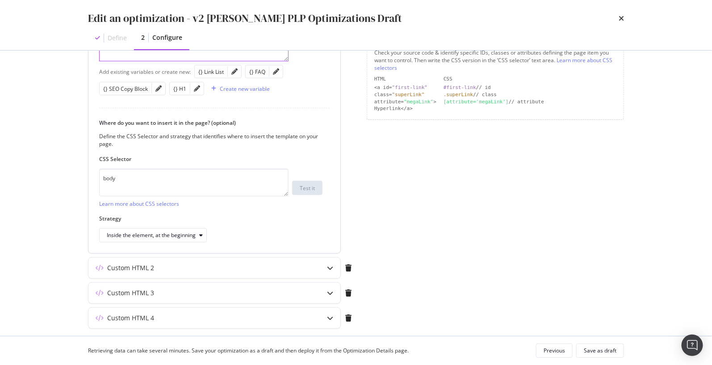
scroll to position [212, 0]
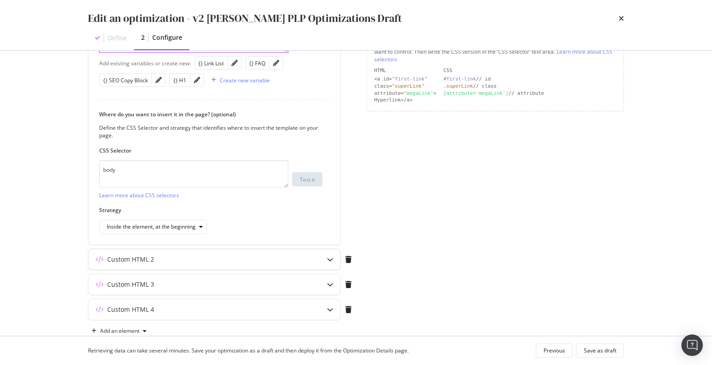
type textarea "{{ link_list|safe }}"
click at [328, 259] on icon "modal" at bounding box center [330, 259] width 6 height 6
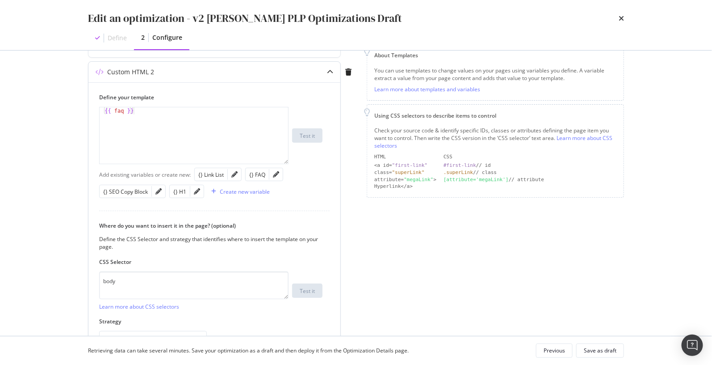
scroll to position [124, 0]
click at [125, 112] on div "{{ faq }}" at bounding box center [194, 144] width 189 height 71
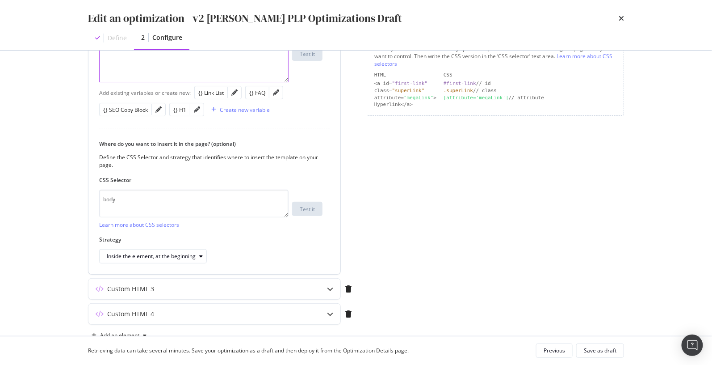
scroll to position [231, 0]
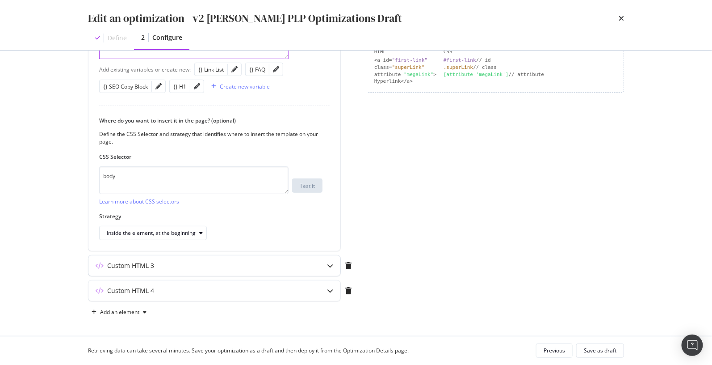
type textarea "{{ faq|safe }}"
click at [329, 265] on icon "modal" at bounding box center [330, 265] width 6 height 6
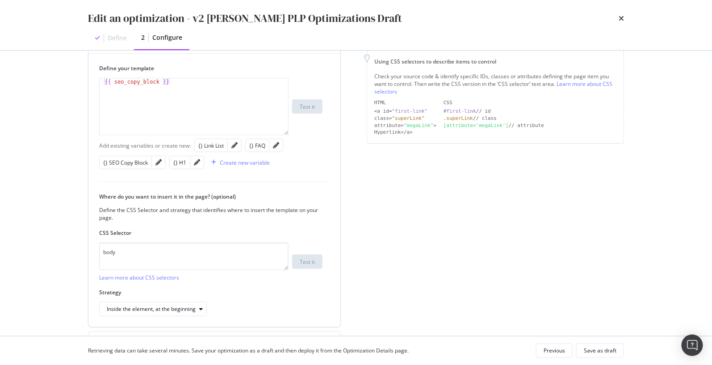
scroll to position [158, 0]
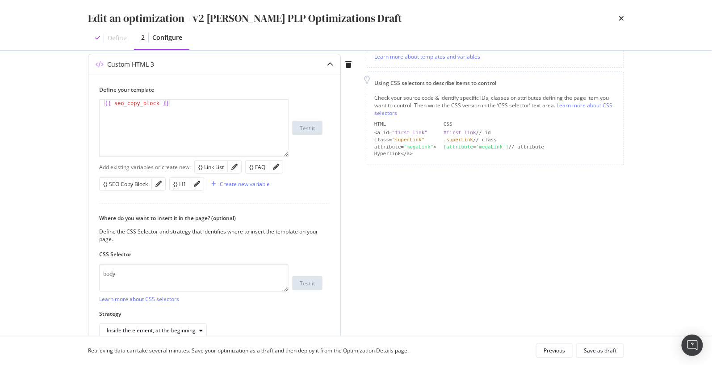
click at [160, 103] on div "{{ seo_copy_block }}" at bounding box center [194, 135] width 189 height 71
type textarea "{{ seo_copy_block|safe }}"
click at [458, 309] on div "Page elements to optimize Title: Update the page <title> . H1: Update an existi…" at bounding box center [495, 150] width 257 height 481
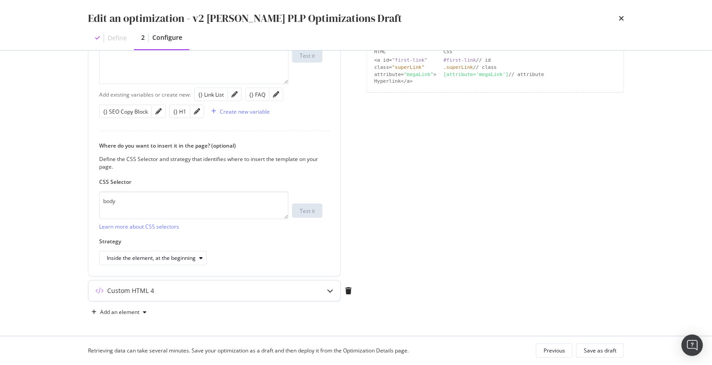
click at [333, 292] on icon "modal" at bounding box center [330, 290] width 6 height 6
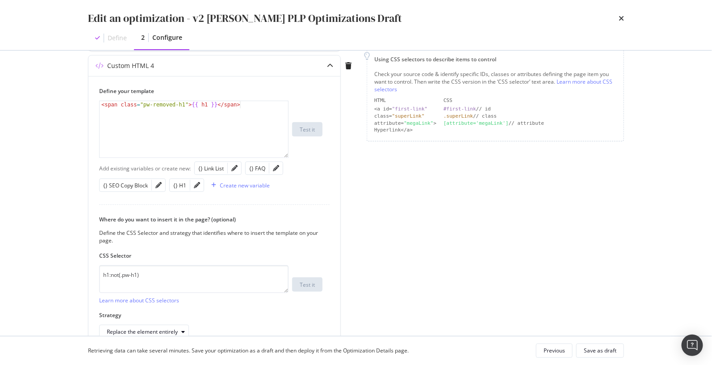
scroll to position [181, 0]
click at [507, 353] on div "Save as draft" at bounding box center [600, 350] width 33 height 8
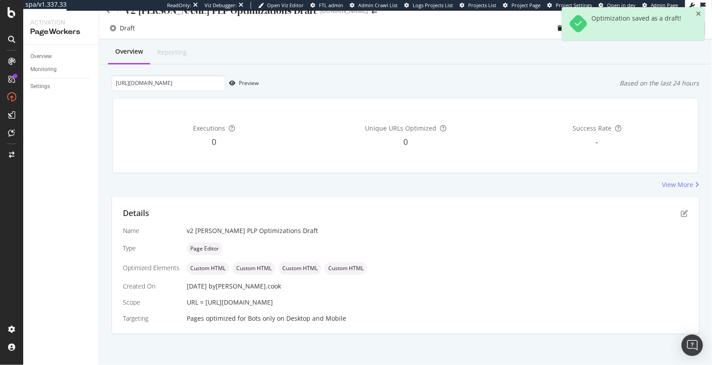
click at [507, 88] on div "https://www.lowes.com/pl/bathroom-vanities-vanity-tops/bathroom-vanities/bathro…" at bounding box center [406, 83] width 588 height 16
click at [250, 84] on div "Preview" at bounding box center [249, 83] width 20 height 8
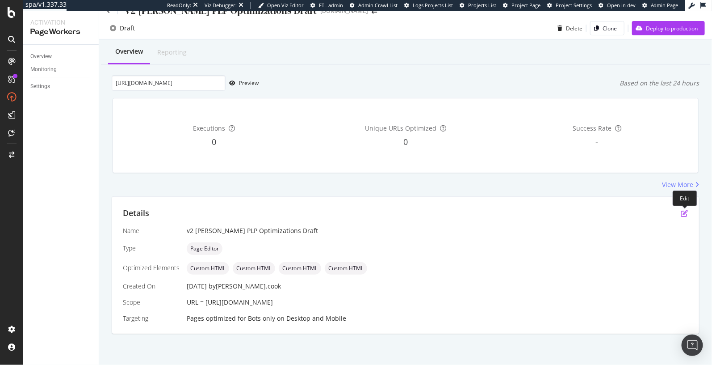
click at [507, 212] on icon "pen-to-square" at bounding box center [684, 213] width 7 height 7
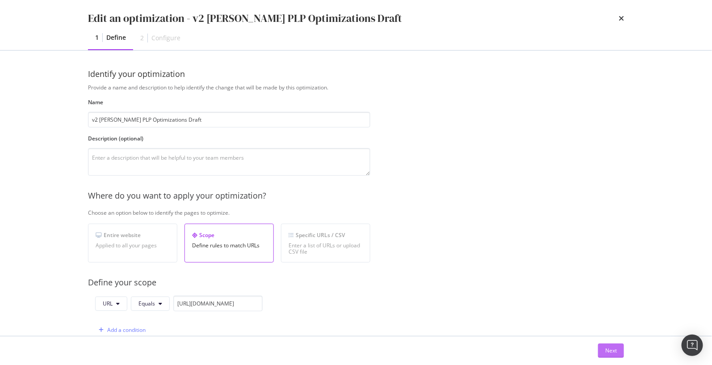
click at [507, 346] on div "Next" at bounding box center [611, 350] width 12 height 13
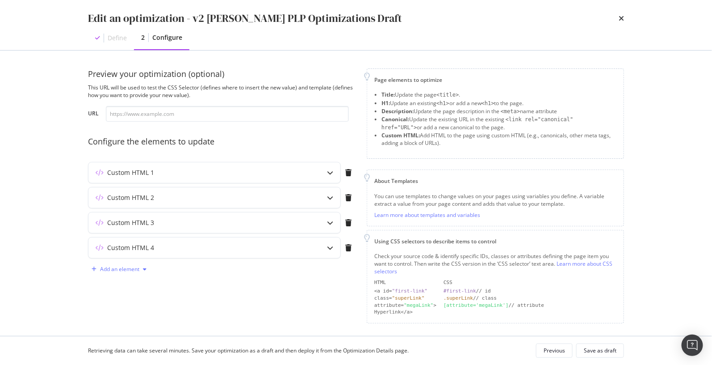
click at [143, 267] on div "modal" at bounding box center [144, 268] width 11 height 5
click at [126, 344] on div "Custom HTML" at bounding box center [129, 345] width 35 height 8
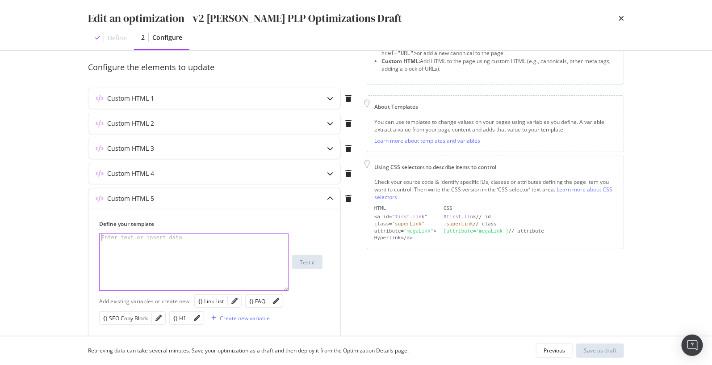
click at [182, 250] on div "modal" at bounding box center [194, 269] width 189 height 71
click at [227, 314] on div "Create new variable" at bounding box center [245, 318] width 50 height 8
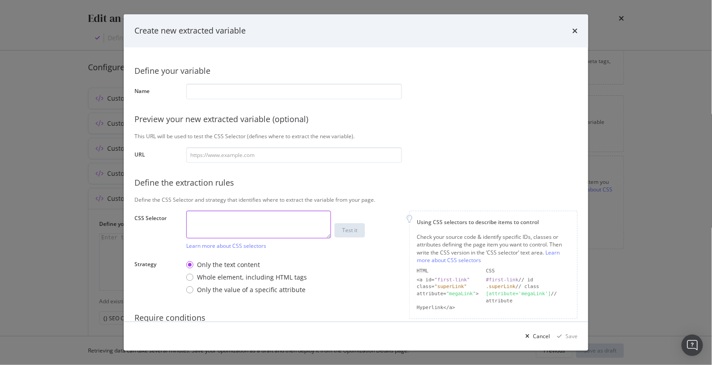
click at [220, 218] on textarea "modal" at bounding box center [258, 224] width 145 height 28
paste textarea "#main > div > article.splc.free-delivery-filter > div > section > article > sec…"
click at [277, 234] on textarea "#main > div > article.splc.free-delivery-filter > div > section > article > sec…" at bounding box center [258, 224] width 145 height 28
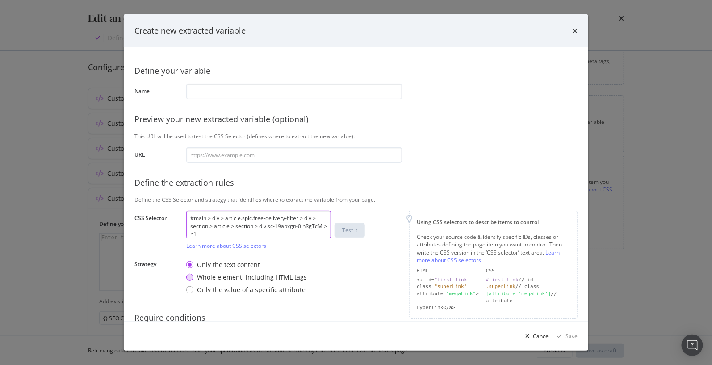
type textarea "#main > div > article.splc.free-delivery-filter > div > section > article > sec…"
drag, startPoint x: 262, startPoint y: 277, endPoint x: 264, endPoint y: 248, distance: 28.6
click at [262, 277] on div "Whole element, including HTML tags" at bounding box center [252, 277] width 110 height 9
click at [272, 155] on input "modal" at bounding box center [294, 155] width 216 height 16
paste input "https://www.lowes.com/pl/bathroom-vanities-vanity-tops/bathroom-vanities/bathro…"
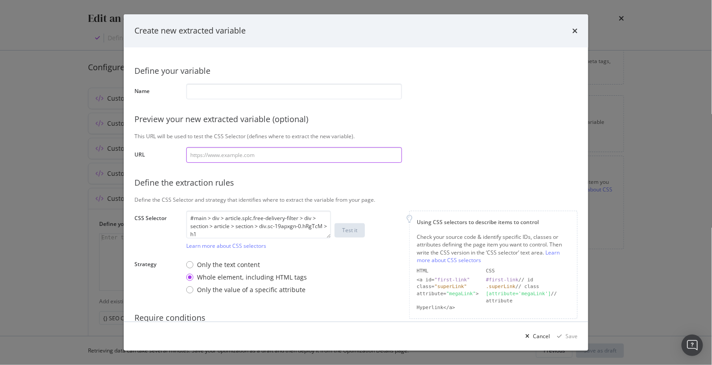
type input "https://www.lowes.com/pl/bathroom-vanities-vanity-tops/bathroom-vanities/bathro…"
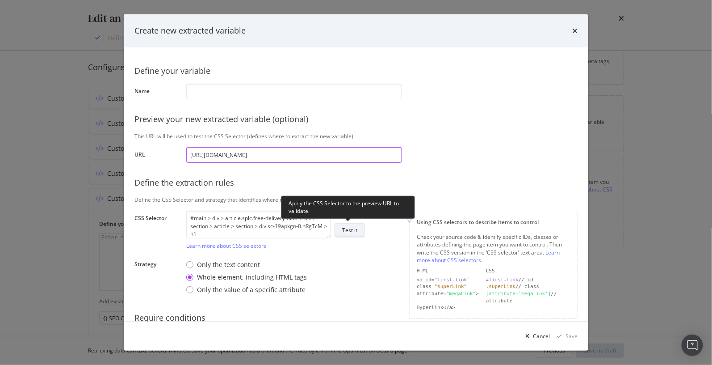
type input "https://www.lowes.com/pl/bathroom-vanities-vanity-tops/bathroom-vanities/bathro…"
click at [348, 234] on div "Test it" at bounding box center [349, 230] width 15 height 13
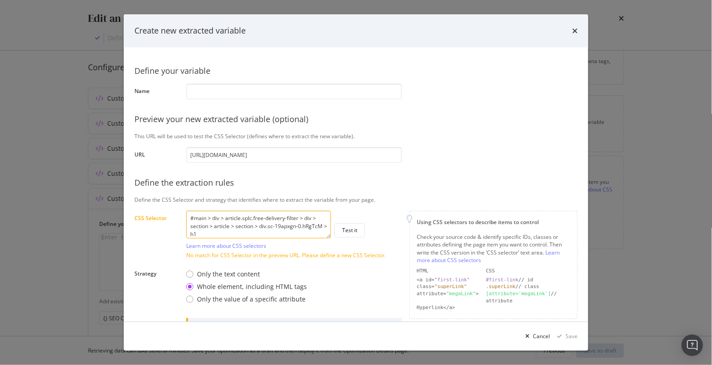
scroll to position [0, 0]
drag, startPoint x: 320, startPoint y: 225, endPoint x: 109, endPoint y: 183, distance: 215.6
click at [107, 183] on div "Create new extracted variable Define your variable Name Preview your new extrac…" at bounding box center [356, 182] width 712 height 365
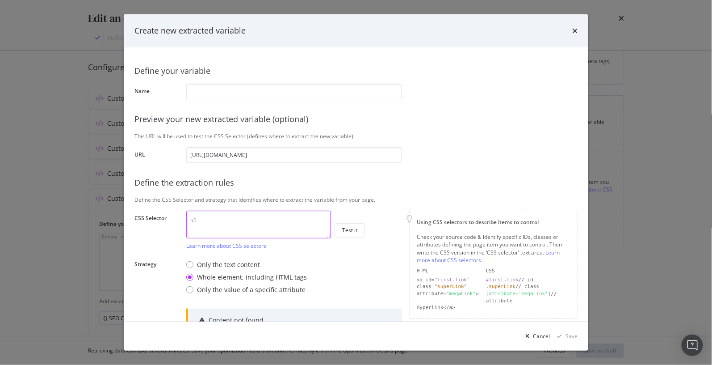
click at [260, 231] on textarea "h1" at bounding box center [258, 224] width 145 height 28
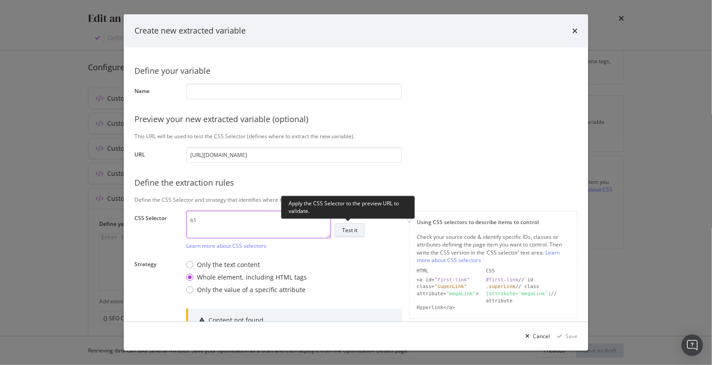
type textarea "h1"
click at [348, 233] on div "Test it" at bounding box center [349, 230] width 15 height 13
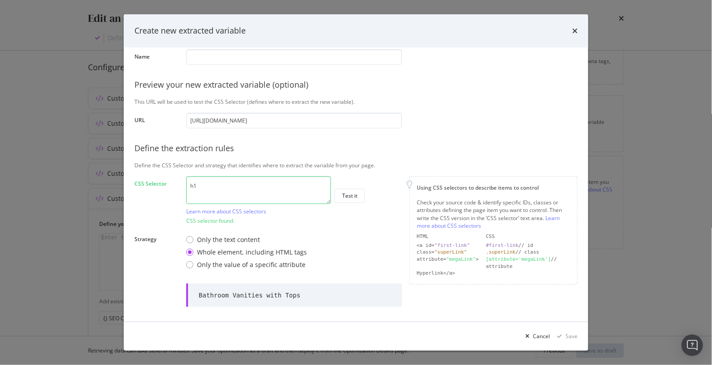
scroll to position [34, 0]
click at [284, 191] on textarea "h1" at bounding box center [258, 191] width 145 height 28
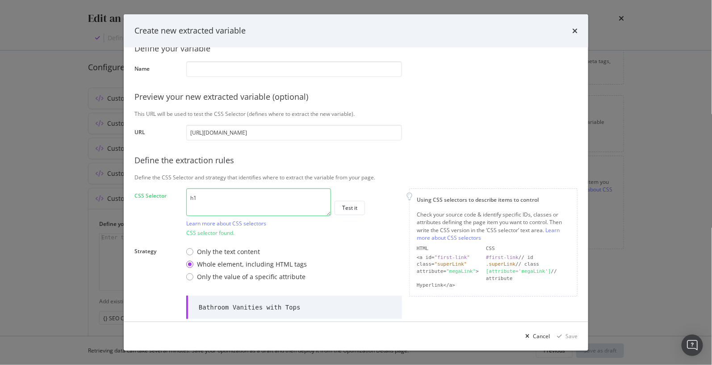
scroll to position [88, 0]
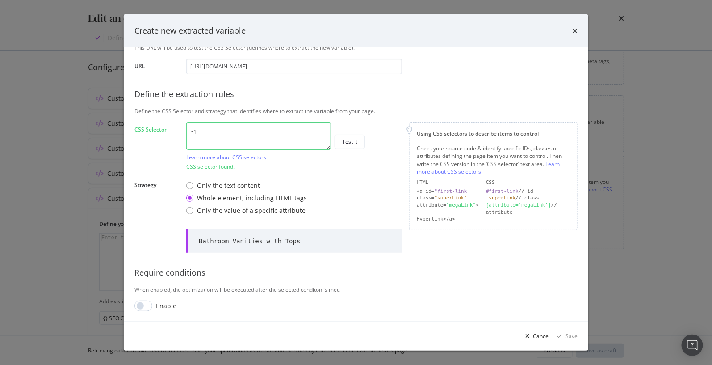
click at [156, 228] on div "Define your variable Name Preview your new extracted variable (optional) This U…" at bounding box center [355, 141] width 443 height 342
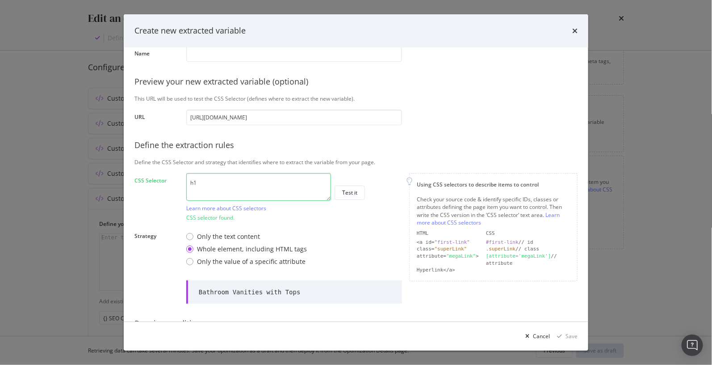
scroll to position [0, 0]
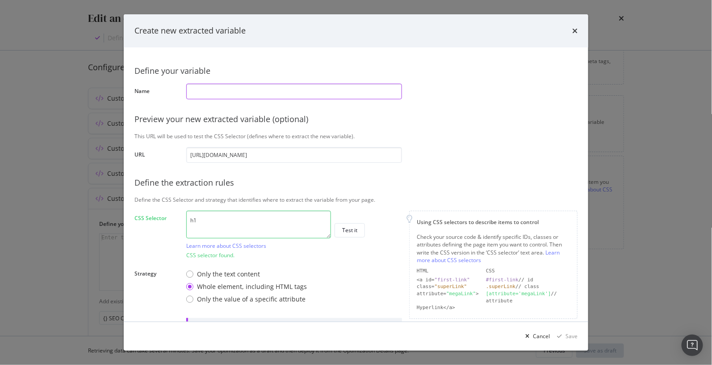
click at [279, 97] on input "modal" at bounding box center [294, 92] width 216 height 16
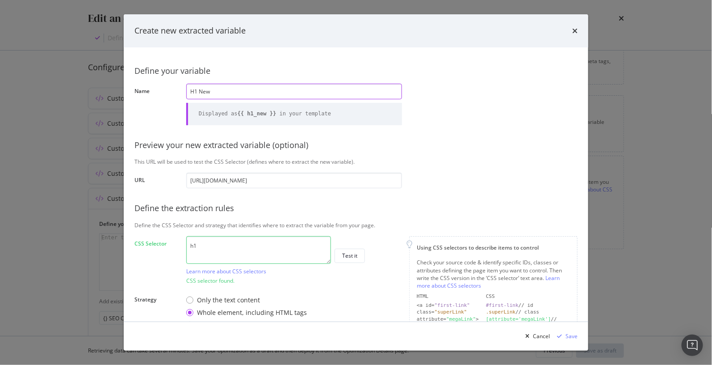
type input "H1 New"
click at [495, 165] on div "This URL will be used to test the CSS Selector (defines where to extract the ne…" at bounding box center [355, 162] width 443 height 8
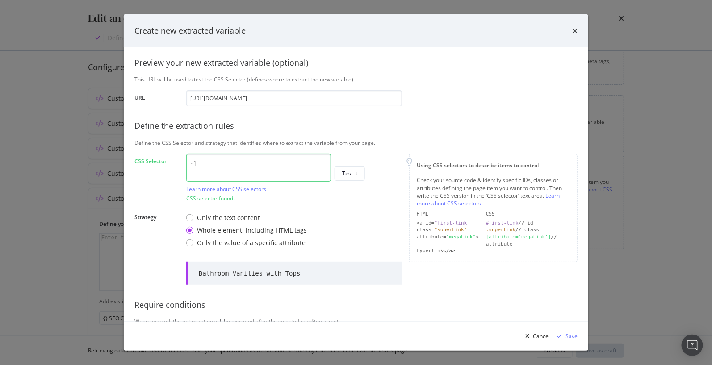
scroll to position [97, 0]
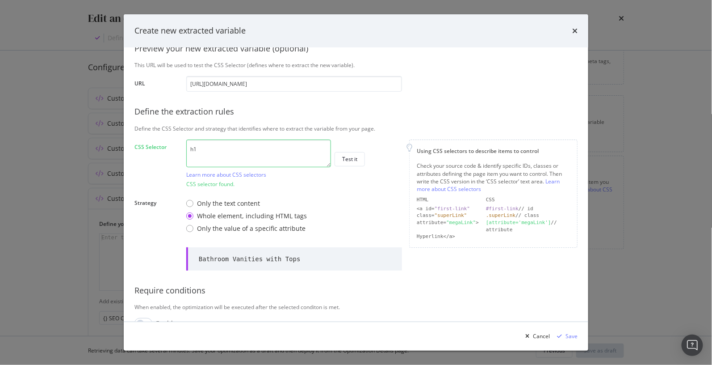
drag, startPoint x: 362, startPoint y: 230, endPoint x: 274, endPoint y: 211, distance: 90.0
click at [362, 229] on div "Only the text content Whole element, including HTML tags Only the value of a sp…" at bounding box center [294, 215] width 216 height 41
click at [224, 200] on div "Only the text content" at bounding box center [228, 203] width 63 height 9
click at [458, 285] on div "Require conditions" at bounding box center [355, 291] width 443 height 12
click at [507, 336] on div "Save" at bounding box center [572, 336] width 12 height 8
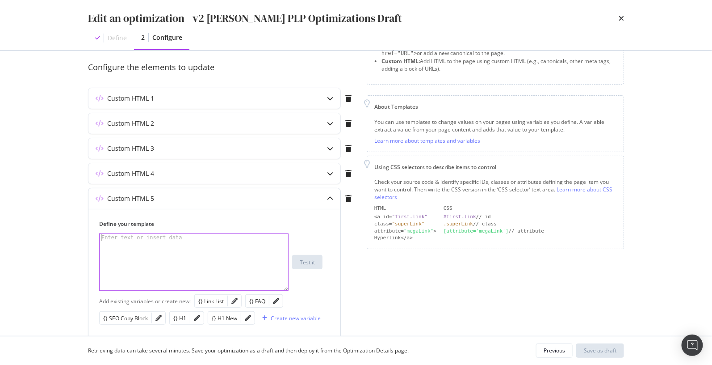
click at [198, 260] on div "modal" at bounding box center [194, 269] width 189 height 71
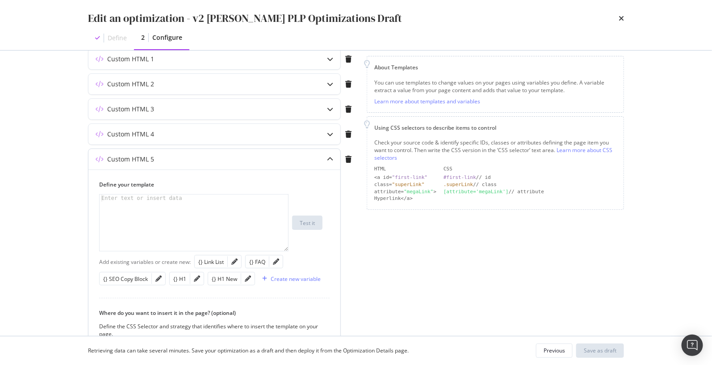
drag, startPoint x: 225, startPoint y: 277, endPoint x: 214, endPoint y: 270, distance: 12.4
click at [225, 277] on div "{} H1 New" at bounding box center [224, 279] width 25 height 8
click at [101, 198] on div "{{ h1_new }}" at bounding box center [194, 229] width 189 height 71
click at [507, 264] on div "Page elements to optimize Title: Update the page <title> . H1: Update an existi…" at bounding box center [495, 208] width 257 height 506
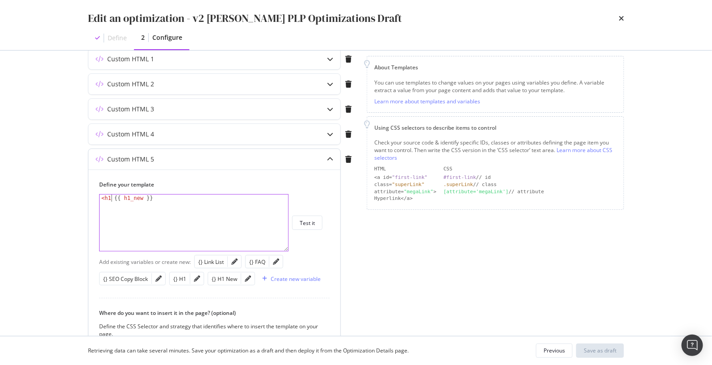
click at [113, 198] on div "< h1 {{ h1_new }}" at bounding box center [194, 229] width 189 height 71
paste textarea "class="styles__H1-sc-11vpuyu-0 krJSUv typography variant--h1 align--left page-t…"
paste textarea "color="text_primary""
click at [151, 214] on div "< h1 class = "styles__H1-sc-11vpuyu-0 krJSUv typography variant--h1 align--left…" at bounding box center [194, 243] width 189 height 99
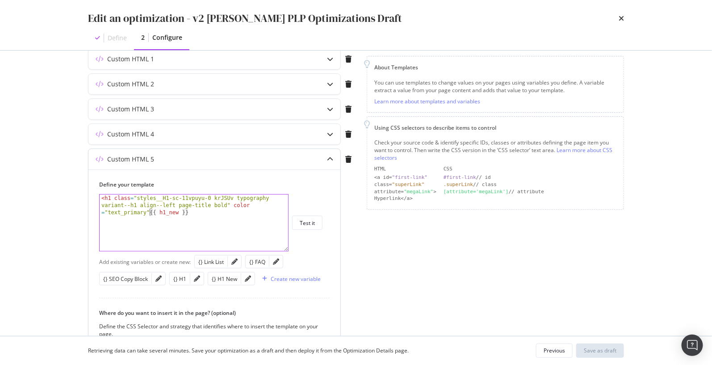
scroll to position [0, 31]
click at [199, 210] on div "< h1 class = "styles__H1-sc-11vpuyu-0 krJSUv typography variant--h1 align--left…" at bounding box center [194, 243] width 189 height 99
type textarea "<h1 class="styles__H1-sc-11vpuyu-0 krJSUv typography variant--h1 align--left pa…"
drag, startPoint x: 336, startPoint y: 249, endPoint x: 314, endPoint y: 227, distance: 31.6
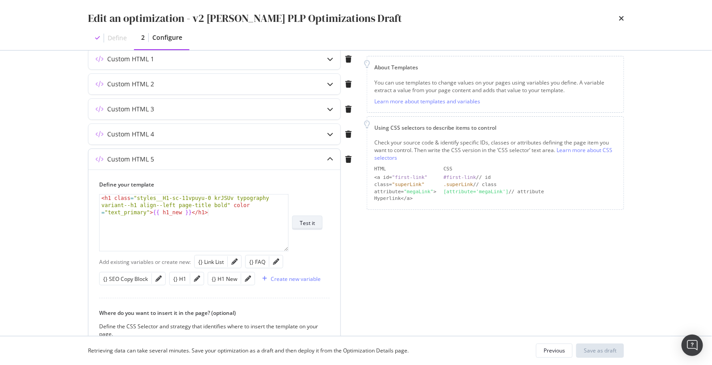
click at [336, 249] on div "Define your template <h1 class="styles__H1-sc-11vpuyu-0 krJSUv typography varia…" at bounding box center [214, 305] width 252 height 273
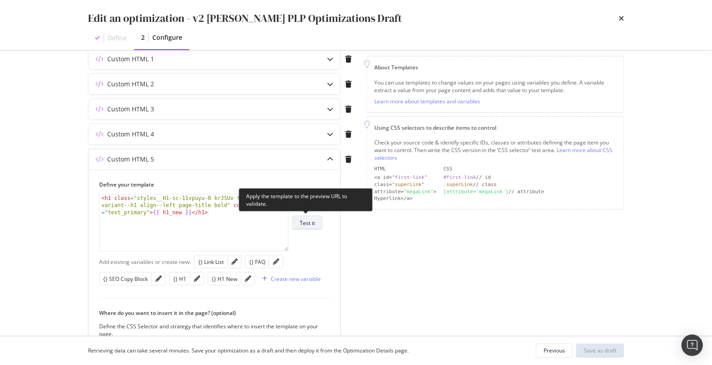
click at [308, 225] on div "Test it" at bounding box center [307, 223] width 15 height 8
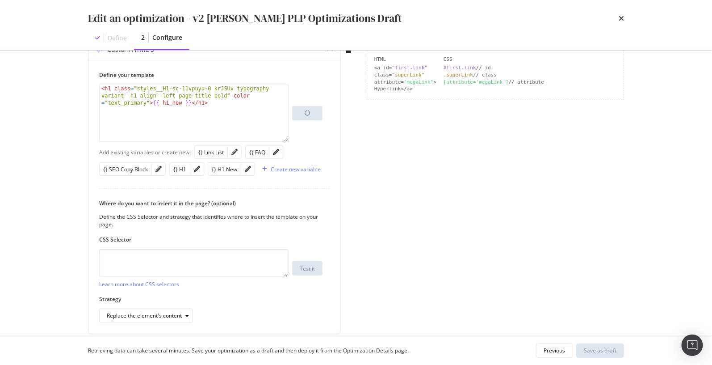
scroll to position [229, 0]
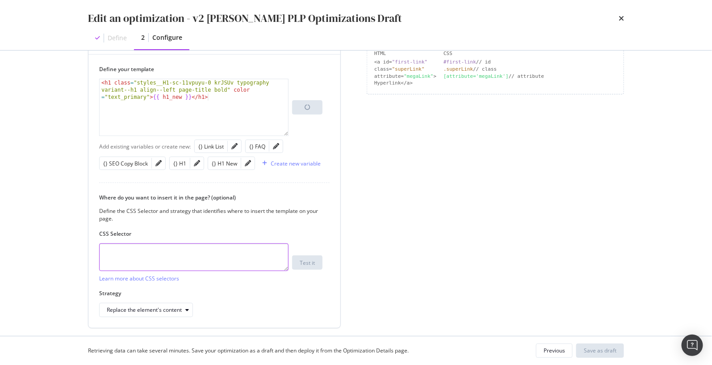
click at [205, 254] on textarea "modal" at bounding box center [193, 257] width 189 height 28
type textarea "body"
click at [160, 307] on div "Replace the element's content" at bounding box center [144, 309] width 75 height 5
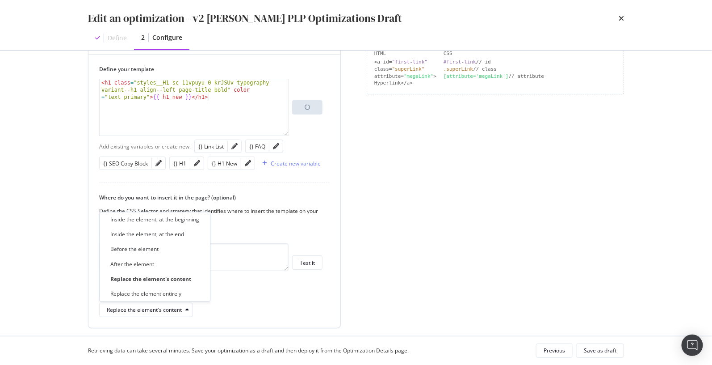
drag, startPoint x: 166, startPoint y: 221, endPoint x: 171, endPoint y: 222, distance: 5.4
click at [166, 221] on div "Inside the element, at the beginning" at bounding box center [154, 220] width 89 height 8
click at [429, 255] on div "Page elements to optimize Title: Update the page <title> . H1: Update an existi…" at bounding box center [495, 93] width 257 height 506
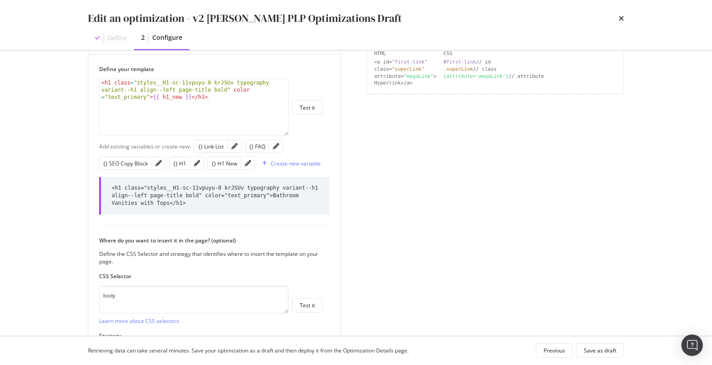
drag, startPoint x: 432, startPoint y: 249, endPoint x: 423, endPoint y: 246, distance: 8.9
click at [432, 249] on div "Page elements to optimize Title: Update the page <title> . H1: Update an existi…" at bounding box center [495, 114] width 257 height 549
click at [182, 95] on div "< h1 class = "styles__H1-sc-11vpuyu-0 krJSUv typography variant--h1 align--left…" at bounding box center [194, 128] width 189 height 99
click at [443, 236] on div "Page elements to optimize Title: Update the page <title> . H1: Update an existi…" at bounding box center [495, 114] width 257 height 549
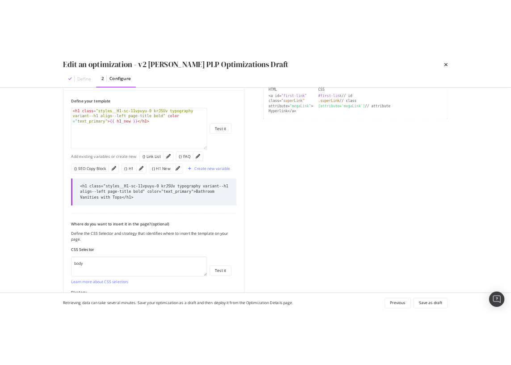
scroll to position [298, 0]
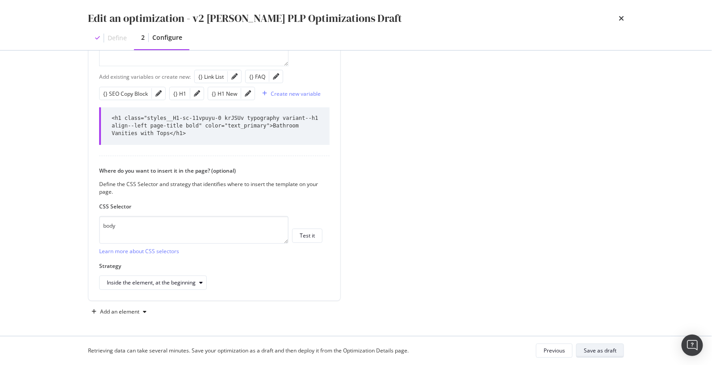
click at [507, 347] on div "Save as draft" at bounding box center [600, 350] width 33 height 8
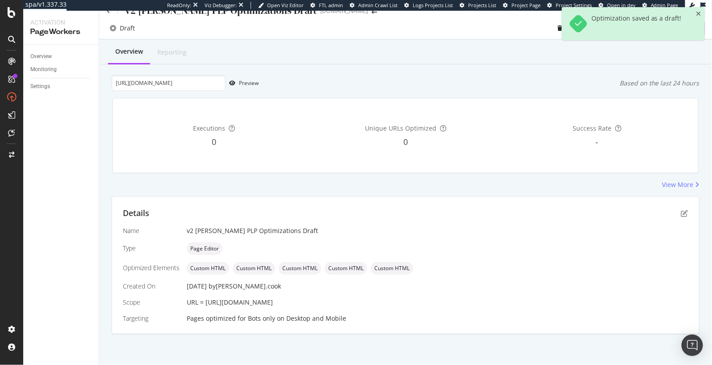
click at [456, 183] on div "View More" at bounding box center [406, 184] width 588 height 9
click at [243, 82] on div "Preview" at bounding box center [249, 83] width 20 height 8
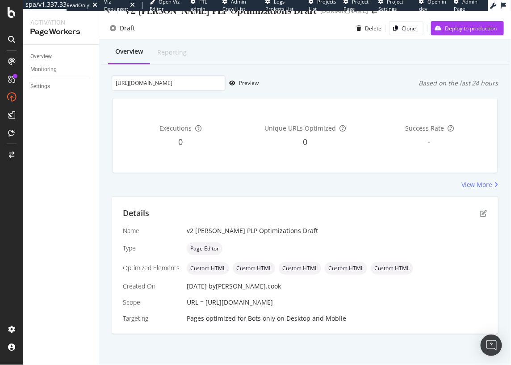
click at [295, 51] on div "Overview Reporting" at bounding box center [305, 52] width 408 height 24
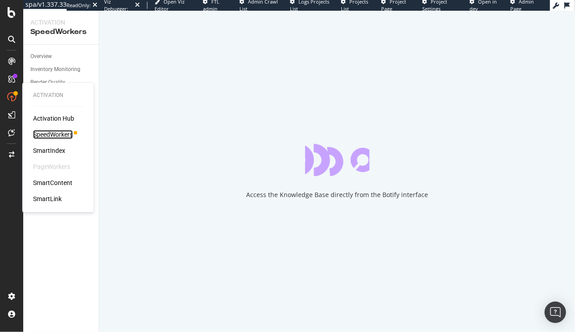
click at [63, 133] on div "SpeedWorkers" at bounding box center [53, 134] width 40 height 9
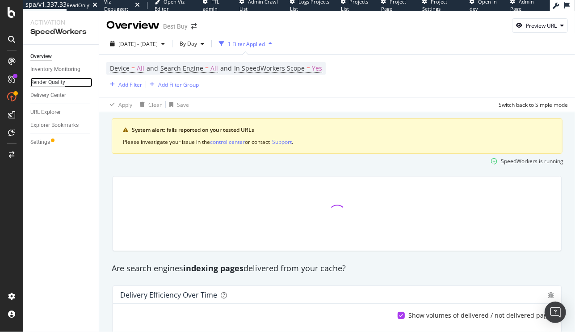
drag, startPoint x: 55, startPoint y: 80, endPoint x: 49, endPoint y: 82, distance: 6.8
click at [55, 80] on div "Render Quality" at bounding box center [47, 82] width 35 height 9
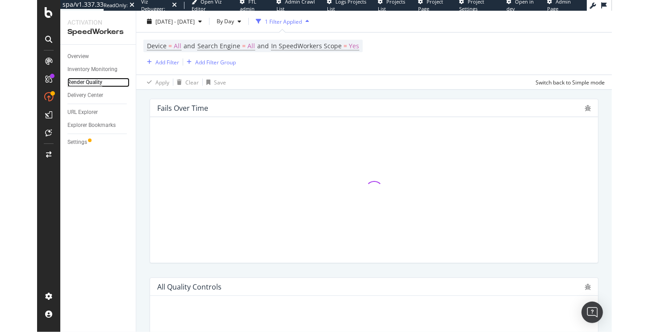
scroll to position [367, 0]
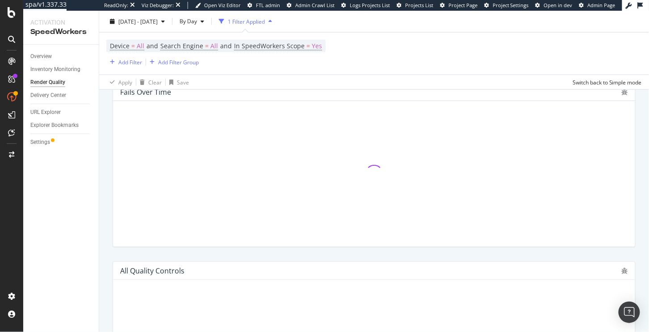
click at [106, 186] on div "System alert: fails reported on your tested URLs Please investigate your issue …" at bounding box center [374, 104] width 550 height 719
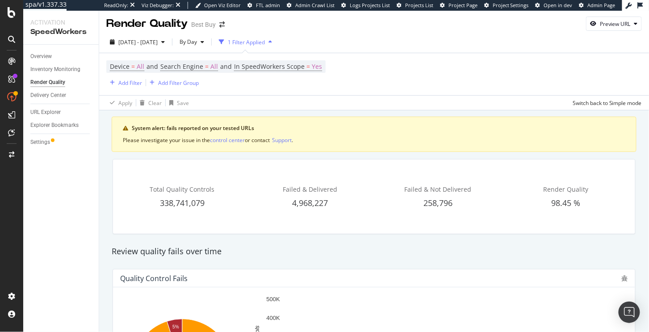
scroll to position [0, 0]
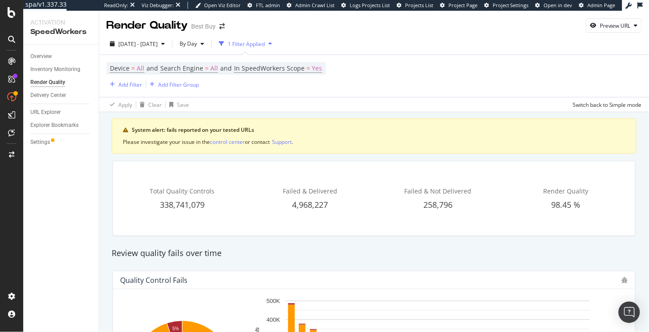
click at [318, 244] on div "Review quality fails over time" at bounding box center [374, 253] width 534 height 21
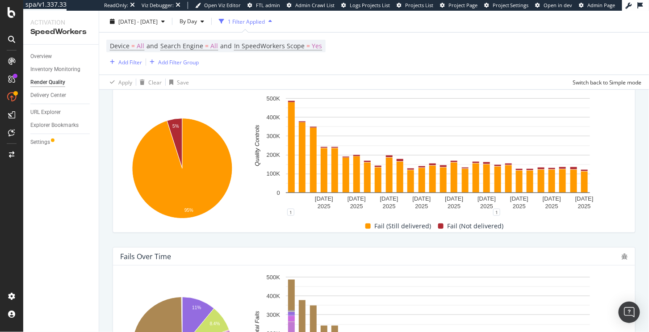
scroll to position [191, 0]
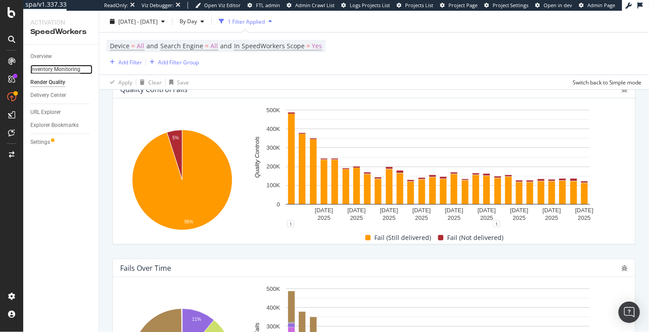
click at [69, 73] on div "Inventory Monitoring" at bounding box center [55, 69] width 50 height 9
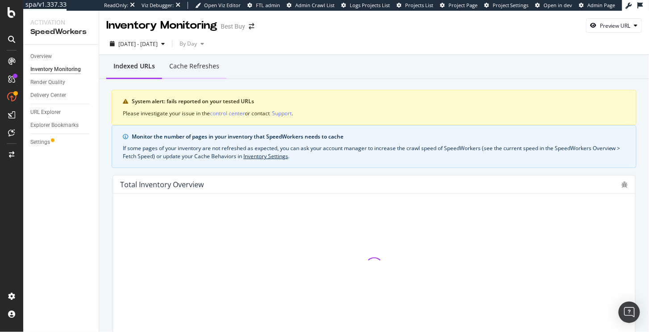
click at [197, 71] on div "Cache refreshes" at bounding box center [194, 67] width 64 height 25
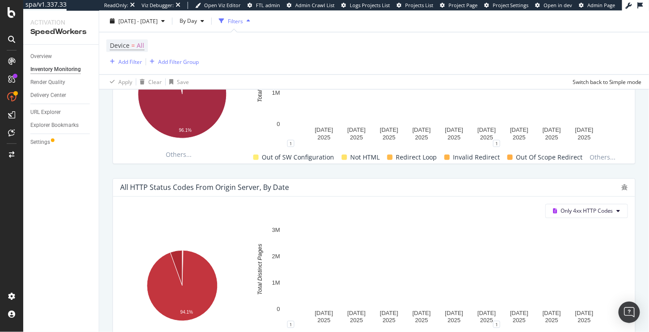
scroll to position [693, 0]
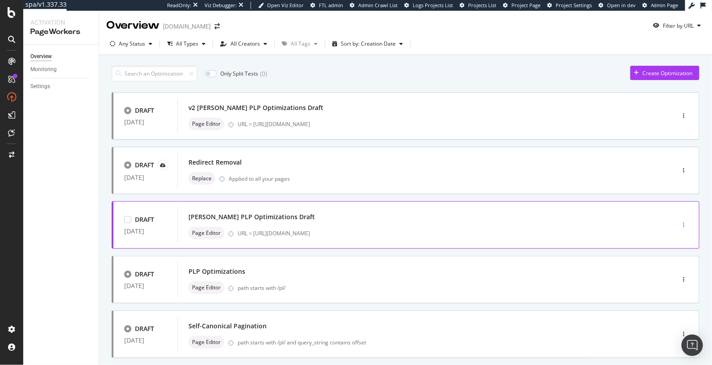
click at [686, 225] on div "button" at bounding box center [684, 224] width 8 height 5
click at [663, 241] on div at bounding box center [658, 241] width 7 height 5
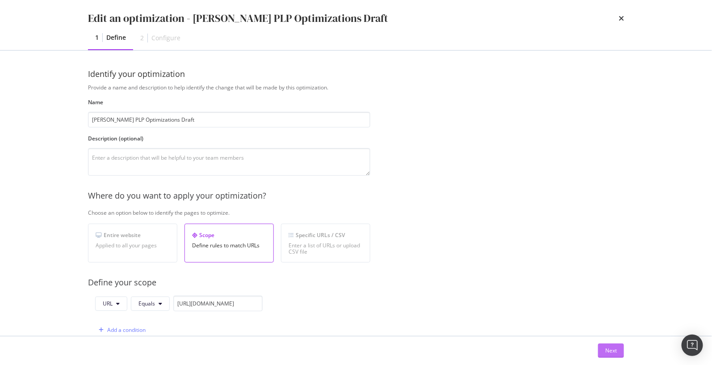
click at [611, 352] on div "Next" at bounding box center [611, 350] width 12 height 8
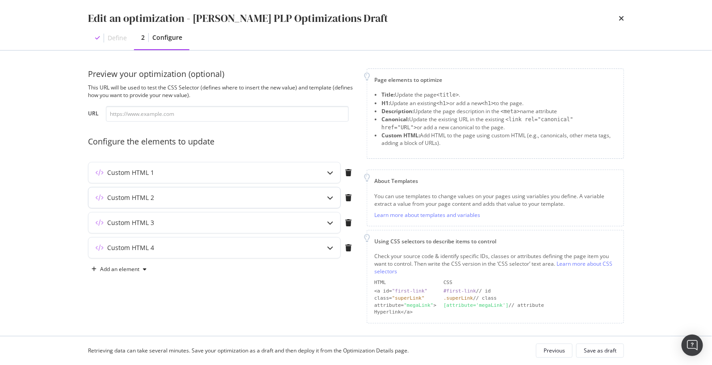
click at [329, 194] on icon "modal" at bounding box center [330, 197] width 6 height 6
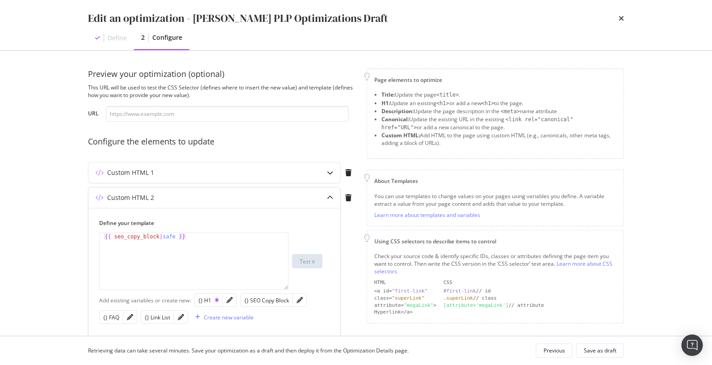
click at [328, 195] on icon "modal" at bounding box center [330, 197] width 6 height 6
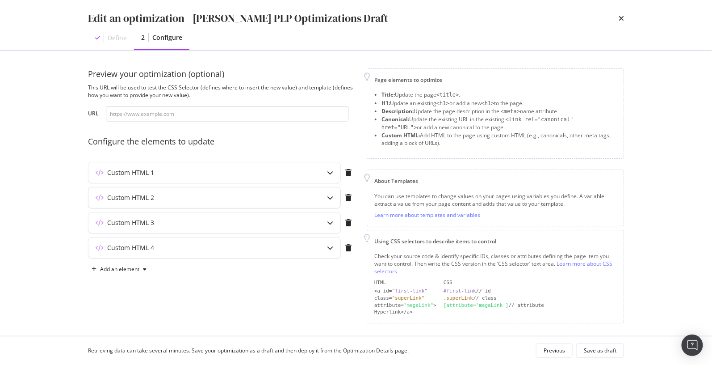
drag, startPoint x: 328, startPoint y: 195, endPoint x: 333, endPoint y: 207, distance: 13.0
click at [328, 195] on icon "modal" at bounding box center [330, 197] width 6 height 6
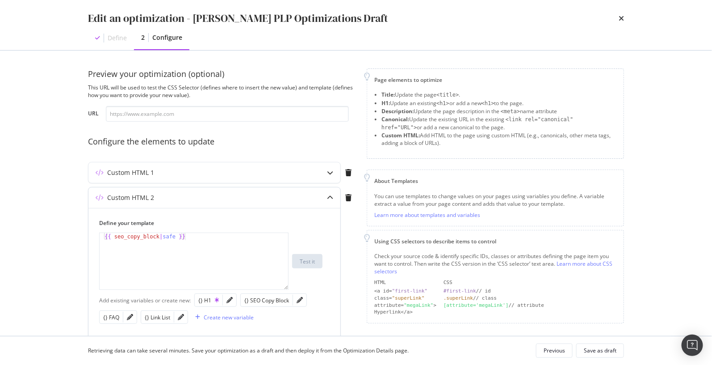
click at [329, 191] on div "modal" at bounding box center [330, 197] width 21 height 21
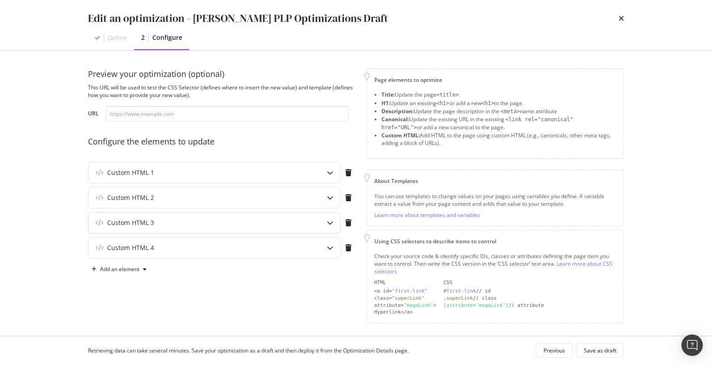
click at [328, 224] on icon "modal" at bounding box center [330, 222] width 6 height 6
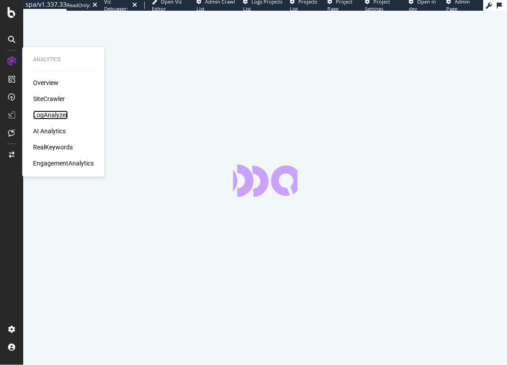
click at [53, 118] on div "LogAnalyzer" at bounding box center [50, 114] width 35 height 9
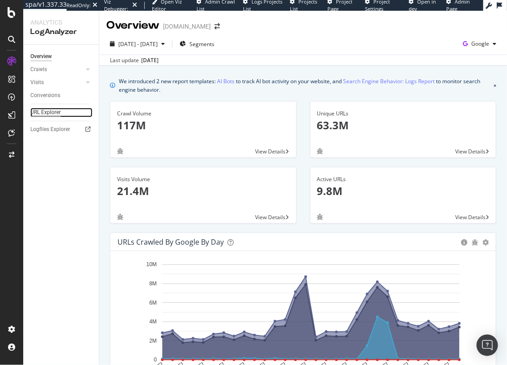
click at [43, 111] on div "URL Explorer" at bounding box center [45, 112] width 30 height 9
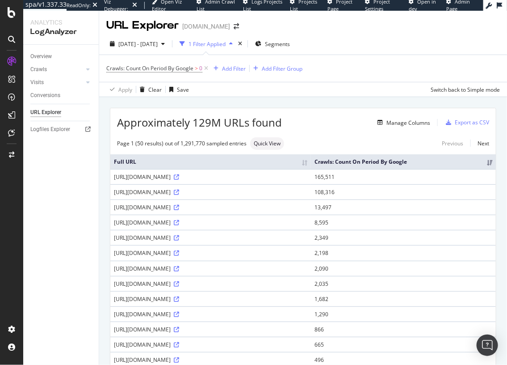
click at [230, 69] on div "Add Filter" at bounding box center [234, 69] width 24 height 8
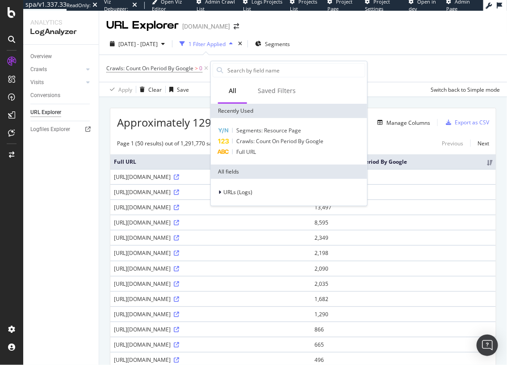
drag, startPoint x: 256, startPoint y: 155, endPoint x: 199, endPoint y: 48, distance: 121.5
click at [256, 155] on div "Full URL" at bounding box center [289, 152] width 153 height 11
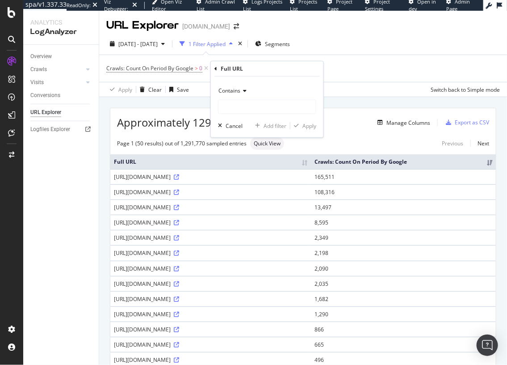
click at [243, 93] on div "Contains" at bounding box center [267, 91] width 98 height 14
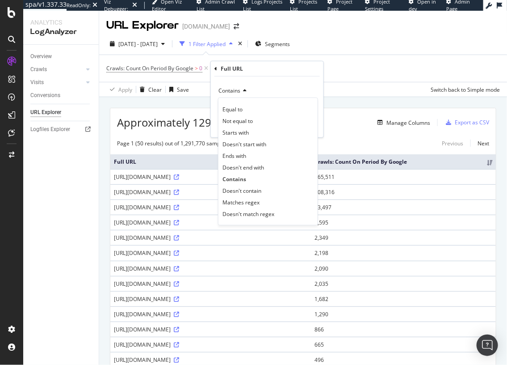
click at [253, 198] on span "Matches regex" at bounding box center [240, 202] width 37 height 8
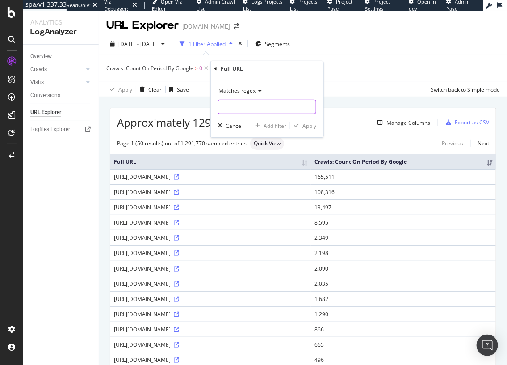
click at [267, 104] on input "text" at bounding box center [266, 107] width 97 height 14
paste input "^/(tbd|0{1,3}|x{2,5})-.*$"
type input "^/(tbd|0{1,3}|x{2,5})-.*$"
drag, startPoint x: 303, startPoint y: 125, endPoint x: 299, endPoint y: 119, distance: 7.1
click at [303, 125] on div "Apply" at bounding box center [309, 126] width 14 height 8
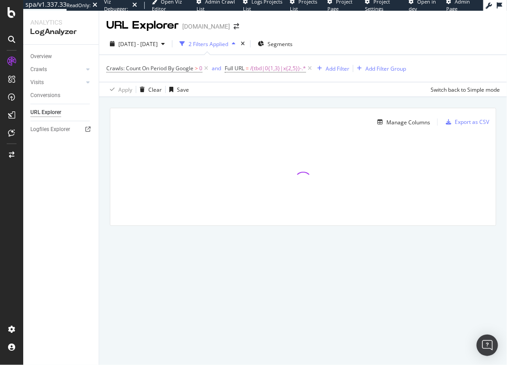
click at [278, 104] on div "Manage Columns Export as CSV Full URL Crawls: Count On Period By Google" at bounding box center [303, 177] width 408 height 160
click at [315, 100] on div "Manage Columns Export as CSV Full URL Crawls: Count On Period By Google" at bounding box center [303, 177] width 408 height 160
click at [271, 71] on span "/(tbd|0{1,3}|x{2,5})-.*" at bounding box center [278, 68] width 56 height 13
click at [202, 106] on div "Manage Columns Export as CSV Full URL Crawls: Count On Period By Google" at bounding box center [303, 177] width 408 height 160
click at [206, 103] on div "Manage Columns Export as CSV Full URL Crawls: Count On Period By Google" at bounding box center [303, 177] width 408 height 160
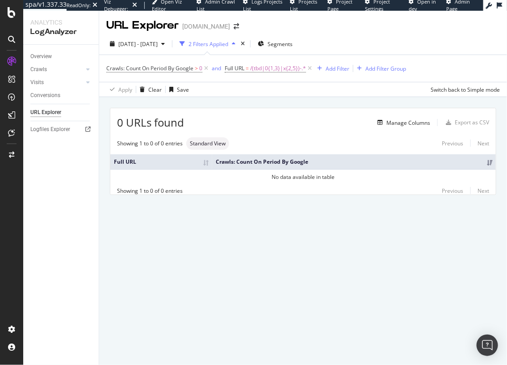
drag, startPoint x: 291, startPoint y: 197, endPoint x: 283, endPoint y: 180, distance: 18.4
click at [291, 197] on div "0 URLs found Manage Columns Export as CSV Showing 1 to 0 of 0 entries Standard …" at bounding box center [303, 161] width 408 height 129
drag, startPoint x: 281, startPoint y: 101, endPoint x: 233, endPoint y: 84, distance: 51.9
click at [281, 101] on div "0 URLs found Manage Columns Export as CSV Showing 1 to 0 of 0 entries Standard …" at bounding box center [303, 161] width 408 height 129
click at [206, 67] on icon at bounding box center [206, 68] width 8 height 9
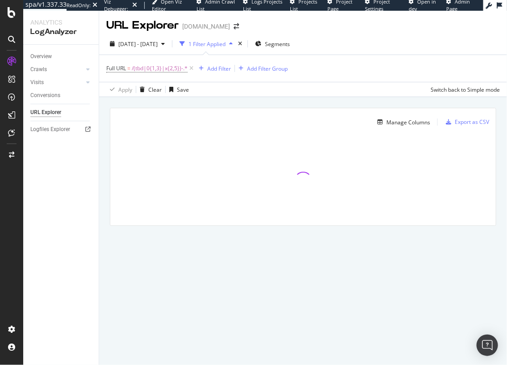
click at [215, 105] on div "Manage Columns Export as CSV Full URL Crawls: Count On Period By Google" at bounding box center [303, 177] width 408 height 160
click at [225, 107] on div "Manage Columns Export as CSV Full URL Crawls: Count On Period By Google" at bounding box center [303, 177] width 408 height 160
click at [159, 71] on span "/(tbd|0{1,3}|x{2,5})-.*" at bounding box center [160, 68] width 56 height 13
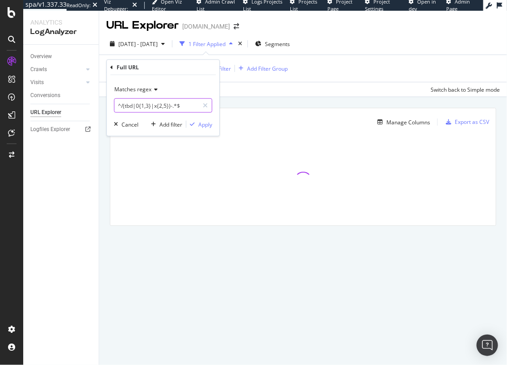
click at [182, 107] on input "^/(tbd|0{1,3}|x{2,5})-.*$" at bounding box center [156, 105] width 84 height 14
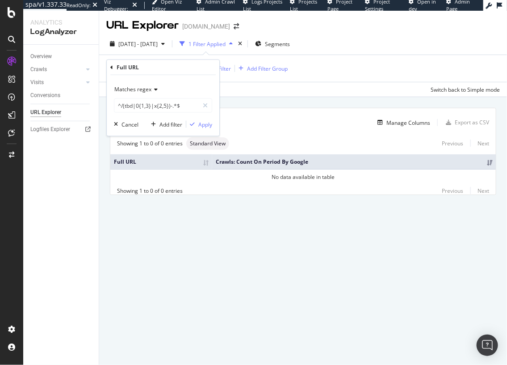
click at [275, 98] on div "0 URLs found Manage Columns Export as CSV Showing 1 to 0 of 0 entries Standard …" at bounding box center [303, 161] width 408 height 129
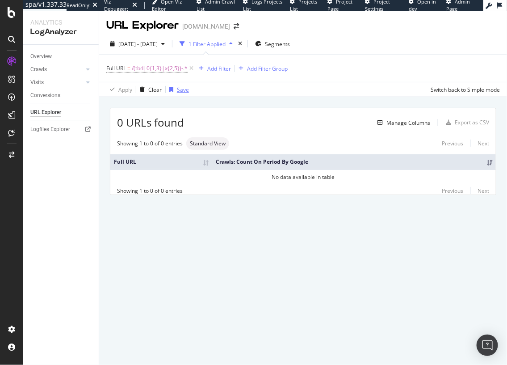
drag, startPoint x: 238, startPoint y: 109, endPoint x: 184, endPoint y: 86, distance: 59.4
click at [237, 109] on div "0 URLs found Manage Columns Export as CSV" at bounding box center [303, 119] width 386 height 22
drag, startPoint x: 156, startPoint y: 77, endPoint x: 153, endPoint y: 71, distance: 6.8
click at [156, 75] on div "Full URL = /(tbd|0{1,3}|x{2,5})-.* Add Filter Add Filter Group" at bounding box center [303, 68] width 394 height 27
click at [153, 69] on span "/(tbd|0{1,3}|x{2,5})-.*" at bounding box center [160, 68] width 56 height 13
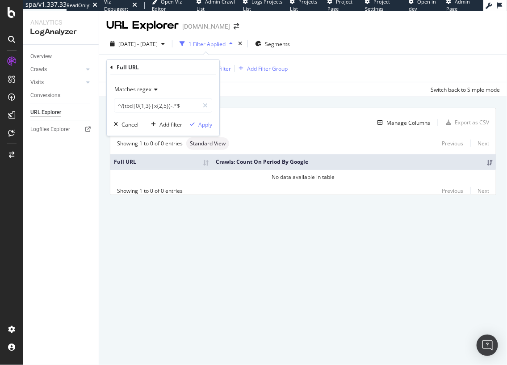
click at [153, 88] on icon at bounding box center [154, 89] width 6 height 5
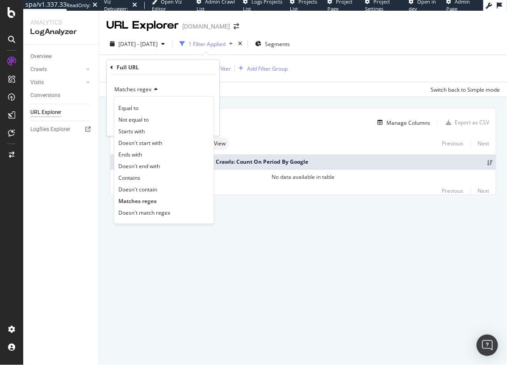
click at [164, 213] on span "Doesn't match regex" at bounding box center [144, 212] width 52 height 8
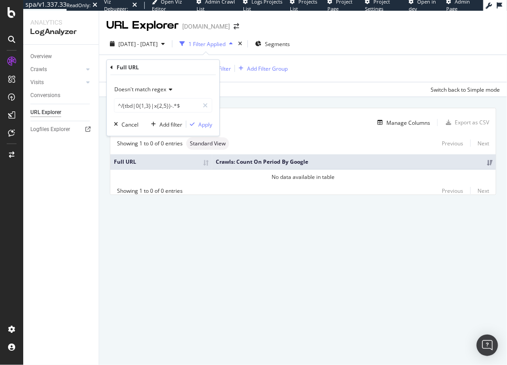
click at [145, 86] on span "Doesn't match regex" at bounding box center [140, 89] width 52 height 8
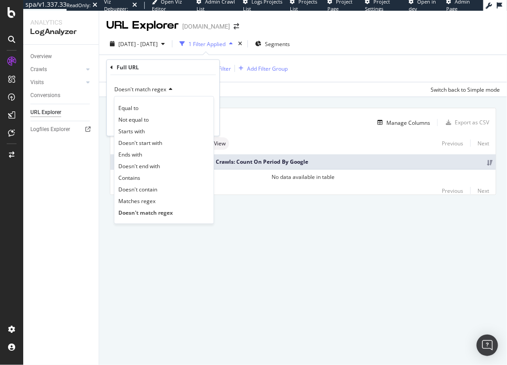
drag, startPoint x: 155, startPoint y: 202, endPoint x: 161, endPoint y: 179, distance: 23.9
click at [155, 202] on div "Matches regex" at bounding box center [164, 201] width 96 height 12
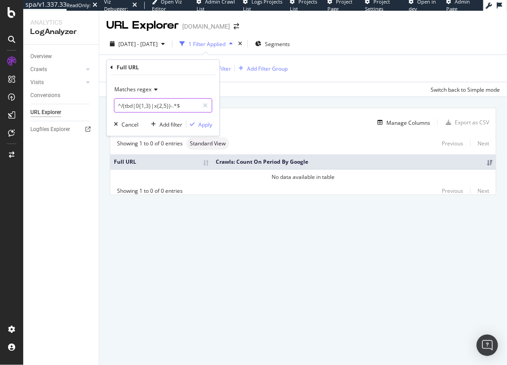
click at [167, 103] on input "^/(tbd|0{1,3}|x{2,5})-.*$" at bounding box center [156, 105] width 84 height 14
click at [250, 102] on div "0 URLs found Manage Columns Export as CSV Showing 1 to 0 of 0 entries Standard …" at bounding box center [303, 161] width 408 height 129
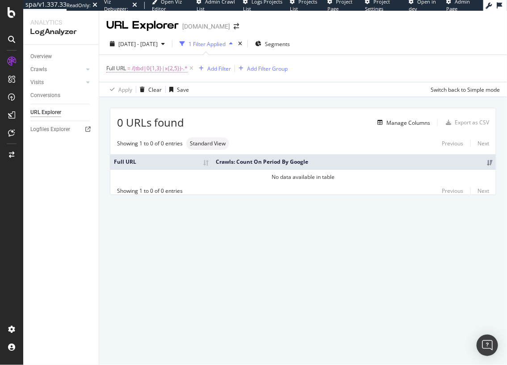
click at [148, 68] on span "/(tbd|0{1,3}|x{2,5})-.*" at bounding box center [160, 68] width 56 height 13
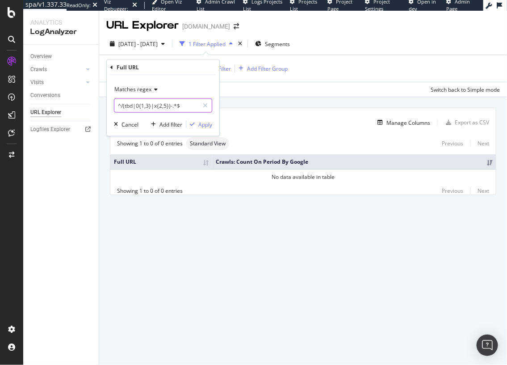
click at [130, 105] on input "^/(tbd|0{1,3}|x{2,5})-.*$" at bounding box center [156, 105] width 84 height 14
click at [127, 107] on input "^/(tbd|0{1,3}|x{2,5})-.*$" at bounding box center [156, 105] width 84 height 14
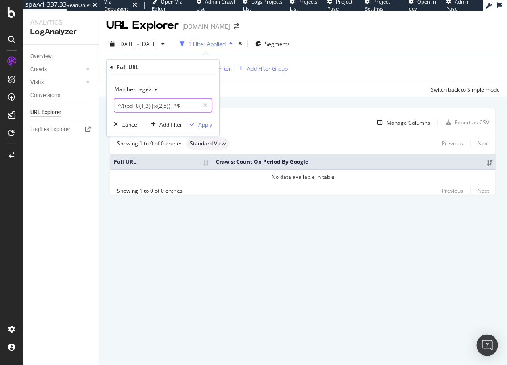
click at [128, 105] on input "^/(tbd|0{1,3}|x{2,5})-.*$" at bounding box center [156, 105] width 84 height 14
type input "^/(home|0{1,3}|x{2,5})-.*$"
click at [199, 123] on div "Apply" at bounding box center [205, 124] width 14 height 8
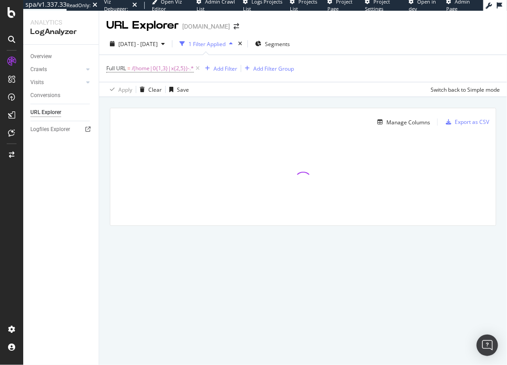
click at [219, 101] on div "Manage Columns Export as CSV Full URL Crawls: Count On Period By Google" at bounding box center [303, 177] width 408 height 160
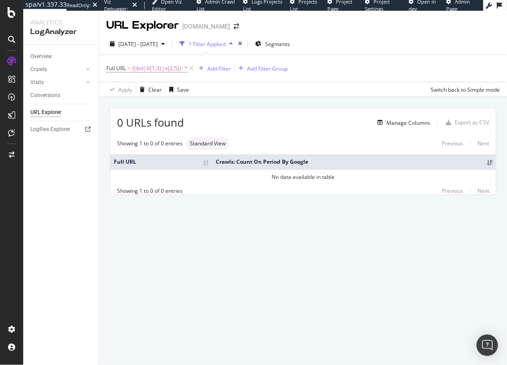
click at [230, 103] on div "0 URLs found Manage Columns Export as CSV Showing 1 to 0 of 0 entries Standard …" at bounding box center [303, 161] width 408 height 129
click at [151, 89] on div "Clear" at bounding box center [154, 90] width 13 height 8
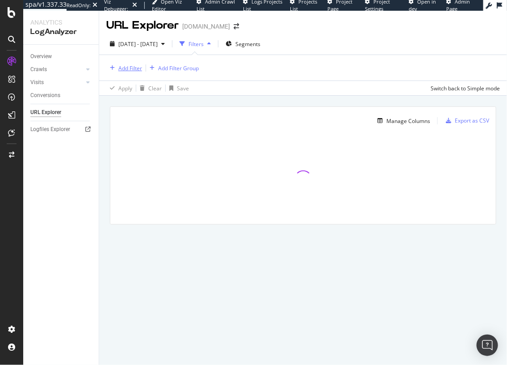
click at [138, 67] on div "Add Filter" at bounding box center [130, 68] width 24 height 8
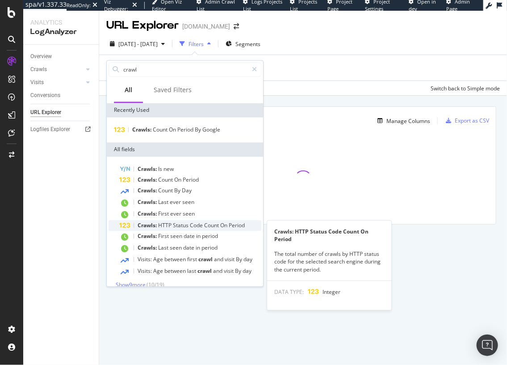
type input "crawl"
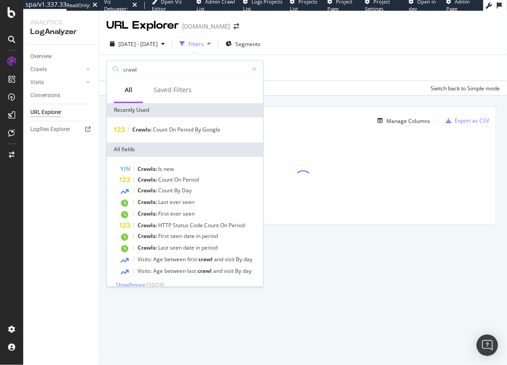
drag, startPoint x: 196, startPoint y: 226, endPoint x: 191, endPoint y: 221, distance: 7.0
click at [196, 226] on span "Code" at bounding box center [197, 226] width 14 height 8
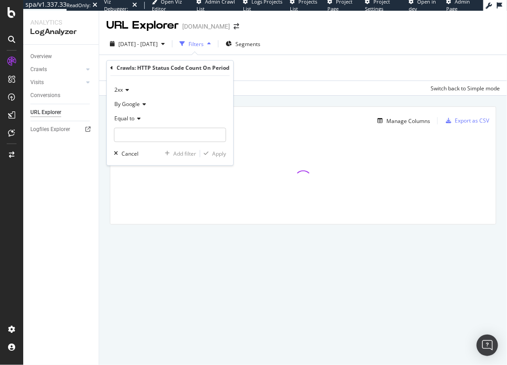
drag, startPoint x: 131, startPoint y: 119, endPoint x: 133, endPoint y: 125, distance: 5.7
click at [131, 119] on span "Equal to" at bounding box center [124, 119] width 20 height 8
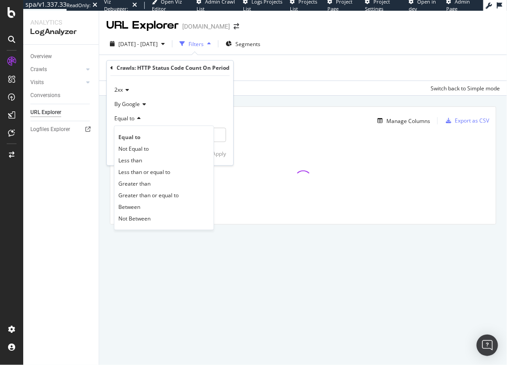
click at [125, 89] on icon at bounding box center [126, 90] width 6 height 5
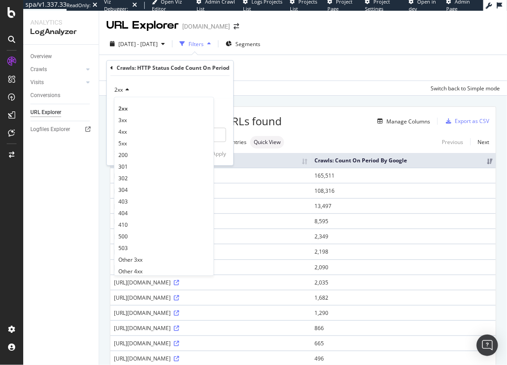
click at [139, 212] on div "404" at bounding box center [164, 213] width 96 height 12
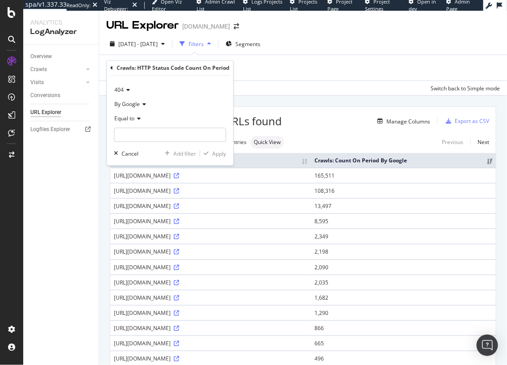
drag, startPoint x: 134, startPoint y: 117, endPoint x: 137, endPoint y: 123, distance: 6.6
click at [134, 117] on span "Equal to" at bounding box center [124, 119] width 20 height 8
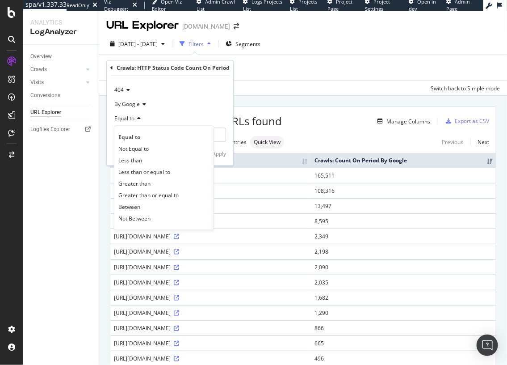
drag, startPoint x: 151, startPoint y: 183, endPoint x: 157, endPoint y: 168, distance: 16.4
click at [152, 179] on div "Greater than" at bounding box center [164, 184] width 96 height 12
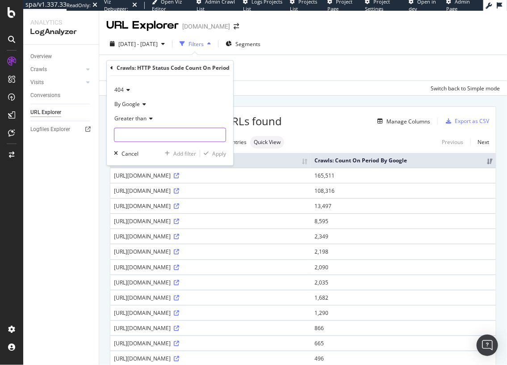
click at [160, 136] on input "number" at bounding box center [170, 135] width 112 height 14
type input "0"
click at [212, 154] on div "Apply" at bounding box center [213, 154] width 26 height 8
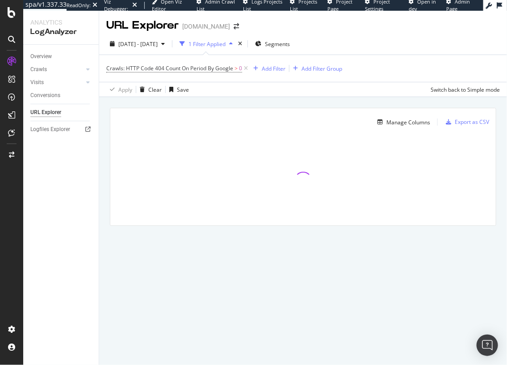
drag, startPoint x: 237, startPoint y: 104, endPoint x: 242, endPoint y: 55, distance: 48.9
click at [237, 104] on div "Manage Columns Export as CSV Full URL Crawls: Count On Period By Google" at bounding box center [303, 177] width 408 height 160
click at [233, 104] on div "Manage Columns Export as CSV Full URL Crawls: Count On Period By Google" at bounding box center [303, 177] width 408 height 160
click at [273, 68] on div "Add Filter" at bounding box center [274, 69] width 24 height 8
click at [211, 109] on div "Manage Columns Export as CSV" at bounding box center [303, 118] width 386 height 21
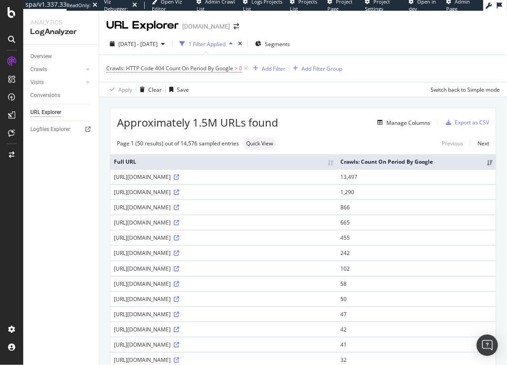
click at [279, 109] on div "Approximately 1.5M URLs found Manage Columns Export as CSV" at bounding box center [303, 119] width 386 height 22
click at [277, 67] on div "Add Filter" at bounding box center [274, 69] width 24 height 8
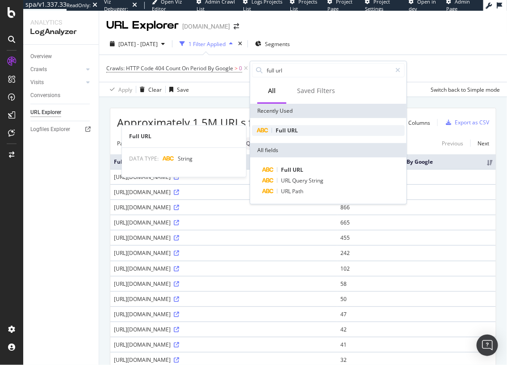
type input "full url"
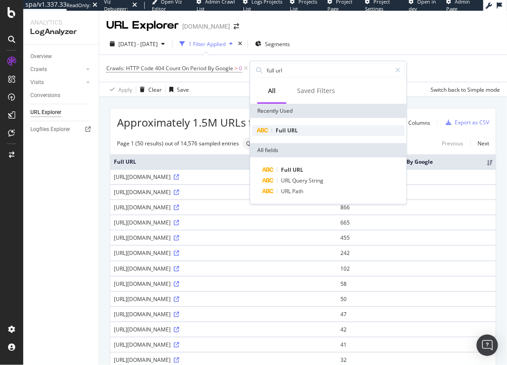
click at [299, 135] on div "Full URL" at bounding box center [328, 130] width 153 height 11
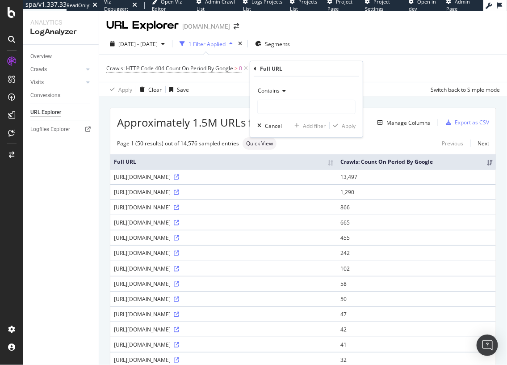
drag, startPoint x: 270, startPoint y: 92, endPoint x: 273, endPoint y: 96, distance: 5.5
click at [270, 92] on span "Contains" at bounding box center [269, 91] width 22 height 8
click at [254, 68] on icon at bounding box center [255, 68] width 3 height 5
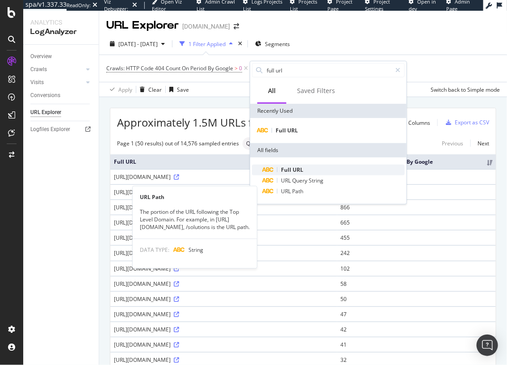
click at [301, 185] on div "Full URL URL Query String URL Path URL Path The portion of the URL following th…" at bounding box center [328, 180] width 153 height 32
drag, startPoint x: 299, startPoint y: 193, endPoint x: 283, endPoint y: 143, distance: 52.1
click at [299, 193] on span "Path" at bounding box center [297, 191] width 11 height 8
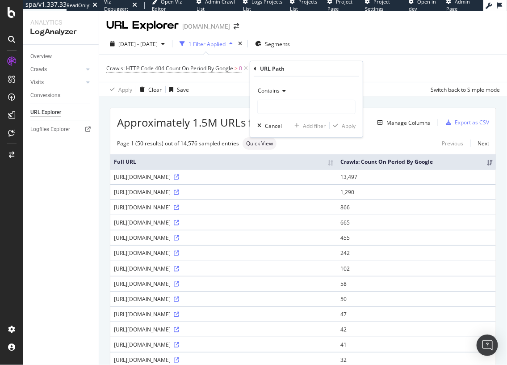
click at [273, 92] on span "Contains" at bounding box center [269, 91] width 22 height 8
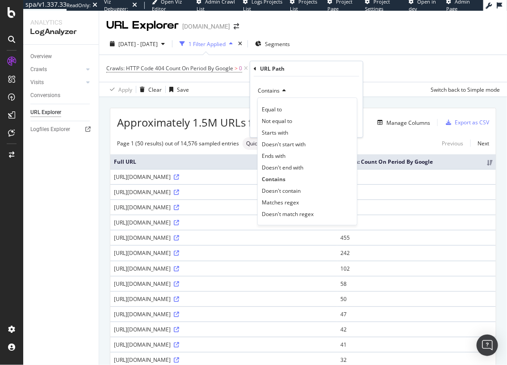
drag, startPoint x: 312, startPoint y: 203, endPoint x: 308, endPoint y: 157, distance: 46.6
click at [312, 202] on div "Matches regex" at bounding box center [308, 202] width 96 height 12
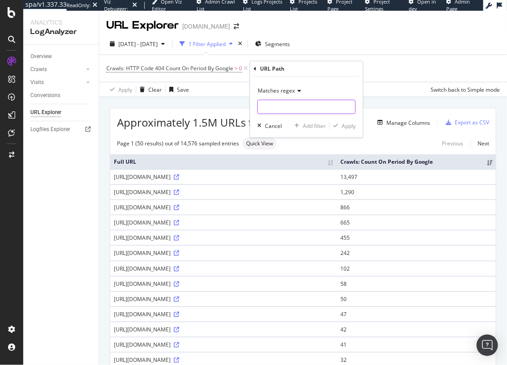
click at [325, 108] on input "text" at bounding box center [306, 107] width 97 height 14
paste input "^/(tbd|0{1,3}|x{2,5})-.*$"
type input "^/(tbd|0{1,3}|x{2,5})-.*$"
click at [350, 130] on div "Matches regex ^/(tbd|0{1,3}|x{2,5})-.*$ Cancel Add filter Apply" at bounding box center [306, 106] width 113 height 61
click at [340, 123] on div "button" at bounding box center [336, 125] width 12 height 5
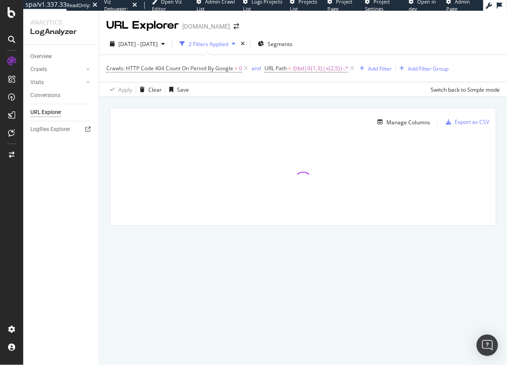
click at [311, 92] on div "Apply Clear Save Switch back to Simple mode" at bounding box center [303, 89] width 408 height 15
click at [303, 100] on div "Manage Columns Export as CSV Full URL Crawls: Count On Period By Google" at bounding box center [303, 177] width 408 height 160
click at [316, 100] on div "Manage Columns Export as CSV Full URL Crawls: Count On Period By Google" at bounding box center [303, 177] width 408 height 160
drag, startPoint x: 270, startPoint y: 108, endPoint x: 233, endPoint y: 63, distance: 57.8
click at [270, 108] on div "Manage Columns Export as CSV Full URL Crawls: Count On Period By Google" at bounding box center [303, 177] width 408 height 160
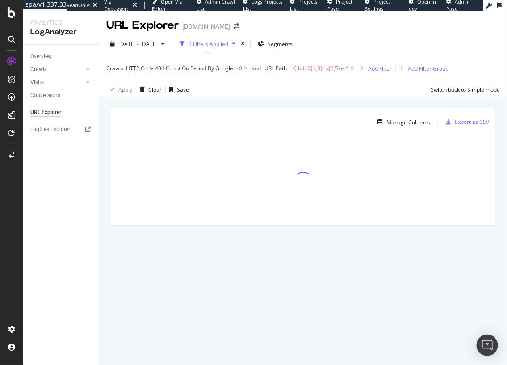
click at [285, 100] on div "Manage Columns Export as CSV Full URL Crawls: Count On Period By Google" at bounding box center [303, 177] width 408 height 160
click at [232, 105] on div "Manage Columns Export as CSV Full URL Crawls: Count On Period By Google" at bounding box center [303, 177] width 408 height 160
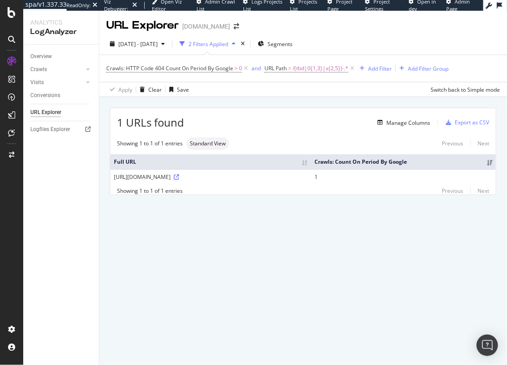
drag, startPoint x: 265, startPoint y: 118, endPoint x: 261, endPoint y: 124, distance: 7.4
click at [265, 118] on div "Manage Columns" at bounding box center [307, 122] width 246 height 11
click at [189, 175] on div "[URL][DOMAIN_NAME]" at bounding box center [210, 177] width 193 height 8
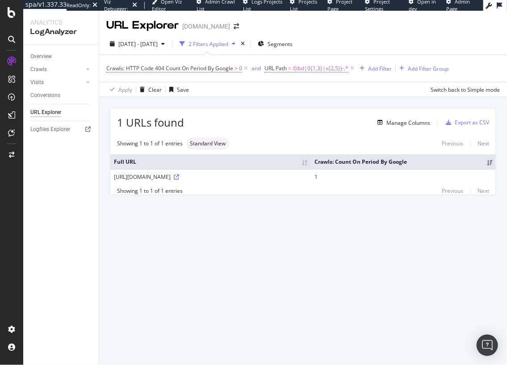
click at [285, 98] on div "1 URLs found Manage Columns Export as CSV Showing 1 to 1 of 1 entries Standard …" at bounding box center [303, 161] width 408 height 129
drag, startPoint x: 256, startPoint y: 112, endPoint x: 212, endPoint y: 19, distance: 102.5
click at [255, 112] on div "1 URLs found Manage Columns Export as CSV" at bounding box center [303, 119] width 386 height 22
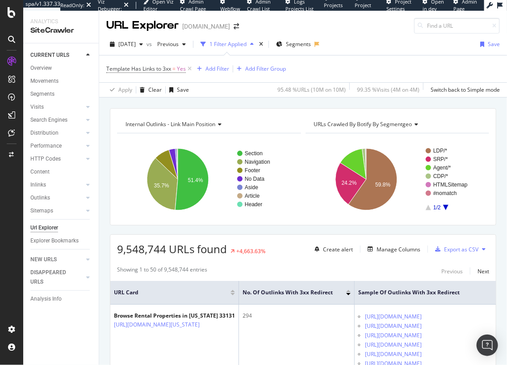
click at [221, 236] on div "9,548,744 URLs found +4,663.63% Create alert Manage Columns Export as CSV" at bounding box center [303, 246] width 386 height 22
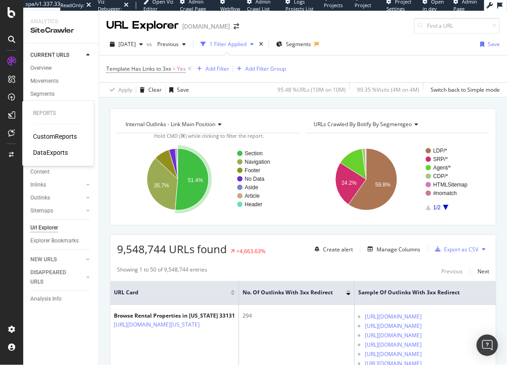
click at [52, 137] on div "CustomReports" at bounding box center [55, 136] width 44 height 9
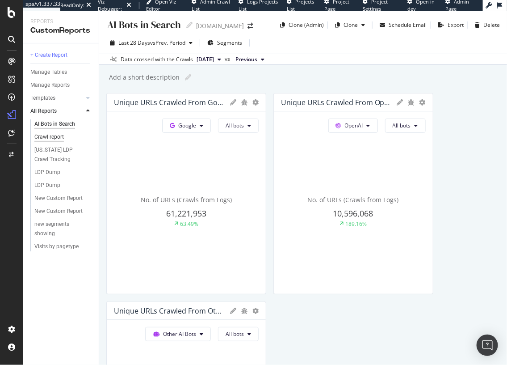
click at [57, 136] on div "Crawl report" at bounding box center [48, 136] width 29 height 9
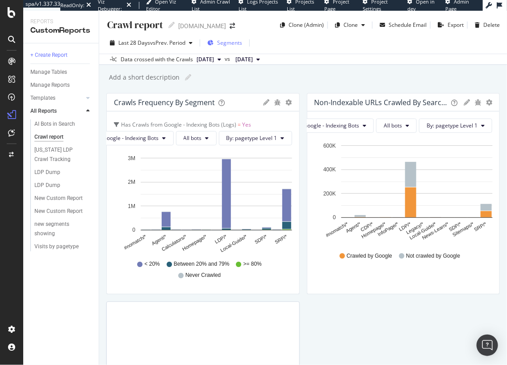
click at [231, 43] on span "Segments" at bounding box center [229, 43] width 25 height 8
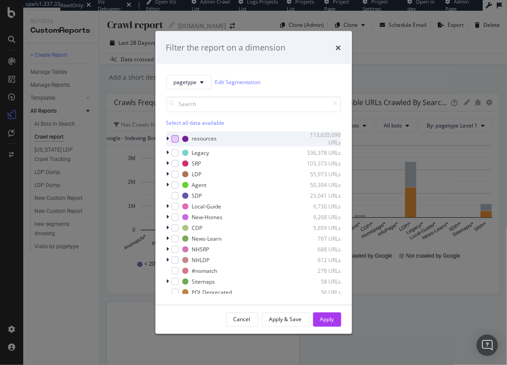
click at [175, 139] on div "modal" at bounding box center [175, 138] width 7 height 7
click at [174, 137] on icon "modal" at bounding box center [175, 139] width 4 height 4
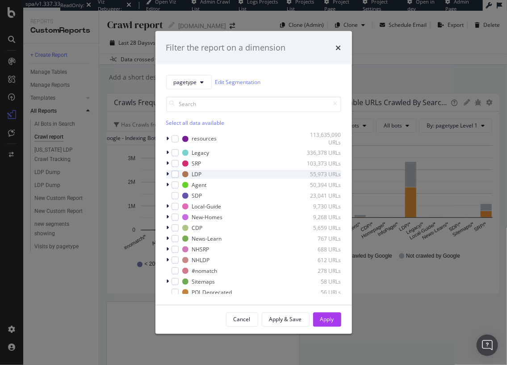
click at [168, 172] on icon "modal" at bounding box center [168, 174] width 3 height 5
click at [168, 172] on icon "modal" at bounding box center [168, 174] width 4 height 5
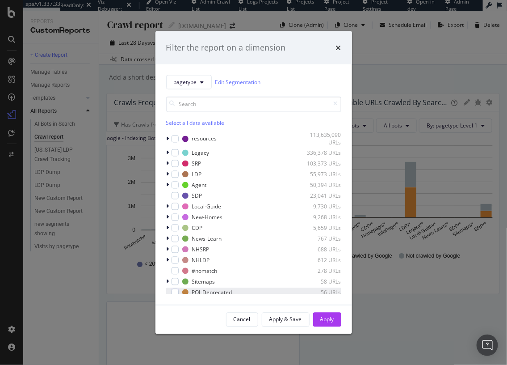
scroll to position [78, 0]
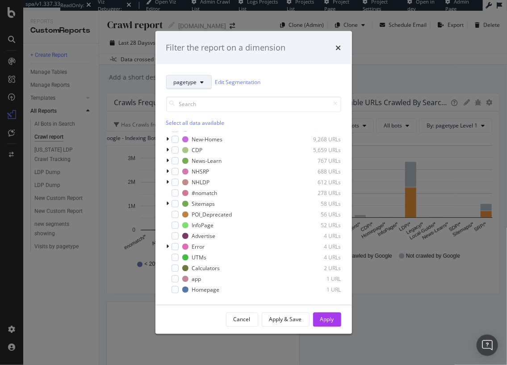
click at [197, 85] on button "pagetype" at bounding box center [189, 82] width 46 height 14
click at [294, 80] on div "pagetype Edit Segmentation" at bounding box center [253, 82] width 175 height 14
click at [203, 83] on icon "modal" at bounding box center [203, 81] width 4 height 5
click at [196, 146] on span "scriptcalls" at bounding box center [190, 147] width 32 height 8
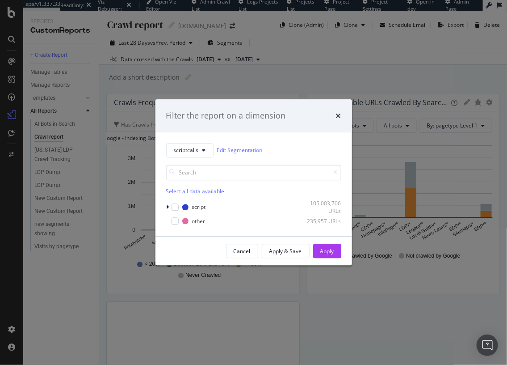
click at [339, 116] on icon "times" at bounding box center [338, 115] width 5 height 7
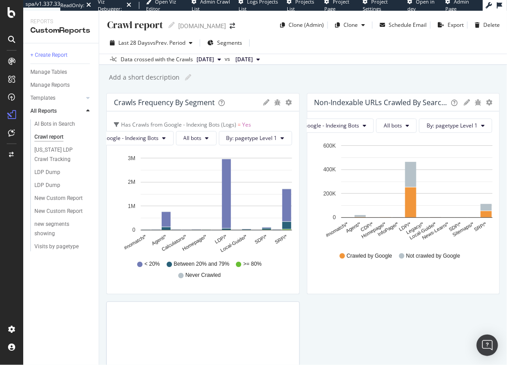
click at [314, 83] on div "Add a short description Add a short description" at bounding box center [307, 77] width 399 height 13
click at [249, 80] on div "Add a short description Add a short description" at bounding box center [307, 77] width 399 height 13
drag, startPoint x: 276, startPoint y: 80, endPoint x: 268, endPoint y: 83, distance: 9.0
click at [276, 80] on div "Add a short description Add a short description" at bounding box center [307, 77] width 399 height 13
click at [316, 77] on div "Add a short description Add a short description" at bounding box center [307, 77] width 399 height 13
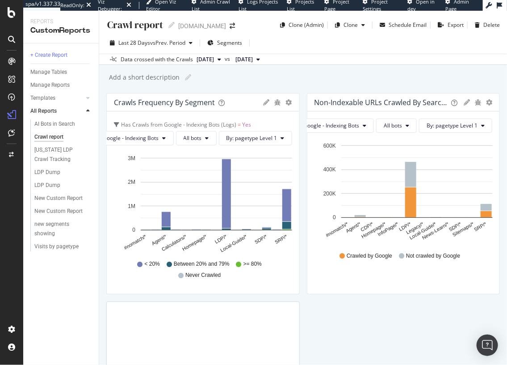
click at [362, 332] on div "Crawls Frequency By Segment Bar (by Value) Bar (by Percentage) Table Edit Filte…" at bounding box center [303, 286] width 394 height 387
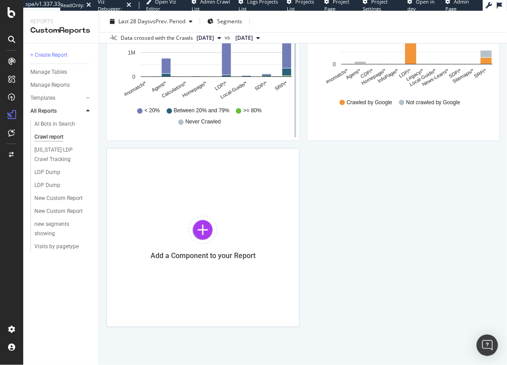
scroll to position [0, 0]
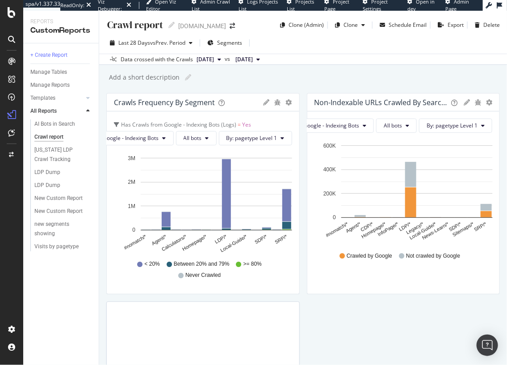
drag, startPoint x: 271, startPoint y: 83, endPoint x: 270, endPoint y: 66, distance: 16.6
click at [271, 83] on div "Add a short description Add a short description" at bounding box center [307, 77] width 399 height 13
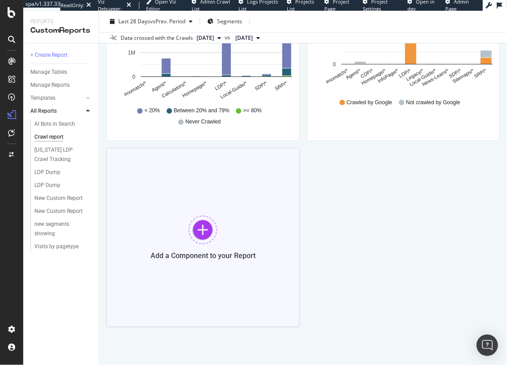
click at [186, 227] on div "Add a Component to your Report" at bounding box center [202, 237] width 193 height 179
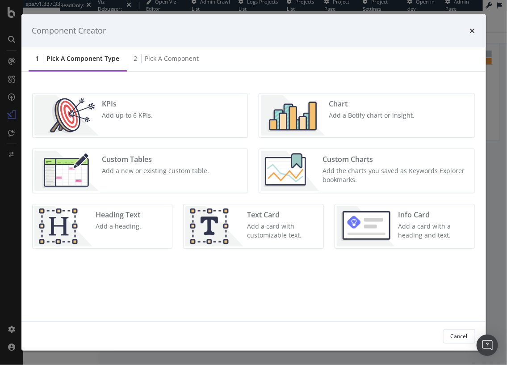
click at [328, 119] on div "Chart Add a Botify chart or insight." at bounding box center [371, 115] width 93 height 40
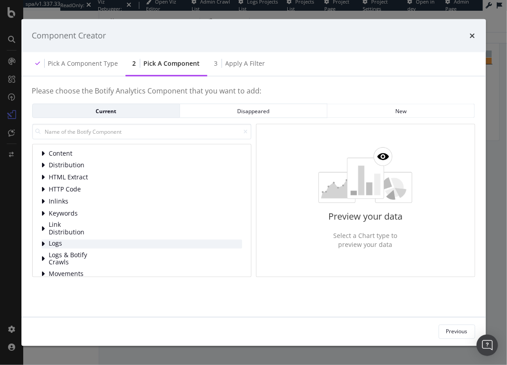
click at [62, 246] on span "Logs" at bounding box center [69, 244] width 40 height 8
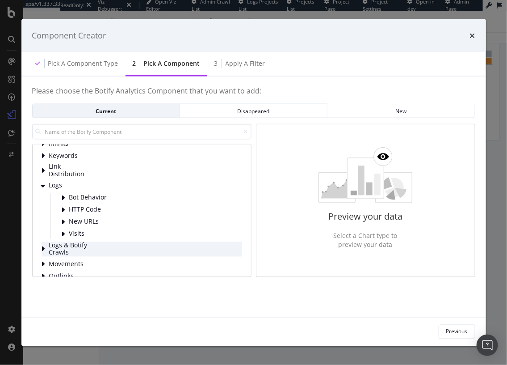
scroll to position [71, 0]
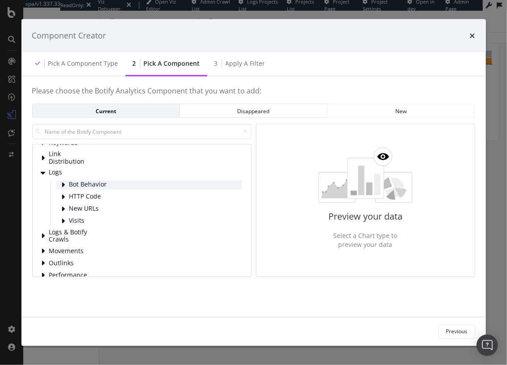
click at [85, 186] on span "Bot Behavior" at bounding box center [89, 185] width 40 height 8
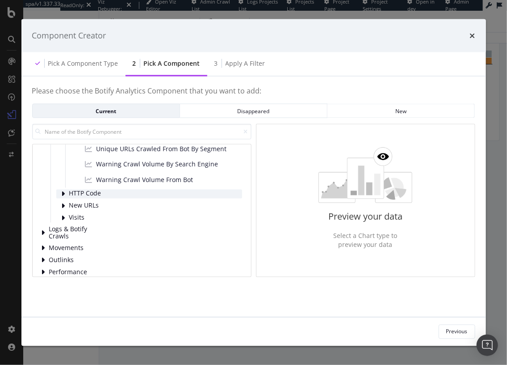
click at [85, 193] on span "HTTP Code" at bounding box center [89, 194] width 40 height 8
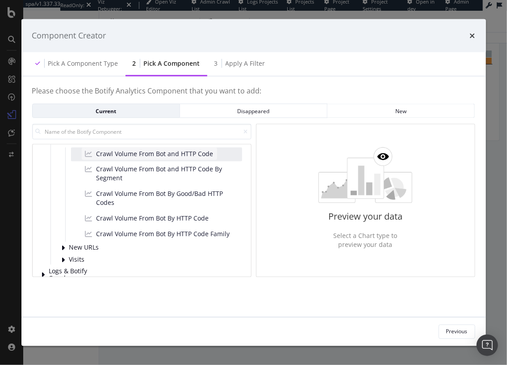
scroll to position [275, 0]
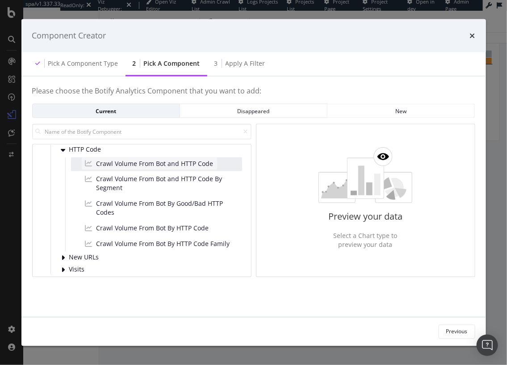
click at [134, 162] on span "Crawl Volume From Bot and HTTP Code" at bounding box center [155, 163] width 117 height 9
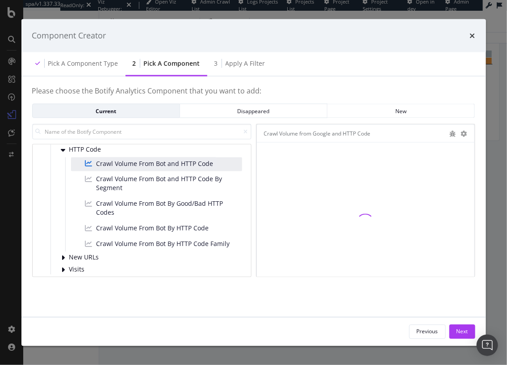
click at [352, 299] on div "Please choose the Botify Analytics Component that you want to add: Current Disa…" at bounding box center [253, 196] width 443 height 219
click at [197, 230] on span "Crawl Volume From Bot By HTTP Code" at bounding box center [153, 227] width 113 height 9
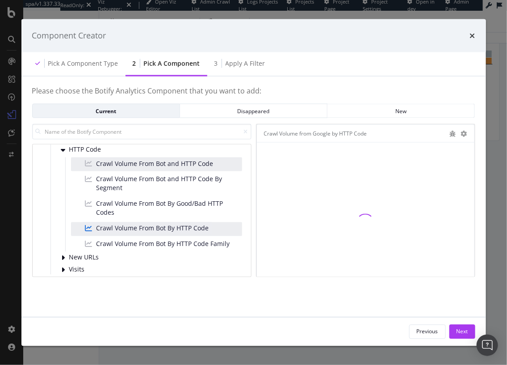
click at [212, 303] on div "Please choose the Botify Analytics Component that you want to add: Current Disa…" at bounding box center [253, 196] width 443 height 219
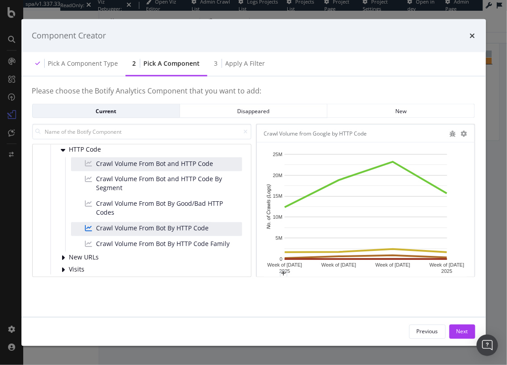
click at [275, 313] on div "Please choose the Botify Analytics Component that you want to add: Current Disa…" at bounding box center [253, 196] width 465 height 240
click at [190, 205] on span "Crawl Volume From Bot By Good/Bad HTTP Codes" at bounding box center [168, 208] width 142 height 18
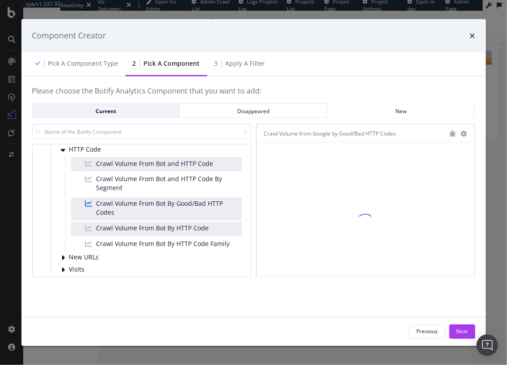
click at [251, 318] on div "Previous Next" at bounding box center [253, 331] width 465 height 29
click at [177, 161] on span "Crawl Volume From Bot and HTTP Code" at bounding box center [155, 163] width 117 height 9
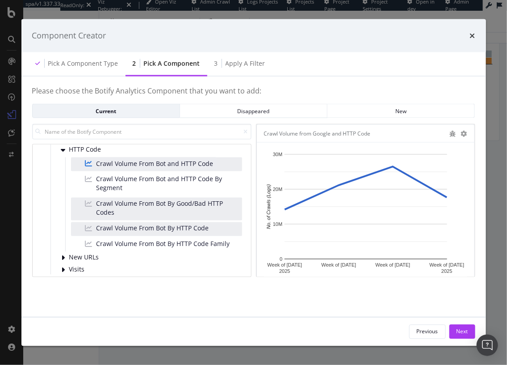
click at [295, 332] on div "Previous Next" at bounding box center [253, 331] width 443 height 14
click at [194, 228] on span "Crawl Volume From Bot By HTTP Code" at bounding box center [153, 227] width 113 height 9
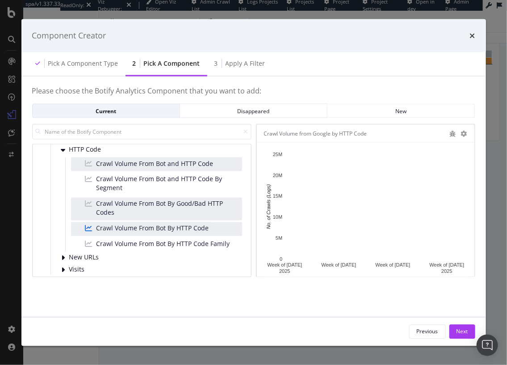
click at [305, 311] on div "Please choose the Botify Analytics Component that you want to add: Current Disa…" at bounding box center [253, 196] width 465 height 240
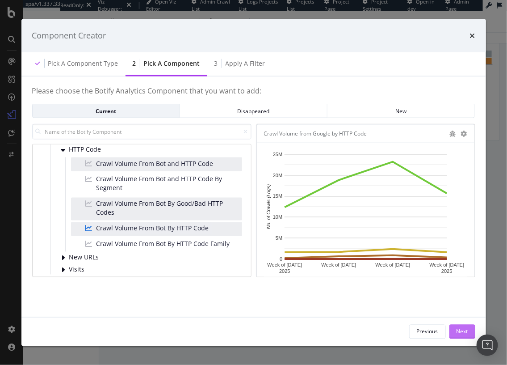
click at [460, 332] on div "Next" at bounding box center [463, 331] width 12 height 8
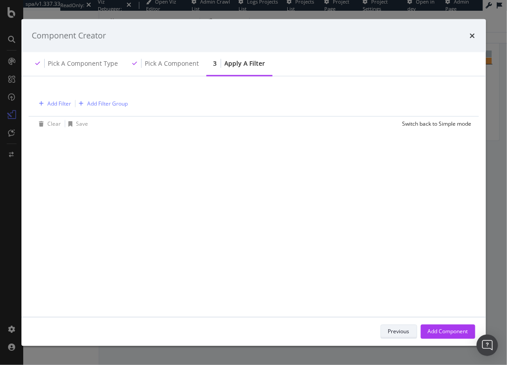
click at [387, 326] on button "Previous" at bounding box center [399, 331] width 37 height 14
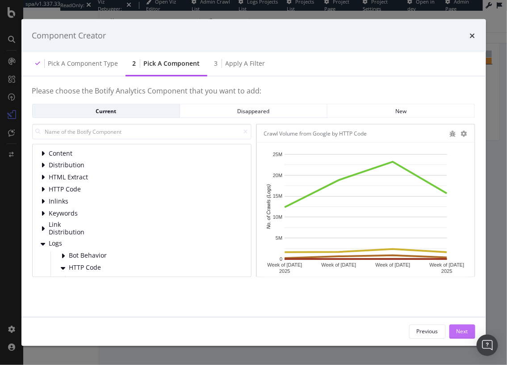
click at [457, 328] on div "Next" at bounding box center [463, 331] width 12 height 8
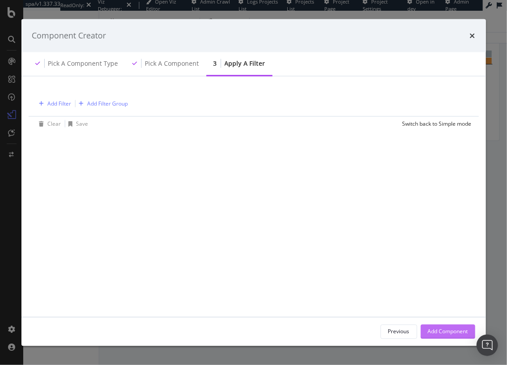
click at [458, 328] on div "Add Component" at bounding box center [448, 331] width 40 height 8
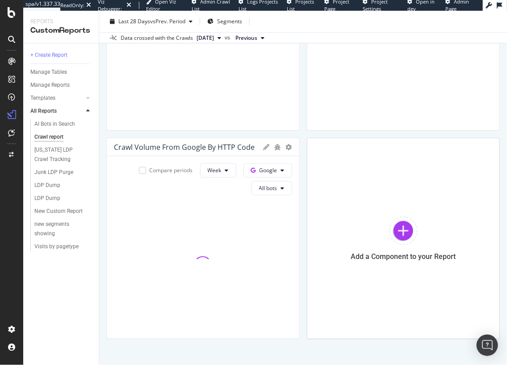
scroll to position [175, 0]
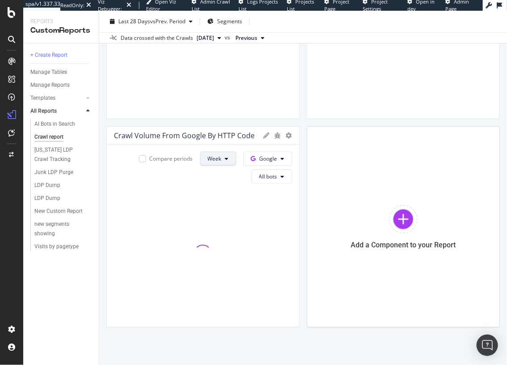
click at [223, 157] on button "Week" at bounding box center [218, 158] width 36 height 14
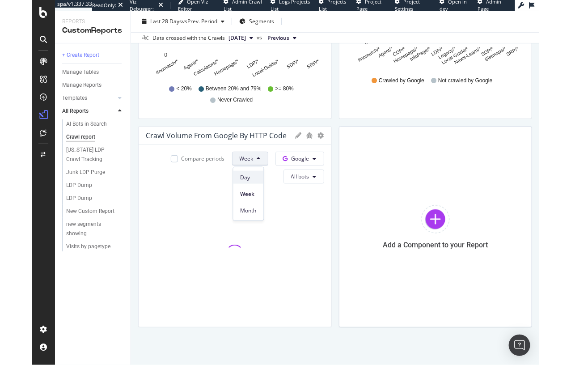
scroll to position [174, 0]
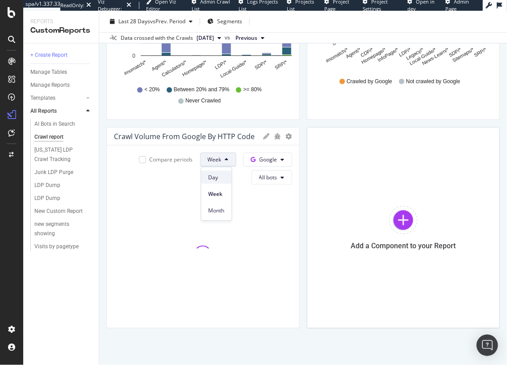
click at [225, 180] on div "Day" at bounding box center [217, 177] width 30 height 13
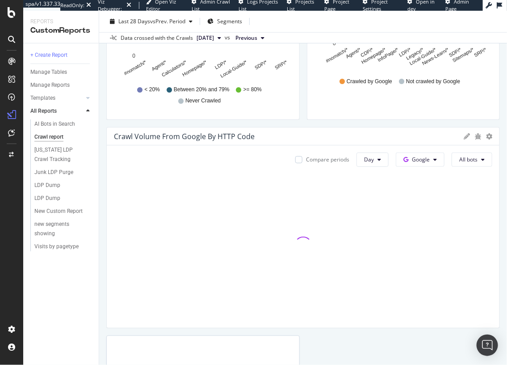
drag, startPoint x: 299, startPoint y: 199, endPoint x: 515, endPoint y: 206, distance: 215.9
click at [507, 206] on html "spa/v1.337.33 ReadOnly: Viz Debugger: Open Viz Editor Admin Crawl List Logs Pro…" at bounding box center [253, 182] width 507 height 365
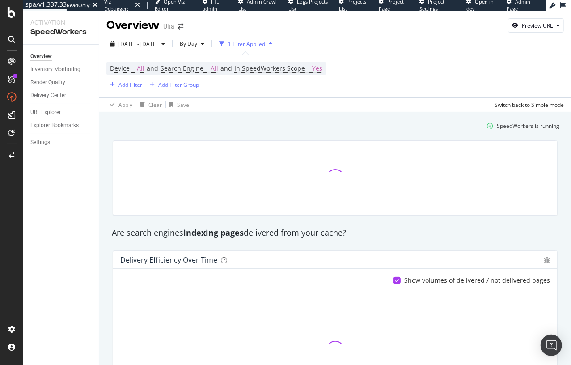
click at [172, 132] on div "SpeedWorkers is running" at bounding box center [334, 125] width 455 height 15
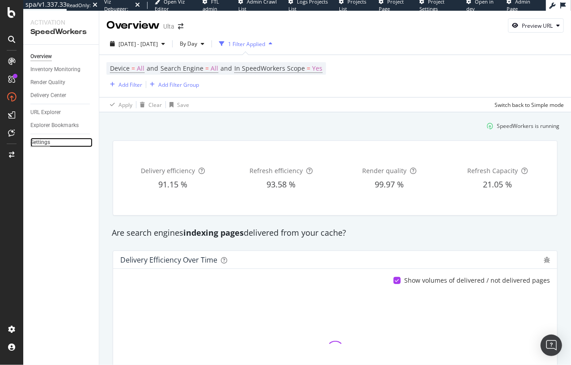
click at [46, 143] on div "Settings" at bounding box center [40, 142] width 20 height 9
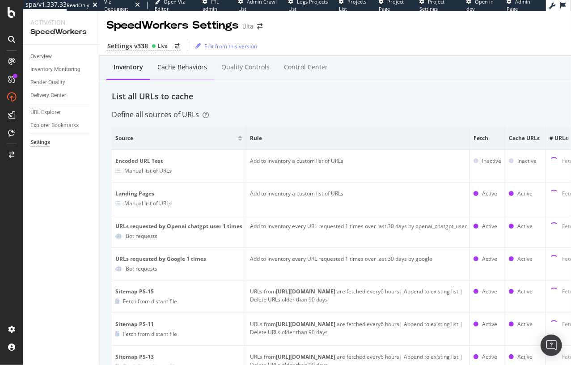
click at [177, 68] on div "Cache behaviors" at bounding box center [182, 67] width 50 height 9
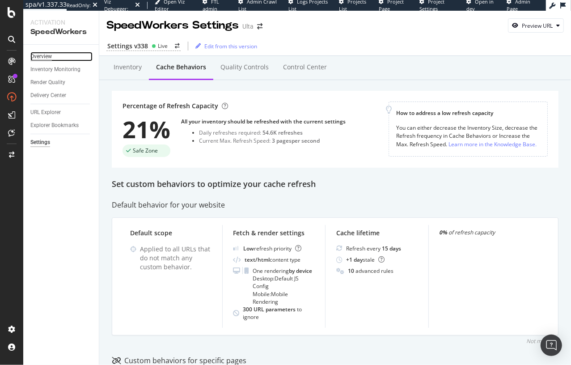
click at [46, 58] on div "Overview" at bounding box center [40, 56] width 21 height 9
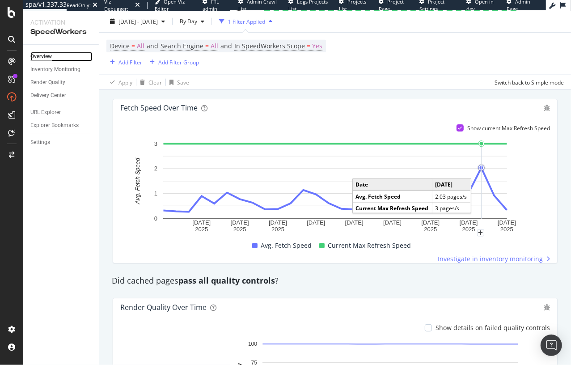
scroll to position [685, 0]
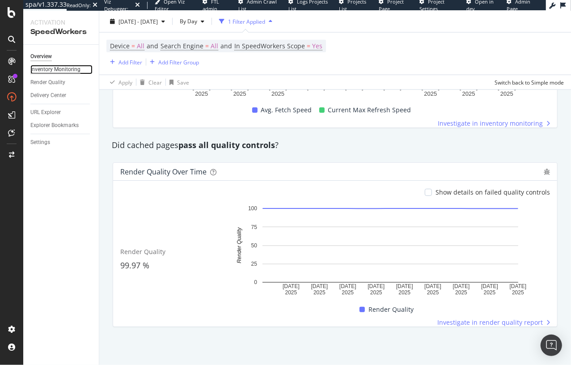
click at [65, 74] on div "Inventory Monitoring" at bounding box center [55, 69] width 50 height 9
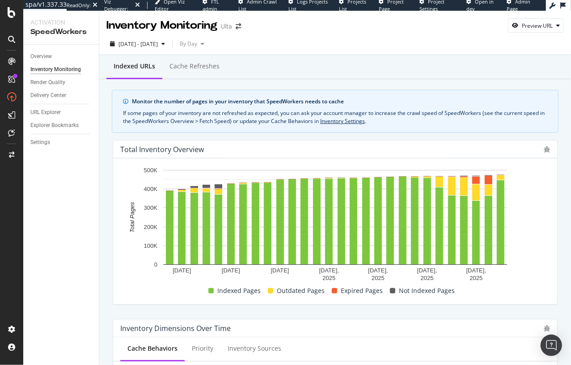
click at [485, 151] on div "Total Inventory Overview" at bounding box center [329, 149] width 419 height 9
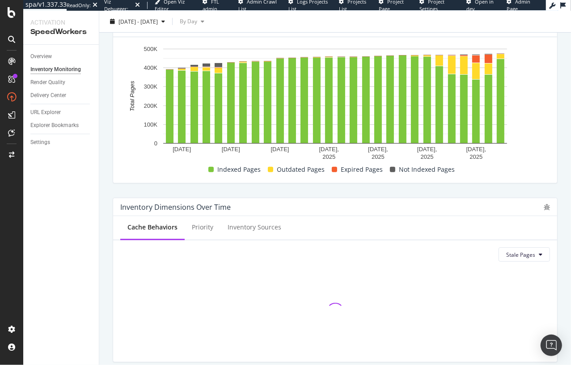
scroll to position [167, 0]
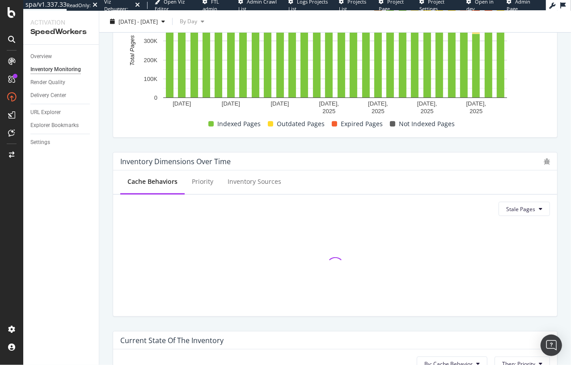
click at [438, 145] on div "Inventory Dimensions Over Time Cache Behaviors Priority Inventory Sources Stale…" at bounding box center [334, 234] width 455 height 179
click at [109, 232] on div "Inventory Dimensions Over Time Cache Behaviors Priority Inventory Sources Stale…" at bounding box center [334, 234] width 455 height 179
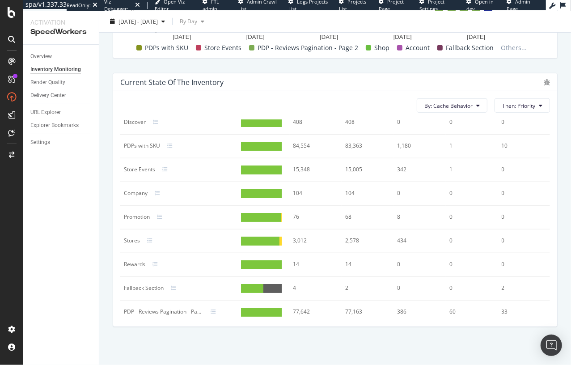
scroll to position [80, 0]
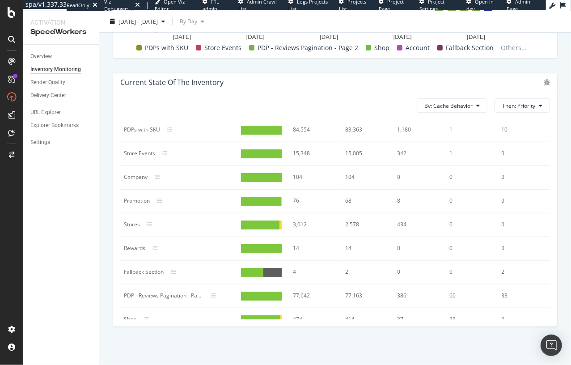
click at [141, 257] on td "Rewards" at bounding box center [178, 249] width 117 height 24
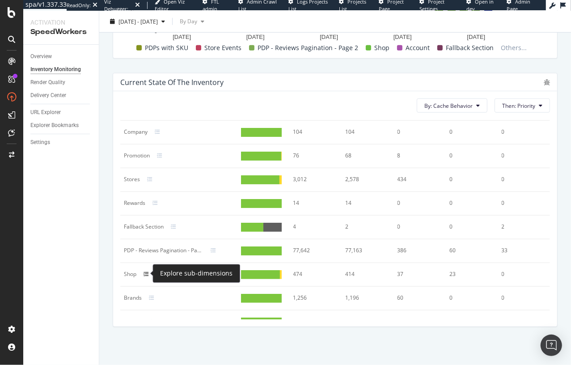
click at [146, 273] on icon at bounding box center [145, 273] width 5 height 5
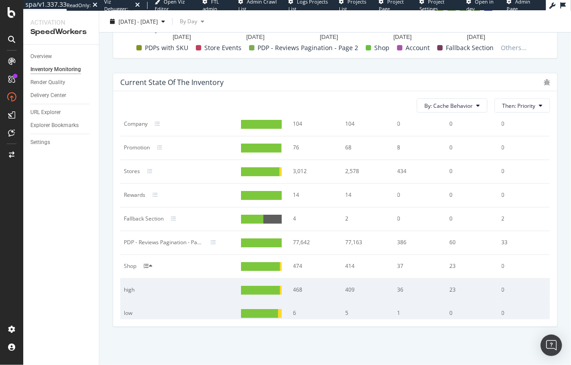
scroll to position [201, 0]
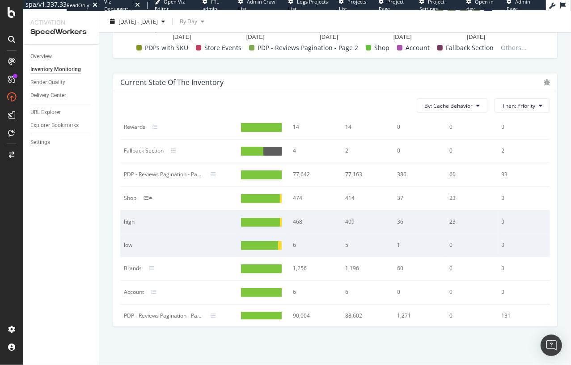
click at [113, 238] on div "Current state of the inventory By: Cache Behavior Then: Priority Cache Behavior…" at bounding box center [335, 200] width 445 height 254
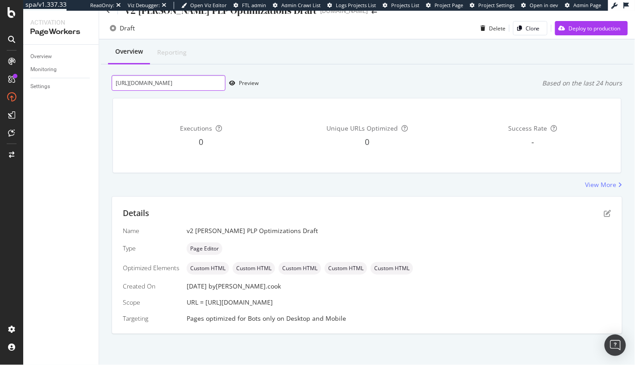
scroll to position [0, 190]
drag, startPoint x: 197, startPoint y: 86, endPoint x: 301, endPoint y: 86, distance: 104.1
click at [307, 85] on div "[URL][DOMAIN_NAME] Preview Based on the last 24 hours" at bounding box center [367, 83] width 511 height 16
click at [243, 84] on div "Preview" at bounding box center [249, 83] width 20 height 8
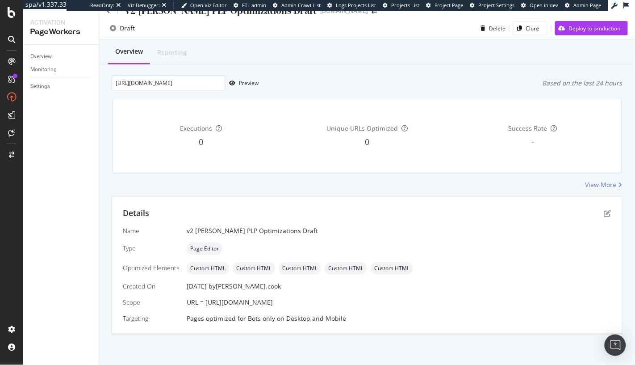
drag, startPoint x: 206, startPoint y: 302, endPoint x: 558, endPoint y: 302, distance: 351.2
click at [558, 302] on div "URL = https://www.lowes.com/pl/bathroom-vanities-vanity-tops/bathroom-vanities/…" at bounding box center [399, 302] width 425 height 9
click at [559, 301] on div "URL = https://www.lowes.com/pl/bathroom-vanities-vanity-tops/bathroom-vanities/…" at bounding box center [399, 302] width 425 height 9
click at [281, 87] on div "https://www.lowes.com/pl/bathroom-vanities-vanity-tops/bathroom-vanities/bathro…" at bounding box center [367, 83] width 511 height 16
drag, startPoint x: 52, startPoint y: 137, endPoint x: 21, endPoint y: 78, distance: 66.5
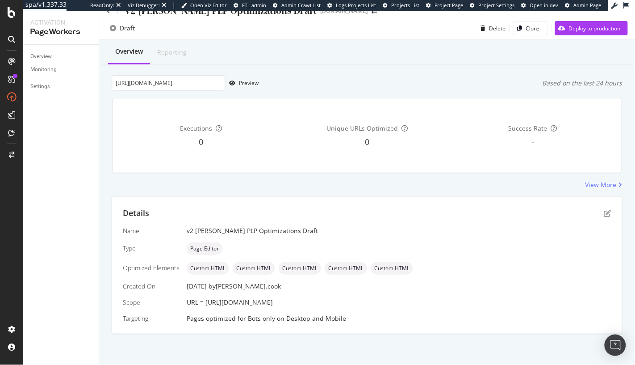
click at [51, 136] on div "Overview Monitoring Settings" at bounding box center [61, 205] width 76 height 320
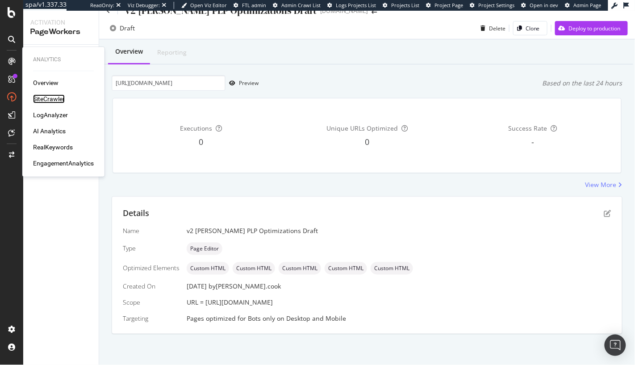
click at [50, 100] on div "SiteCrawler" at bounding box center [49, 98] width 32 height 9
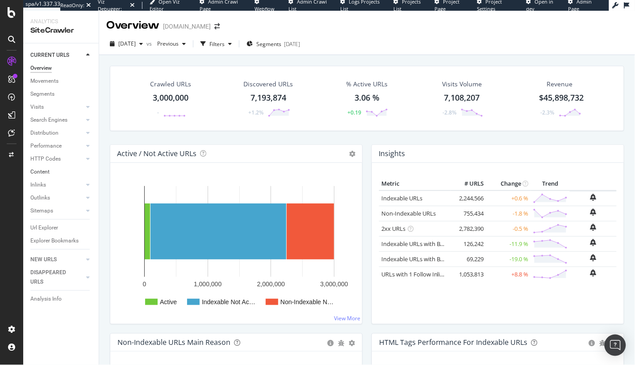
click at [57, 172] on link "Content" at bounding box center [61, 171] width 62 height 9
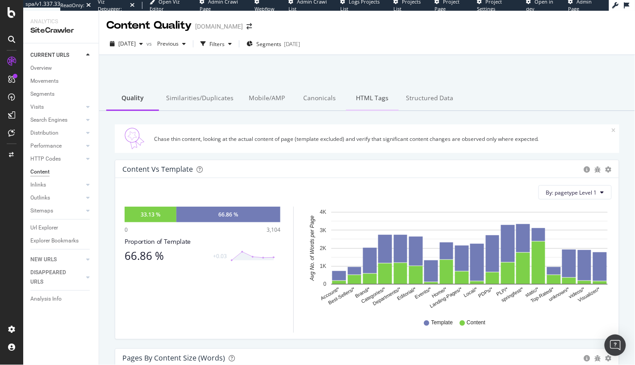
click at [430, 96] on div "Structured Data" at bounding box center [430, 98] width 62 height 25
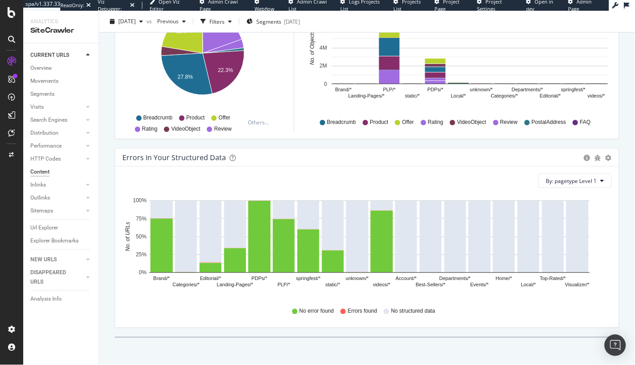
scroll to position [222, 0]
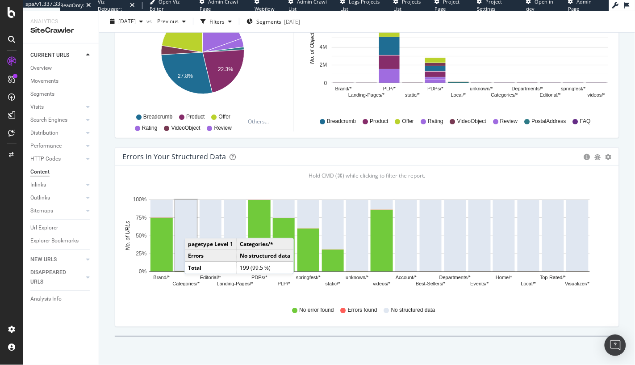
drag, startPoint x: 109, startPoint y: 166, endPoint x: 104, endPoint y: 161, distance: 7.3
click at [109, 167] on div "Errors in your structured data Bar (by Value) Bar (by Percentage) Table Export …" at bounding box center [367, 241] width 518 height 189
click at [61, 102] on div "ActionBoard" at bounding box center [50, 100] width 35 height 9
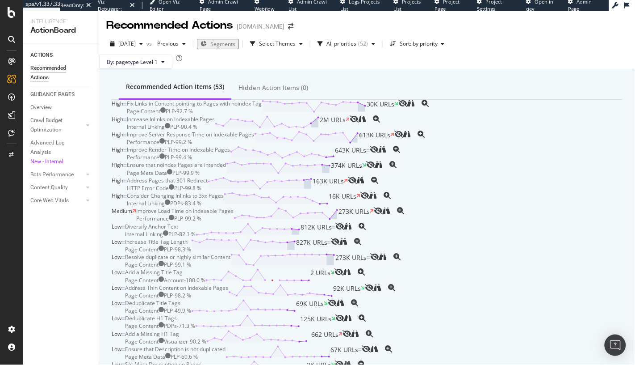
drag, startPoint x: 345, startPoint y: 91, endPoint x: 341, endPoint y: 94, distance: 5.1
click at [345, 91] on div "Recommended Action Items (53) Hidden Action Items (0)" at bounding box center [367, 88] width 511 height 24
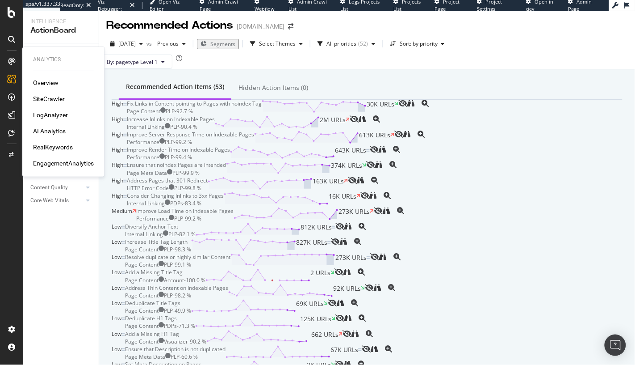
click at [60, 97] on div "SiteCrawler" at bounding box center [49, 98] width 32 height 9
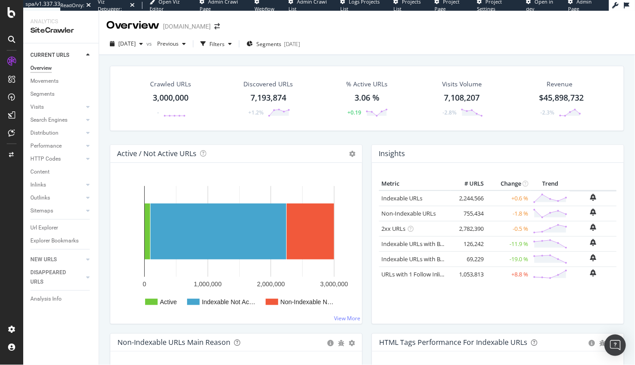
click at [225, 44] on div "Filters" at bounding box center [217, 44] width 15 height 8
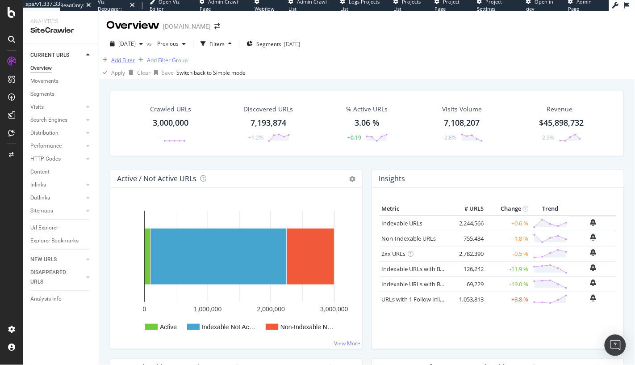
click at [129, 64] on div "Add Filter" at bounding box center [123, 60] width 24 height 8
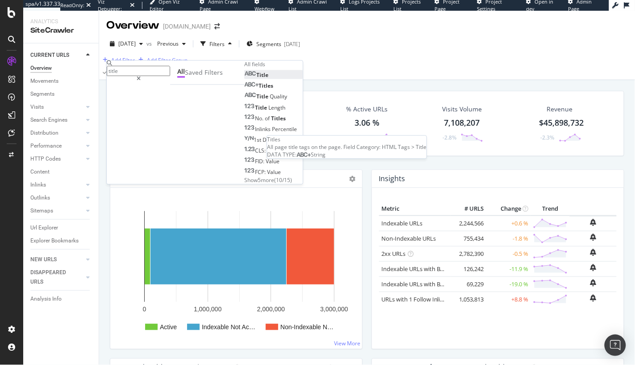
type input "title"
click at [244, 79] on div "Title" at bounding box center [256, 75] width 24 height 8
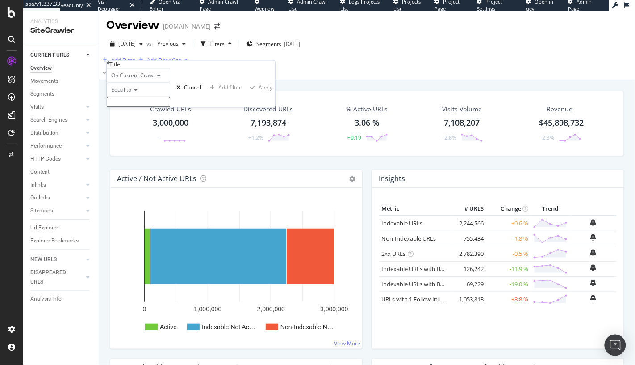
click at [127, 97] on div "Equal to" at bounding box center [138, 90] width 63 height 14
drag, startPoint x: 146, startPoint y: 202, endPoint x: 146, endPoint y: 193, distance: 8.5
click at [146, 192] on div "Equal to Not equal to Starts with Doesn't start with Ends with Doesn't end with…" at bounding box center [138, 144] width 63 height 95
drag, startPoint x: 146, startPoint y: 192, endPoint x: 147, endPoint y: 169, distance: 23.2
click at [146, 163] on div "Contains" at bounding box center [138, 158] width 63 height 9
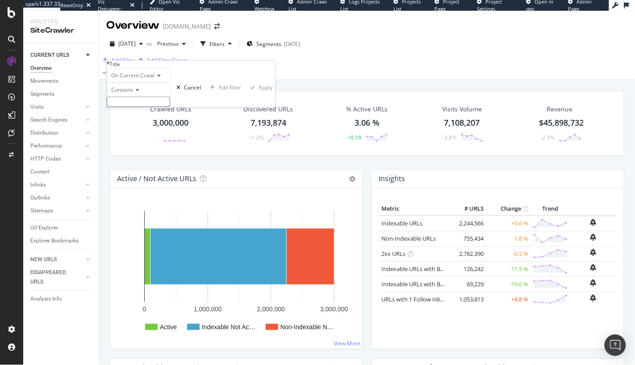
click at [144, 107] on input "text" at bounding box center [138, 102] width 63 height 10
type input "at Lowes.com"
click at [259, 94] on div "Apply" at bounding box center [266, 91] width 14 height 8
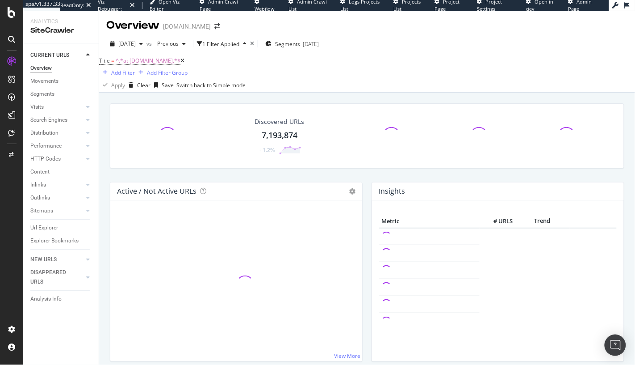
click at [189, 101] on div "Discovered URLs 7,193,874 +1.2% Active / Not Active URLs Chart (by Value) Chart…" at bounding box center [367, 269] width 536 height 354
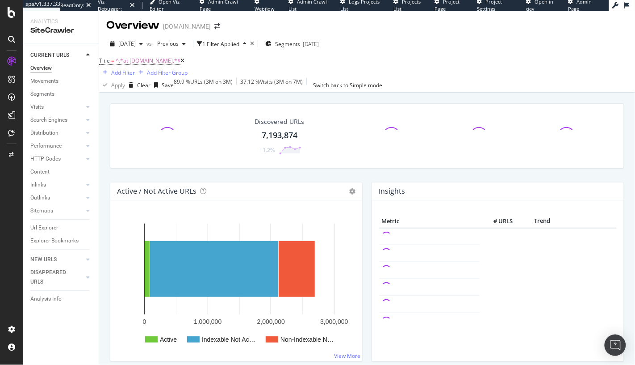
click at [189, 180] on div "Discovered URLs 7,193,874 +1.2%" at bounding box center [367, 142] width 524 height 79
click at [105, 152] on div "Discovered URLs 7,193,874 +1.2% Active / Not Active URLs Chart (by Value) Chart…" at bounding box center [367, 269] width 536 height 354
click at [106, 210] on div "Active / Not Active URLs Chart (by Value) Chart (by Percentage) Table Expand Ex…" at bounding box center [236, 276] width 262 height 189
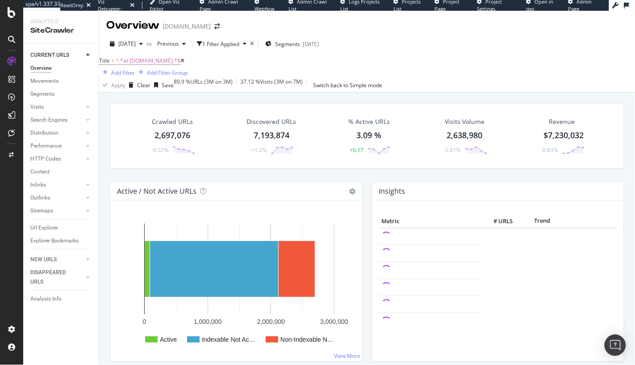
click at [196, 176] on div "Crawled URLs 2,697,076 -0.32% Discovered URLs 7,193,874 +1.2% % Active URLs 3.0…" at bounding box center [367, 142] width 524 height 79
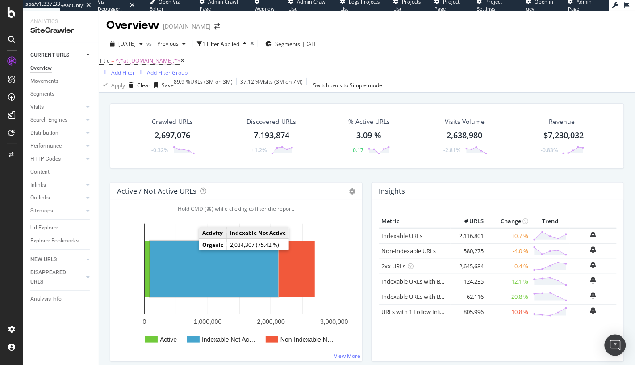
click at [195, 269] on rect "A chart." at bounding box center [214, 269] width 128 height 56
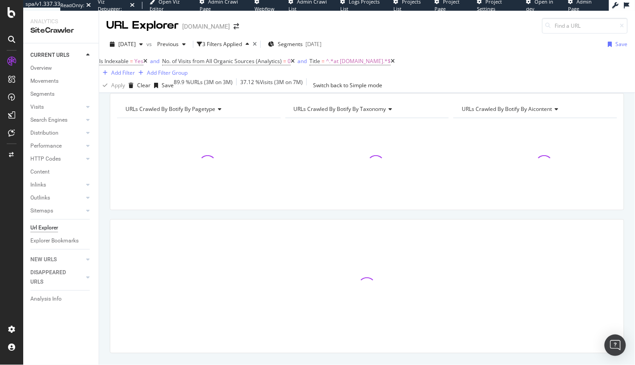
click at [225, 93] on div "URLs Crawled By Botify By pagetype Chart (by Value) Table Expand Export as CSV …" at bounding box center [367, 93] width 536 height 0
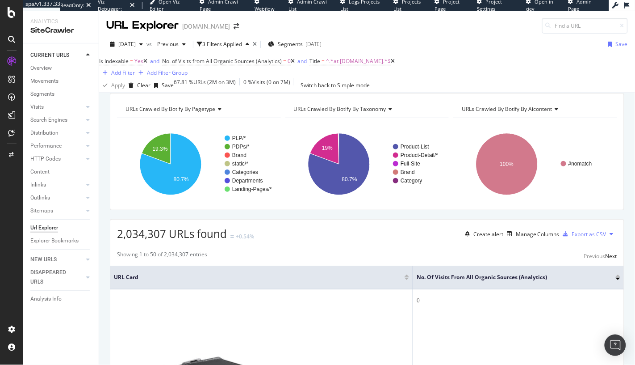
drag, startPoint x: 47, startPoint y: 131, endPoint x: 275, endPoint y: 3, distance: 261.2
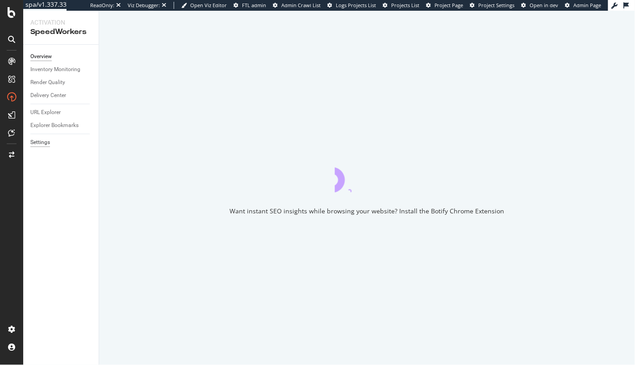
click at [13, 193] on div at bounding box center [11, 188] width 21 height 268
click at [47, 108] on div "URL Explorer" at bounding box center [45, 112] width 30 height 9
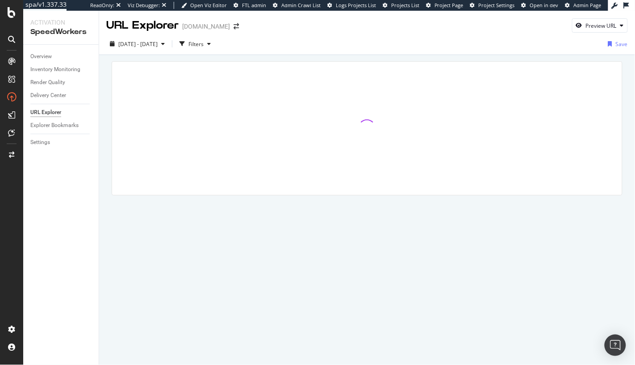
drag, startPoint x: 71, startPoint y: 189, endPoint x: 119, endPoint y: 113, distance: 90.0
click at [71, 189] on div "Overview Inventory Monitoring Render Quality Delivery Center URL Explorer Explo…" at bounding box center [61, 205] width 76 height 320
drag, startPoint x: 221, startPoint y: 42, endPoint x: 206, endPoint y: 54, distance: 18.8
click at [204, 42] on div "Filters" at bounding box center [196, 44] width 15 height 8
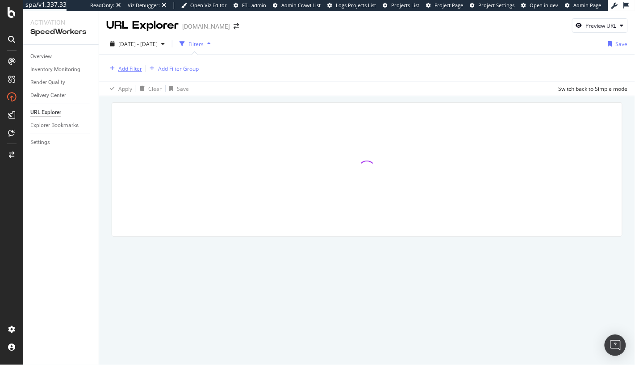
click at [132, 68] on div "Add Filter" at bounding box center [130, 69] width 24 height 8
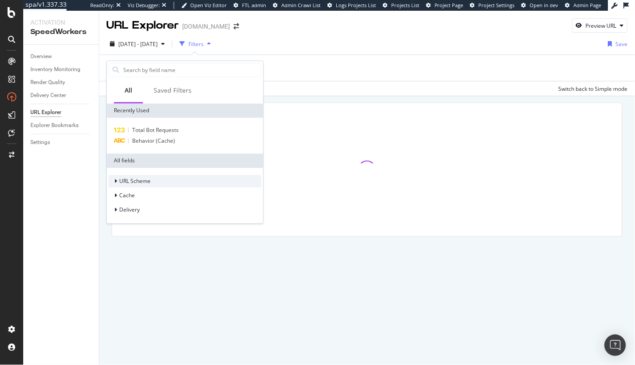
click at [141, 182] on span "URL Scheme" at bounding box center [134, 181] width 31 height 8
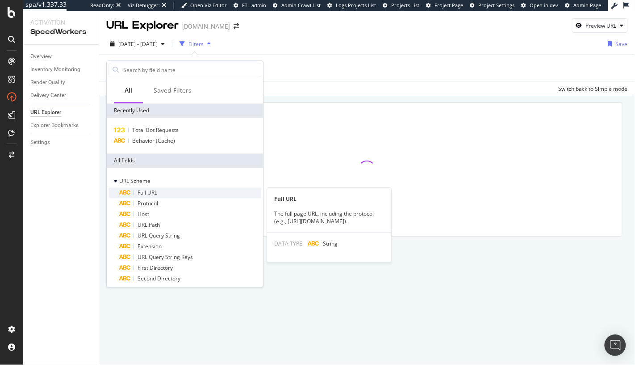
click at [143, 190] on span "Full URL" at bounding box center [148, 193] width 20 height 8
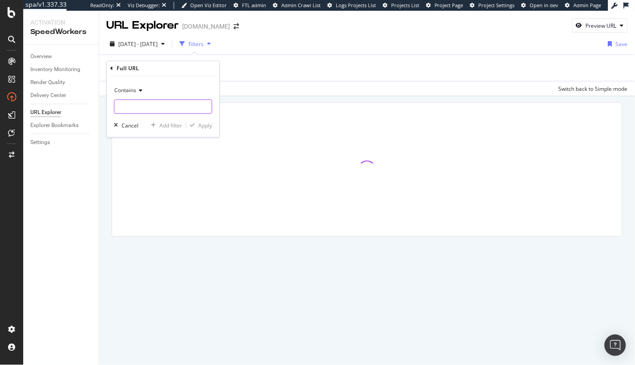
click at [146, 105] on input "text" at bounding box center [162, 107] width 97 height 14
type input "?refinement"
click at [198, 126] on div "Apply" at bounding box center [205, 126] width 14 height 8
click at [321, 96] on div "Apply Clear Save Switch back to Simple mode" at bounding box center [367, 89] width 536 height 15
click at [220, 99] on div at bounding box center [367, 183] width 536 height 172
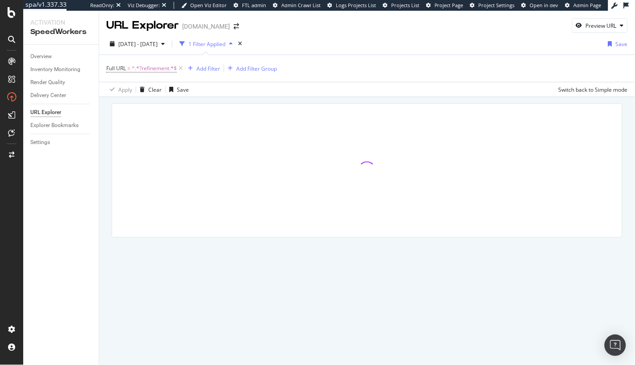
drag, startPoint x: 108, startPoint y: 147, endPoint x: 113, endPoint y: 141, distance: 8.6
click at [108, 147] on div at bounding box center [367, 183] width 536 height 172
click at [467, 101] on div at bounding box center [367, 183] width 536 height 172
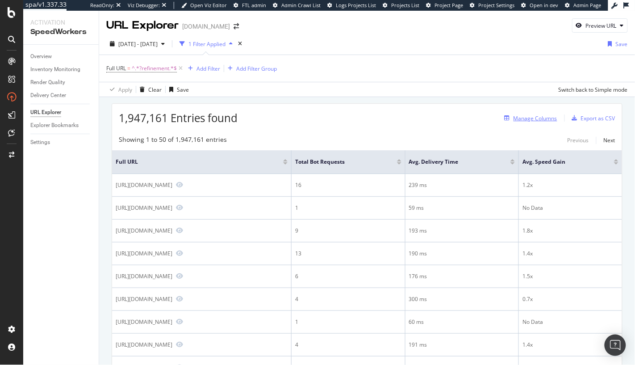
click at [546, 114] on div "Manage Columns" at bounding box center [536, 118] width 44 height 8
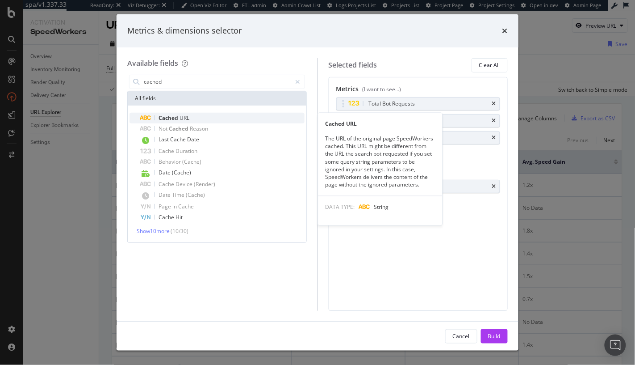
type input "cached"
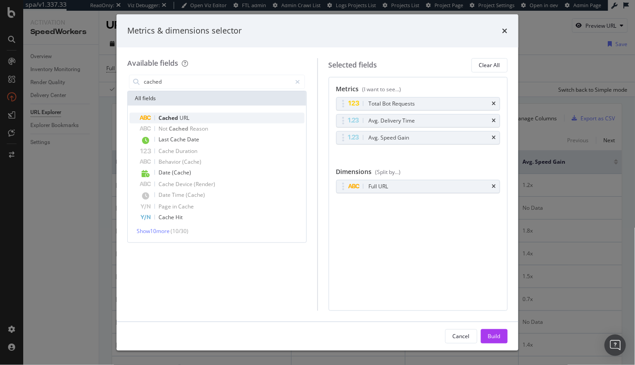
click at [204, 116] on div "Cached URL" at bounding box center [222, 118] width 164 height 11
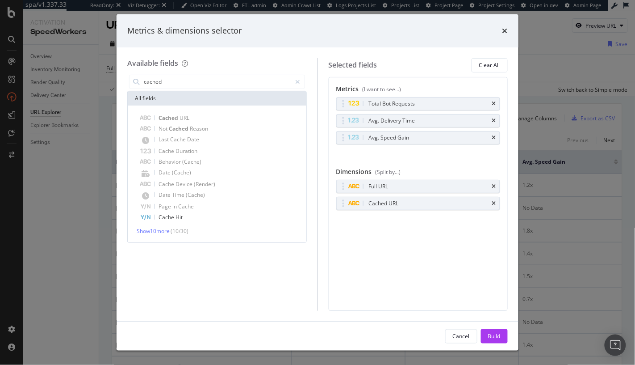
drag, startPoint x: 496, startPoint y: 337, endPoint x: 445, endPoint y: 328, distance: 52.2
click at [496, 337] on div "Build" at bounding box center [494, 336] width 13 height 8
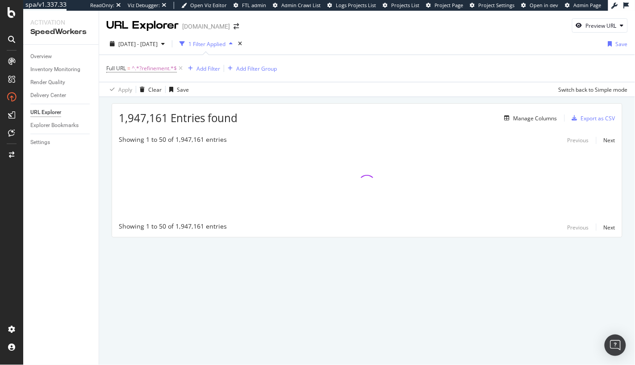
click at [91, 211] on div "Overview Inventory Monitoring Render Quality Delivery Center URL Explorer Explo…" at bounding box center [61, 205] width 76 height 320
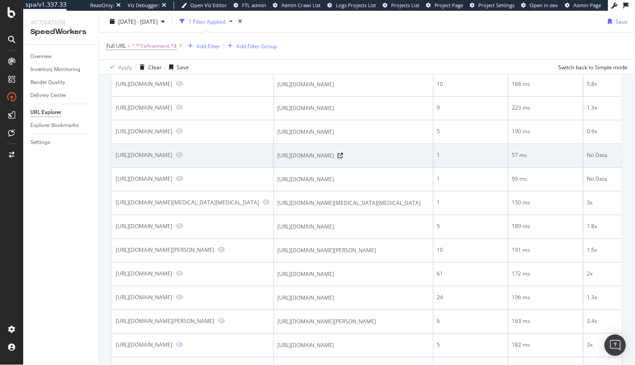
scroll to position [220, 0]
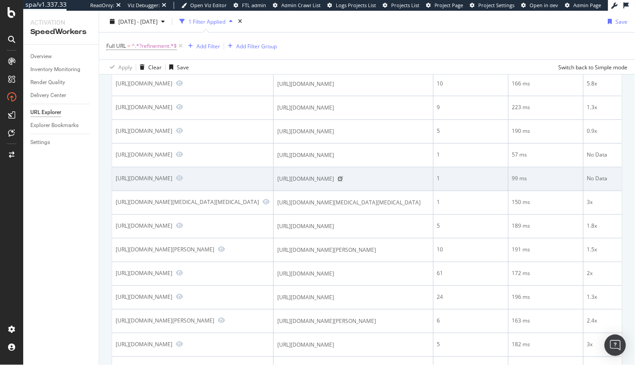
click at [343, 181] on icon at bounding box center [340, 178] width 5 height 5
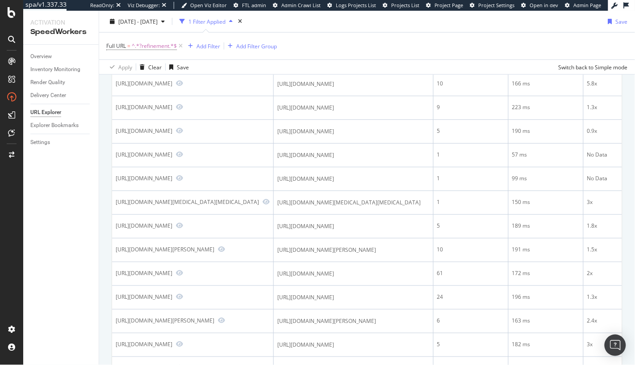
scroll to position [0, 0]
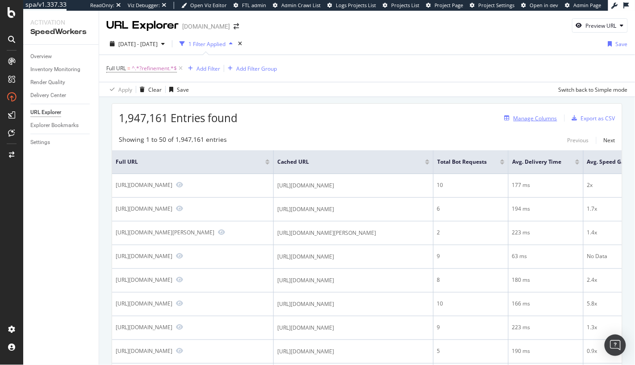
click at [532, 118] on div "Manage Columns" at bounding box center [536, 118] width 44 height 8
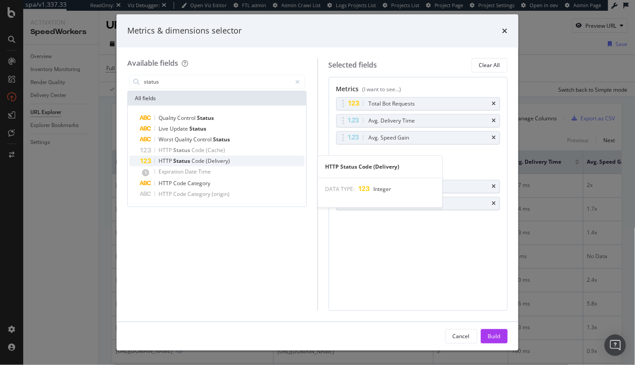
type input "status"
click at [218, 159] on span "(Delivery)" at bounding box center [218, 161] width 24 height 8
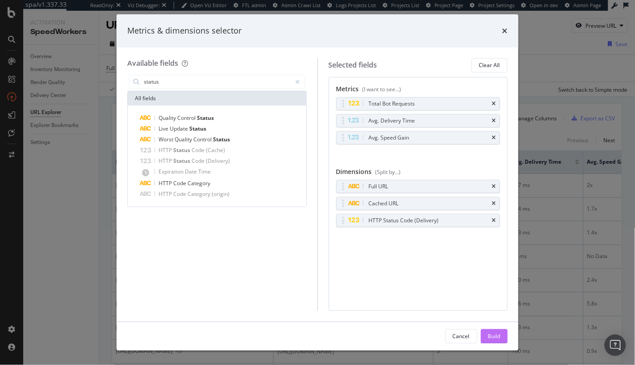
click at [494, 333] on div "Build" at bounding box center [494, 336] width 13 height 8
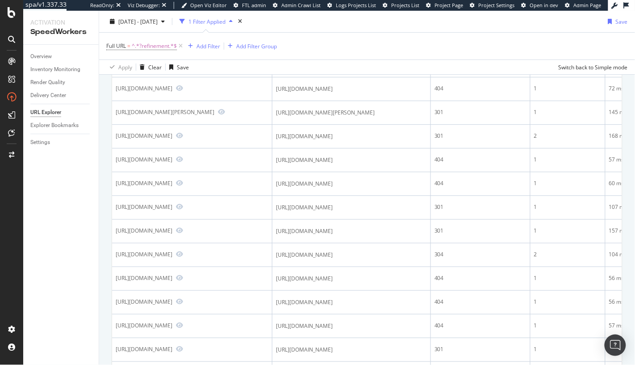
scroll to position [935, 0]
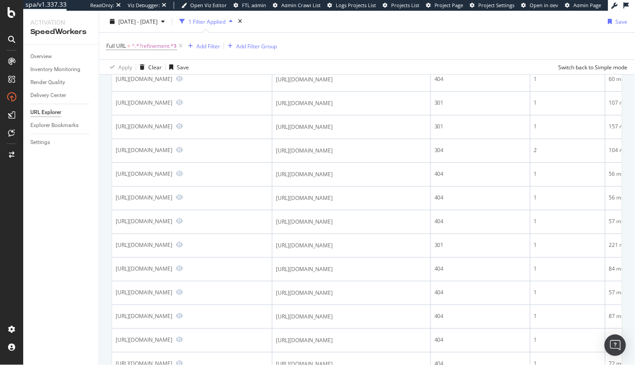
drag, startPoint x: 431, startPoint y: 214, endPoint x: 446, endPoint y: 214, distance: 15.2
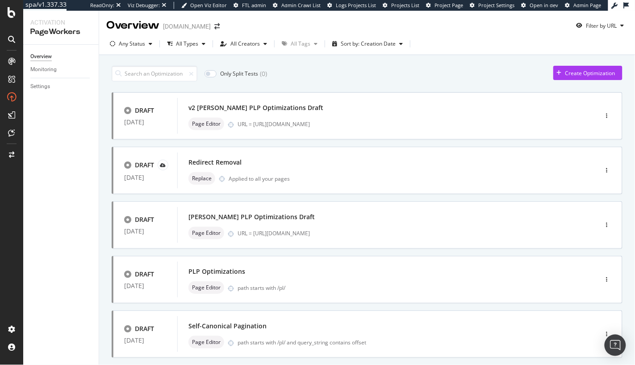
click at [371, 80] on div "Only Split Tests ( 0 ) Create Optimization" at bounding box center [367, 74] width 511 height 16
click at [367, 105] on div "v2 [PERSON_NAME] PLP Optimizations Draft" at bounding box center [375, 107] width 372 height 13
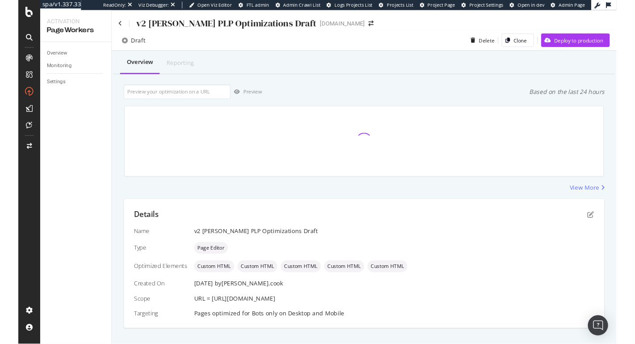
scroll to position [14, 0]
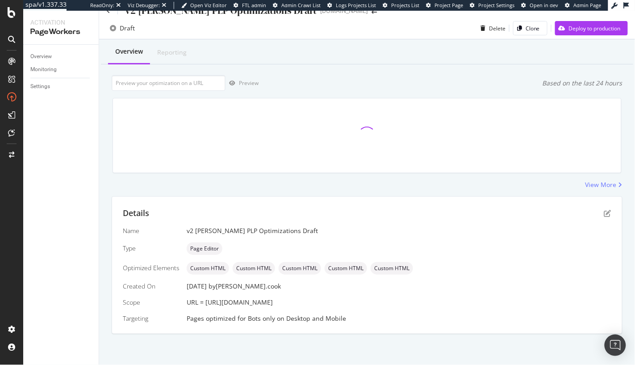
click at [403, 190] on div "Overview Reporting Preview Based on the last 24 hours View More Details Name v2…" at bounding box center [367, 202] width 536 height 326
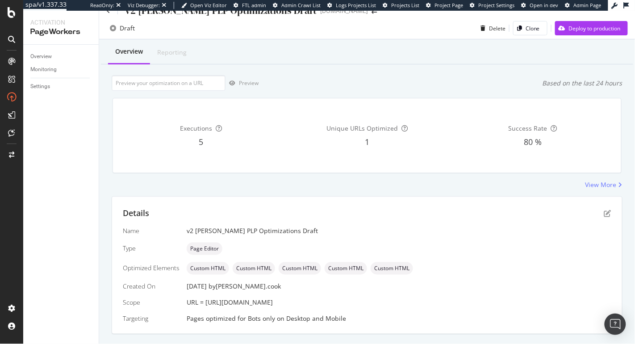
scroll to position [0, 0]
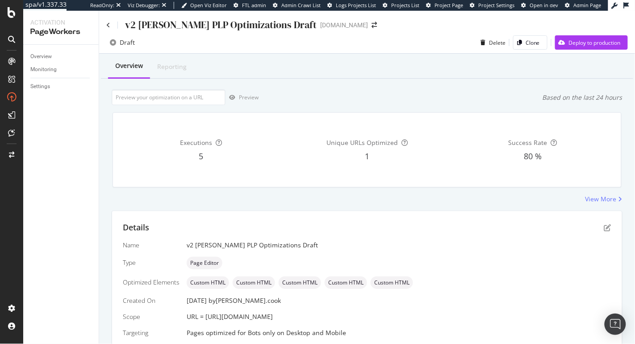
click at [295, 87] on div "Overview Reporting Preview Based on the last 24 hours Executions 5 Unique URLs …" at bounding box center [367, 217] width 536 height 326
drag, startPoint x: 123, startPoint y: 24, endPoint x: 269, endPoint y: 31, distance: 146.3
click at [269, 31] on div "v2 [PERSON_NAME] PLP Optimizations Draft" at bounding box center [211, 25] width 210 height 14
click at [298, 72] on div "Overview Reporting" at bounding box center [367, 67] width 533 height 24
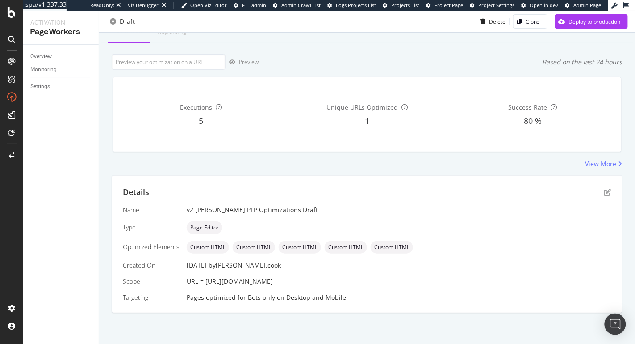
drag, startPoint x: 206, startPoint y: 282, endPoint x: 567, endPoint y: 287, distance: 361.5
click at [567, 287] on div "Name v2 [PERSON_NAME] PLP Optimizations Draft Type Page Editor Optimized Elemen…" at bounding box center [367, 253] width 489 height 97
click at [561, 280] on div "URL = [URL][DOMAIN_NAME]" at bounding box center [399, 281] width 425 height 9
click at [607, 193] on icon "pen-to-square" at bounding box center [608, 192] width 7 height 7
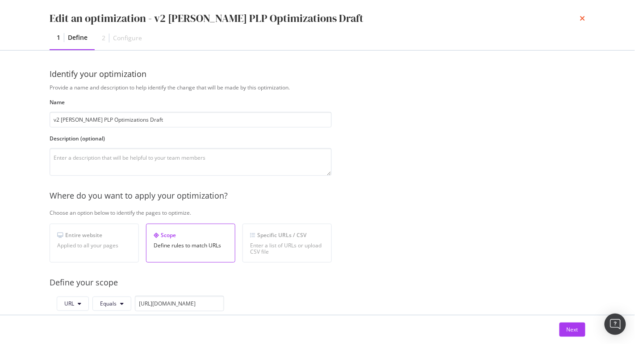
click at [584, 18] on icon "times" at bounding box center [582, 18] width 5 height 7
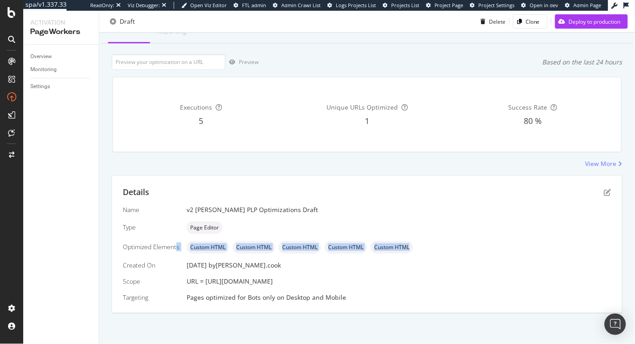
drag, startPoint x: 177, startPoint y: 248, endPoint x: 455, endPoint y: 252, distance: 277.9
click at [455, 252] on div "Name v2 [PERSON_NAME] PLP Optimizations Draft Type Page Editor Optimized Elemen…" at bounding box center [367, 253] width 489 height 97
click at [448, 245] on div "Custom HTML Custom HTML Custom HTML Custom HTML Custom HTML" at bounding box center [399, 247] width 425 height 13
click at [428, 268] on div "[DATE] by [PERSON_NAME].cook" at bounding box center [399, 264] width 425 height 9
click at [399, 169] on div "Overview Reporting Preview Based on the last 24 hours Executions 5 Unique URLs …" at bounding box center [367, 181] width 536 height 326
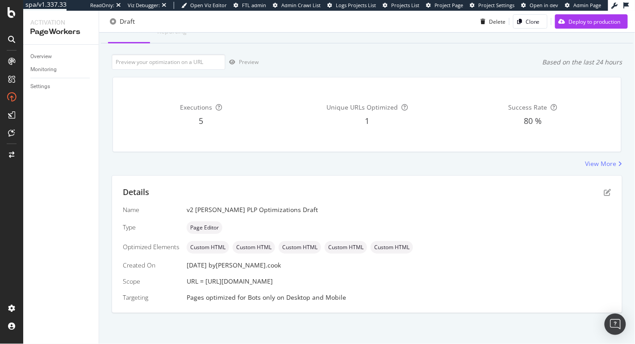
click at [366, 266] on div "[DATE] by [PERSON_NAME].cook" at bounding box center [399, 264] width 425 height 9
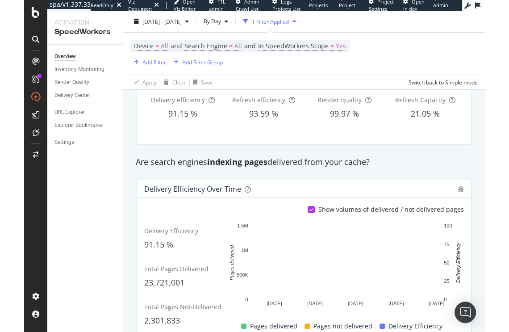
scroll to position [71, 0]
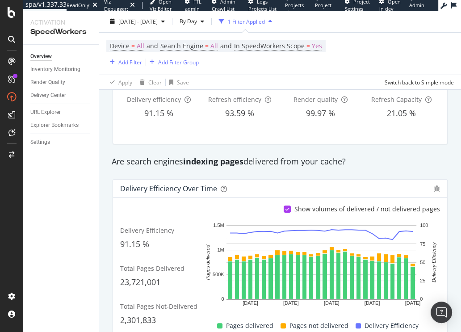
click at [113, 185] on div "Delivery Efficiency over time" at bounding box center [280, 189] width 334 height 18
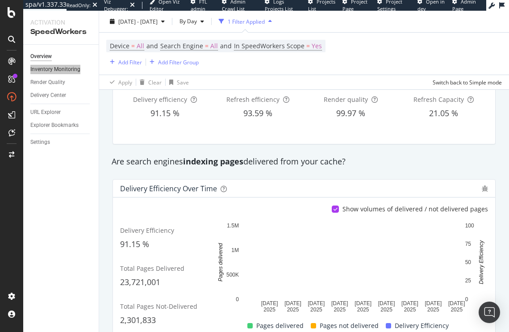
drag, startPoint x: 64, startPoint y: 70, endPoint x: 134, endPoint y: 5, distance: 94.9
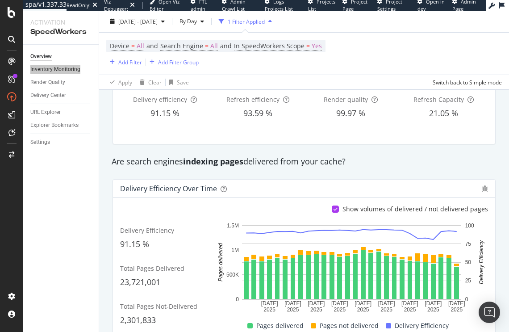
click at [0, 0] on div "spa/v1.337.33 ReadOnly: Viz Debugger: Open Viz Editor FTL admin Admin Crawl Lis…" at bounding box center [254, 166] width 509 height 332
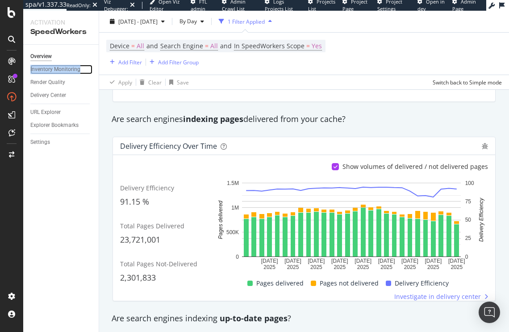
scroll to position [114, 0]
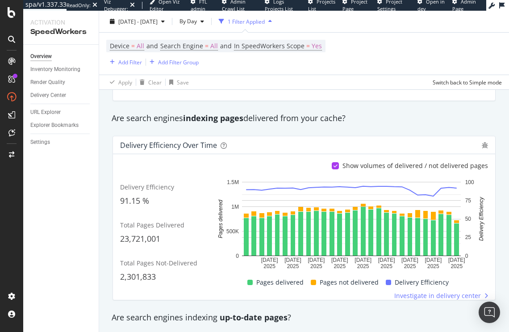
click at [311, 123] on div "Are search engines indexing pages delivered from your cache?" at bounding box center [304, 119] width 394 height 12
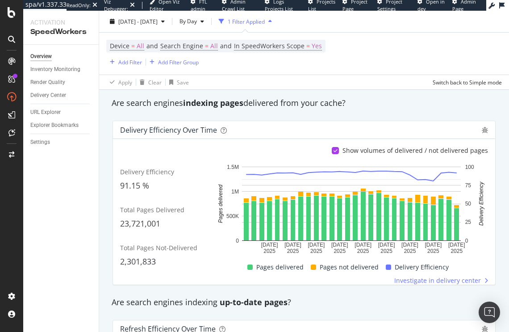
click at [311, 113] on div "Delivery Efficiency over time Show volumes of delivered / not delivered pages D…" at bounding box center [304, 202] width 394 height 179
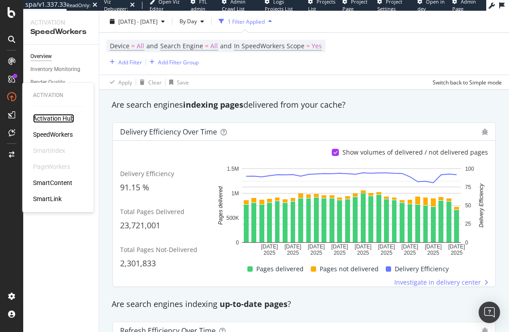
click at [47, 117] on div "Activation Hub" at bounding box center [53, 118] width 41 height 9
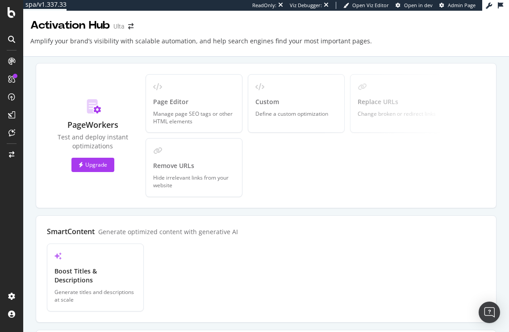
click at [36, 195] on div "PageWorkers Test and deploy instant optimizations Upgrade Page Editor Manage pa…" at bounding box center [266, 135] width 461 height 145
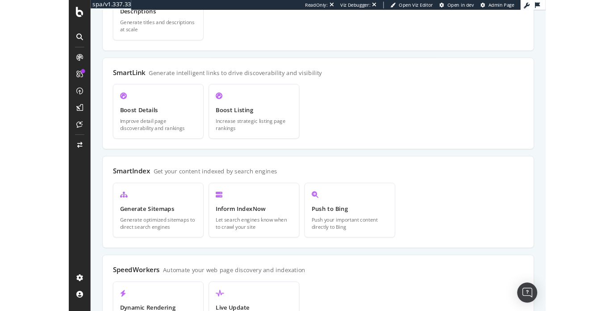
scroll to position [275, 0]
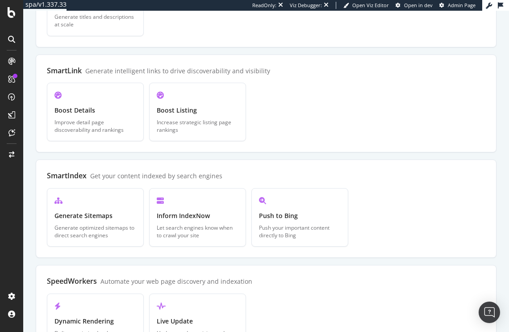
click at [12, 192] on div at bounding box center [11, 171] width 21 height 235
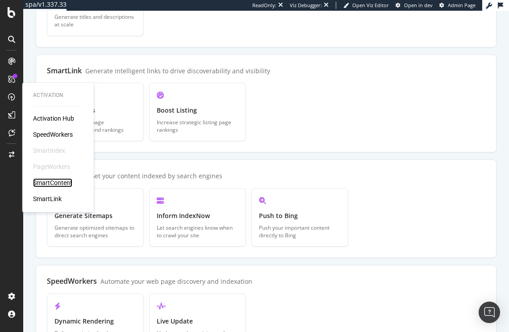
click at [66, 185] on div "SmartContent" at bounding box center [52, 182] width 39 height 9
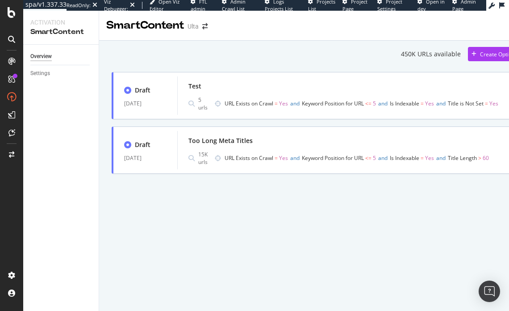
click at [222, 236] on div "SmartContent Ulta 450K URLs available Create Optimization Draft [DATE] Test 5 u…" at bounding box center [324, 161] width 451 height 300
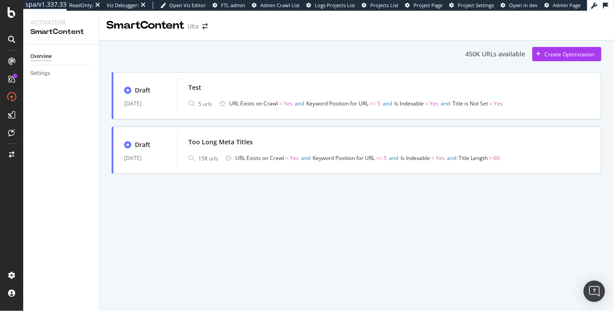
drag, startPoint x: 270, startPoint y: 267, endPoint x: 97, endPoint y: 99, distance: 241.1
click at [267, 264] on div "SmartContent Ulta 450K URLs available Create Optimization Draft [DATE] Test 5 u…" at bounding box center [356, 161] width 515 height 300
click at [102, 94] on div "450K URLs available Create Optimization Draft [DATE] Test 5 urls URL Exists on …" at bounding box center [356, 123] width 515 height 164
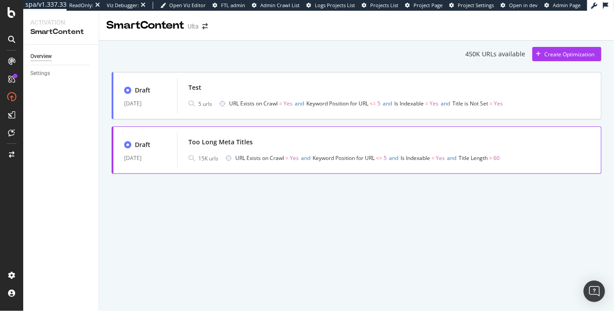
click at [193, 162] on div "15K urls URL Exists on Crawl = Yes and Keyword Position for URL <= 5 and Is Ind…" at bounding box center [390, 158] width 402 height 13
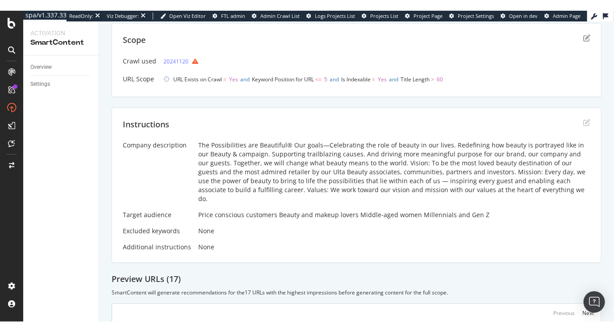
scroll to position [158, 0]
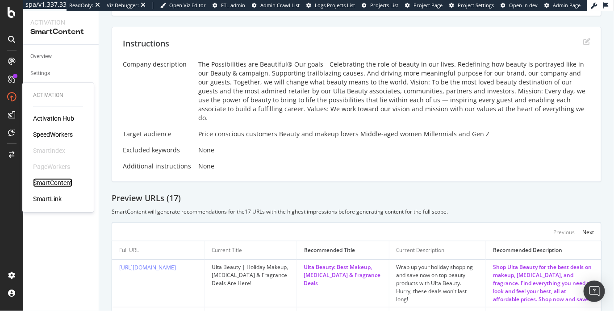
click at [60, 182] on div "SmartContent" at bounding box center [52, 182] width 39 height 9
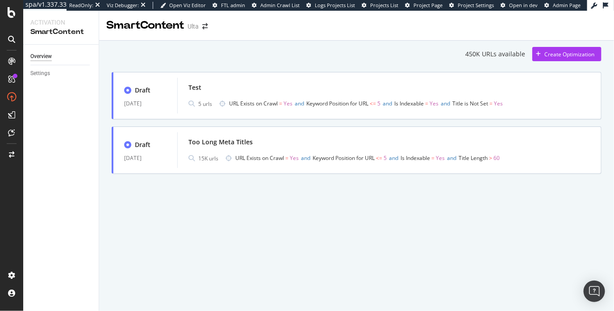
click at [107, 110] on div "450K URLs available Create Optimization Draft [DATE] Test 5 urls URL Exists on …" at bounding box center [356, 123] width 515 height 164
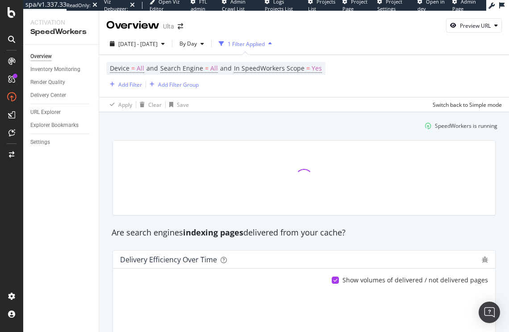
click at [73, 188] on div "Overview Inventory Monitoring Render Quality Delivery Center URL Explorer Explo…" at bounding box center [61, 188] width 76 height 287
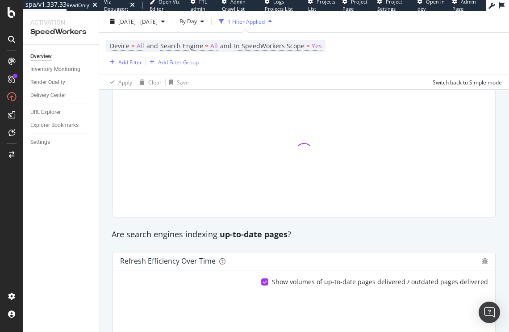
scroll to position [327, 0]
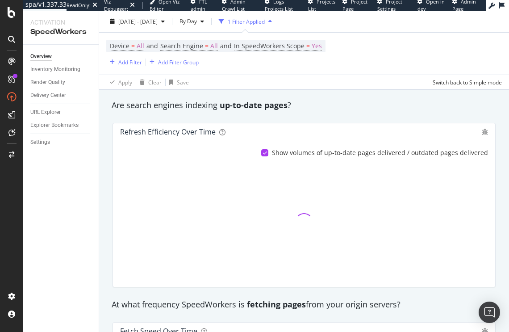
click at [102, 161] on div "SpeedWorkers is running Delivery efficiency 91.15 % Refresh efficiency 93.59 % …" at bounding box center [304, 255] width 410 height 938
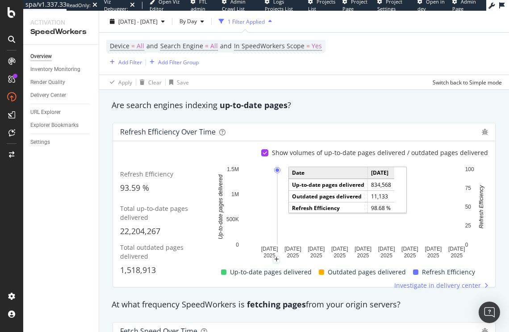
scroll to position [525, 0]
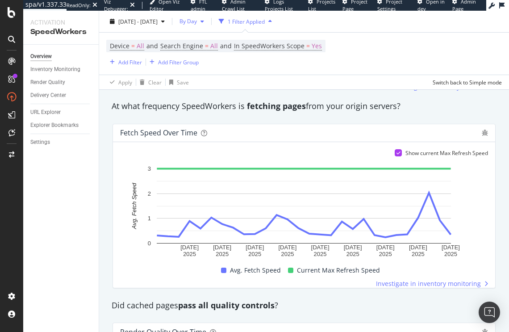
click at [197, 18] on span "By Day" at bounding box center [186, 21] width 21 height 8
click at [215, 42] on span "By Hour" at bounding box center [215, 39] width 24 height 8
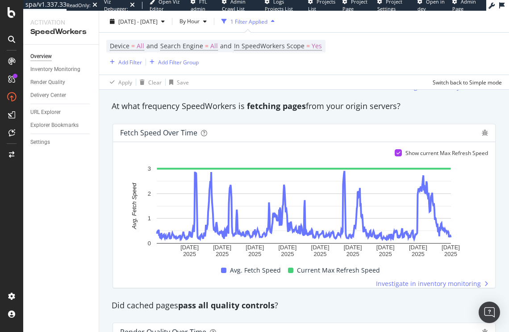
drag, startPoint x: 73, startPoint y: 210, endPoint x: 64, endPoint y: 164, distance: 46.9
click at [72, 209] on div "Overview Inventory Monitoring Render Quality Delivery Center URL Explorer Explo…" at bounding box center [61, 188] width 76 height 287
drag, startPoint x: 55, startPoint y: 98, endPoint x: 195, endPoint y: 8, distance: 166.3
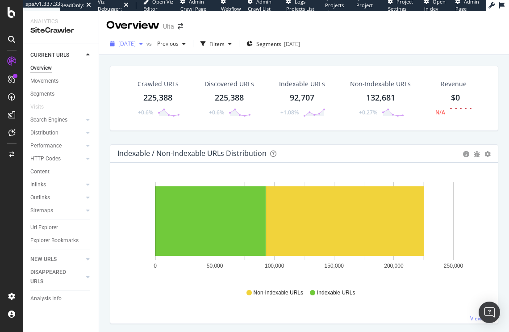
drag, startPoint x: 146, startPoint y: 147, endPoint x: 133, endPoint y: 46, distance: 100.9
click at [146, 147] on div "Indexable / Non-Indexable URLs Distribution Bar Bar (by Percentage) Table Expor…" at bounding box center [304, 154] width 388 height 18
drag, startPoint x: 171, startPoint y: 138, endPoint x: 168, endPoint y: 126, distance: 11.5
click at [171, 134] on div "Crawled URLs 225,388 +0.6% Discovered URLs 225,388 +0.6% Indexable URLs 92,707 …" at bounding box center [304, 105] width 398 height 79
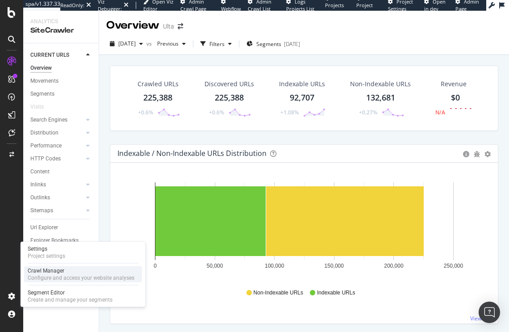
click at [47, 275] on div "Configure and access your website analyses" at bounding box center [81, 277] width 107 height 7
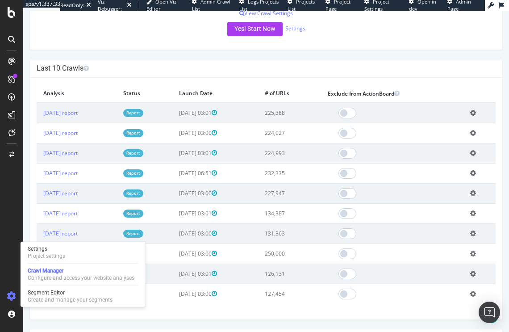
scroll to position [218, 0]
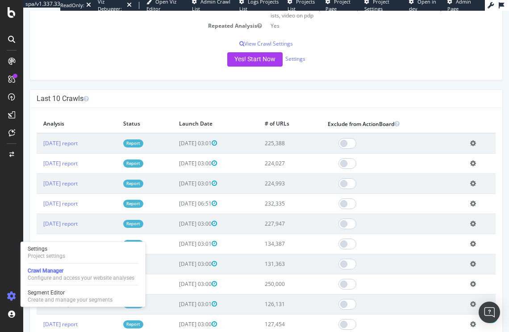
click at [256, 215] on td "2025-08-20 03:00" at bounding box center [215, 224] width 86 height 20
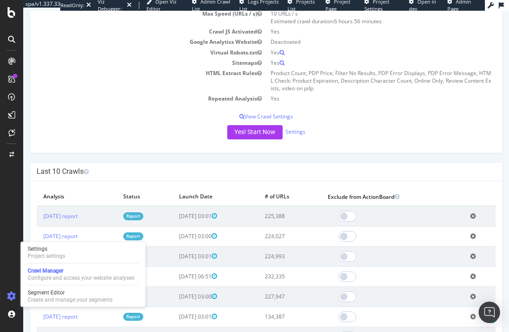
scroll to position [143, 0]
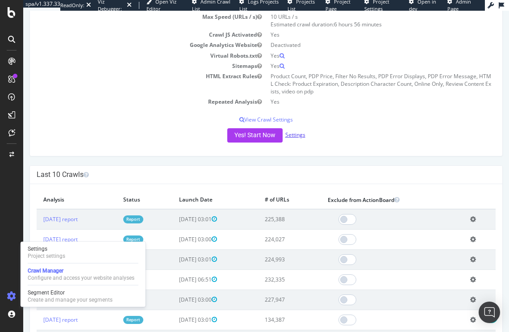
click at [297, 134] on link "Settings" at bounding box center [295, 135] width 20 height 8
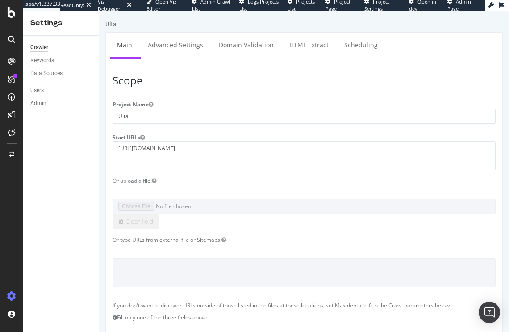
drag, startPoint x: 99, startPoint y: 152, endPoint x: 106, endPoint y: 148, distance: 8.1
drag, startPoint x: 267, startPoint y: 75, endPoint x: 106, endPoint y: 42, distance: 163.6
click at [267, 75] on h3 "Scope" at bounding box center [304, 81] width 383 height 12
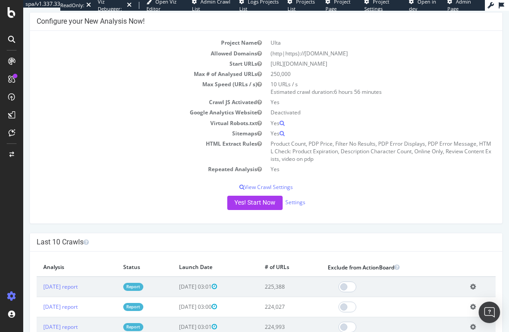
scroll to position [69, 0]
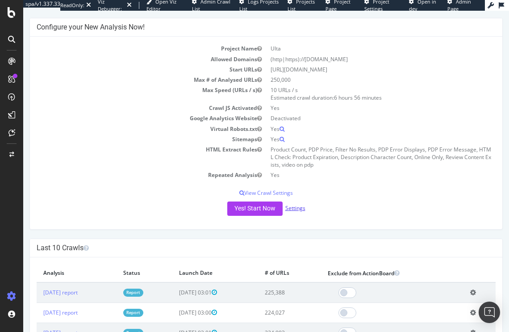
click at [300, 206] on link "Settings" at bounding box center [295, 208] width 20 height 8
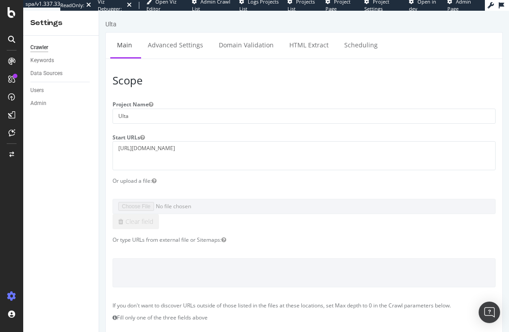
click at [180, 44] on link "Advanced Settings" at bounding box center [175, 45] width 69 height 25
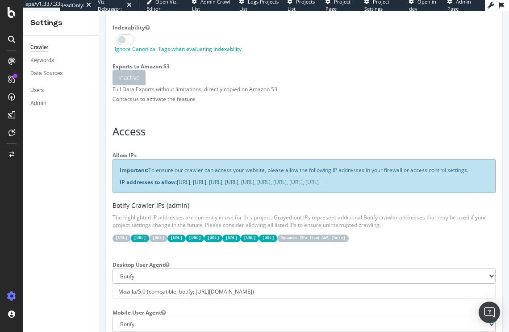
scroll to position [170, 0]
